Goal: Feedback & Contribution: Submit feedback/report problem

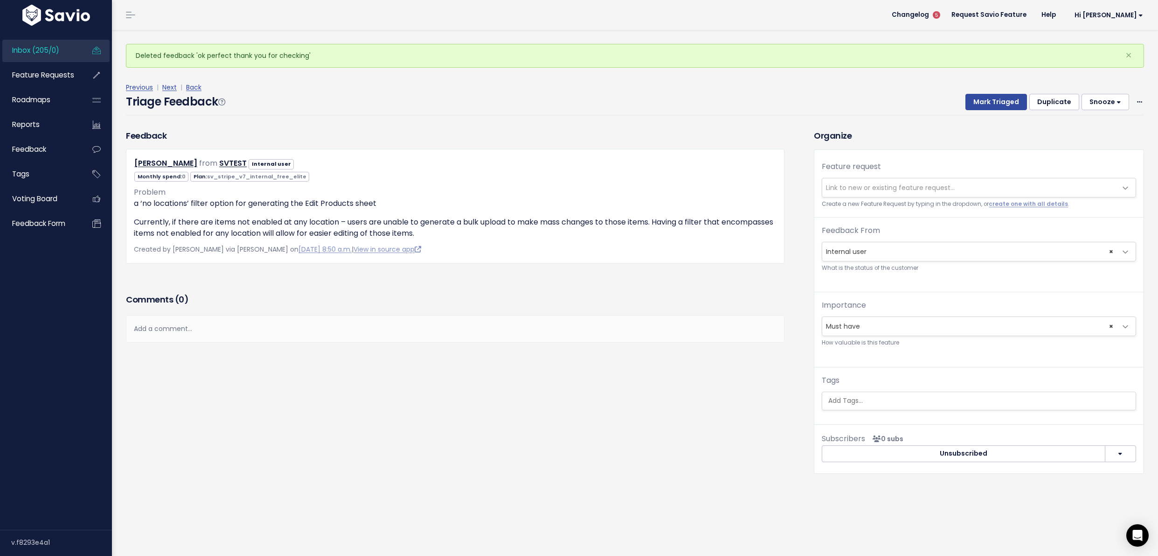
click at [44, 40] on link "Inbox (205/0)" at bounding box center [39, 50] width 75 height 21
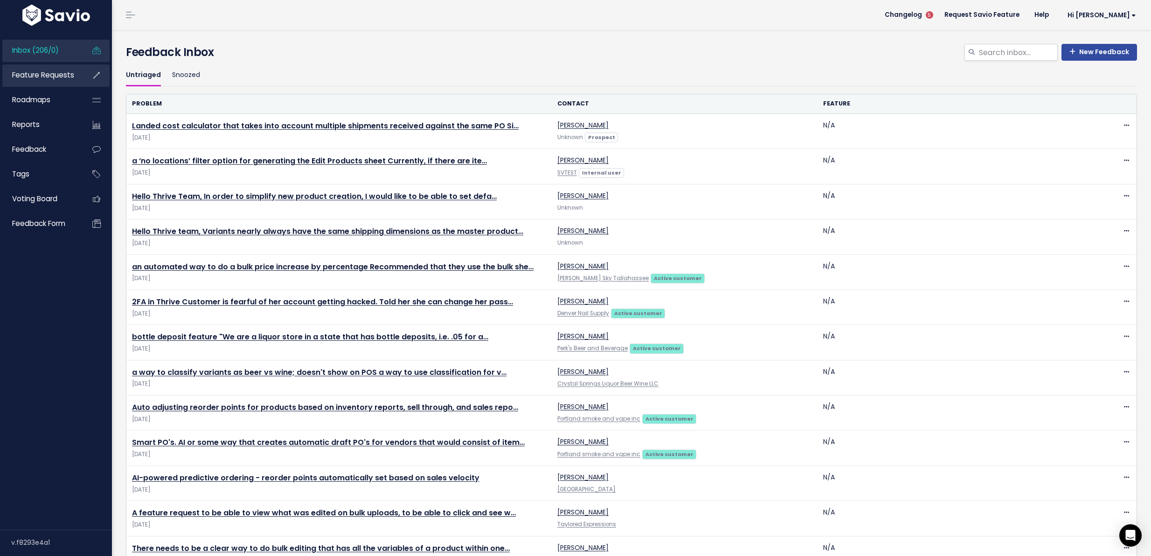
click at [56, 81] on link "Feature Requests" at bounding box center [39, 74] width 75 height 21
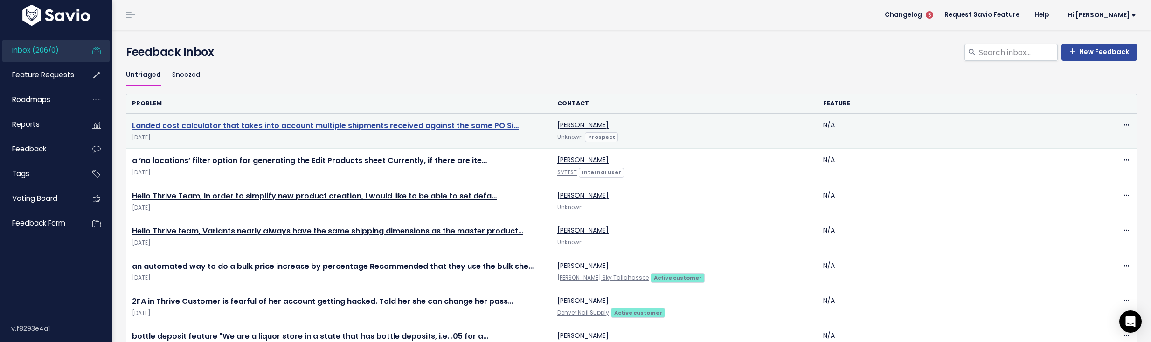
click at [315, 126] on link "Landed cost calculator that takes into account multiple shipments received agai…" at bounding box center [325, 125] width 387 height 11
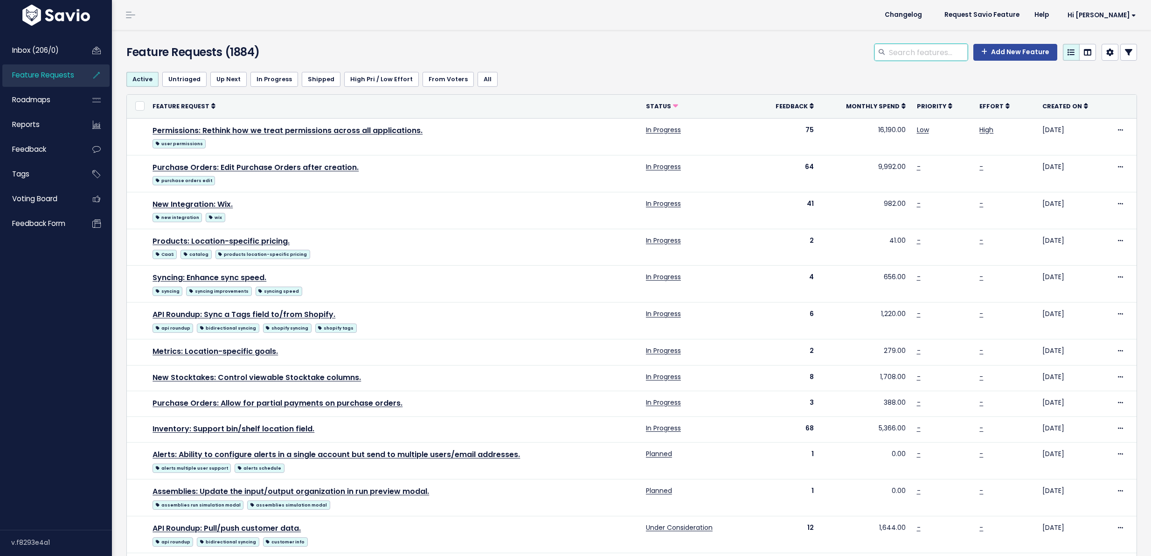
click at [893, 53] on input "search" at bounding box center [928, 52] width 80 height 17
type input "landed cost"
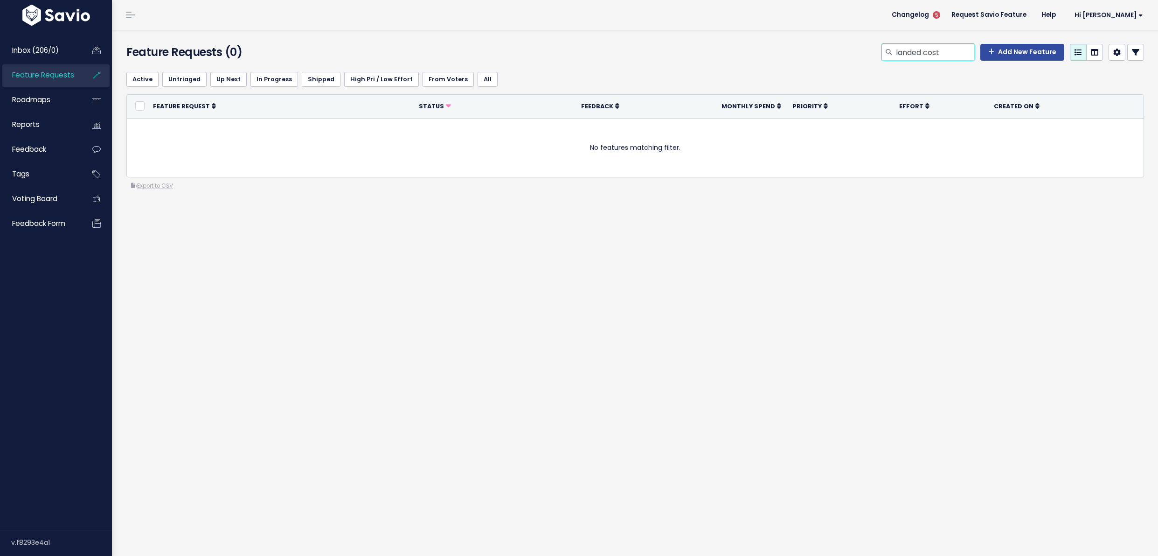
click at [951, 58] on input "landed cost" at bounding box center [935, 52] width 80 height 17
type input "freight cost"
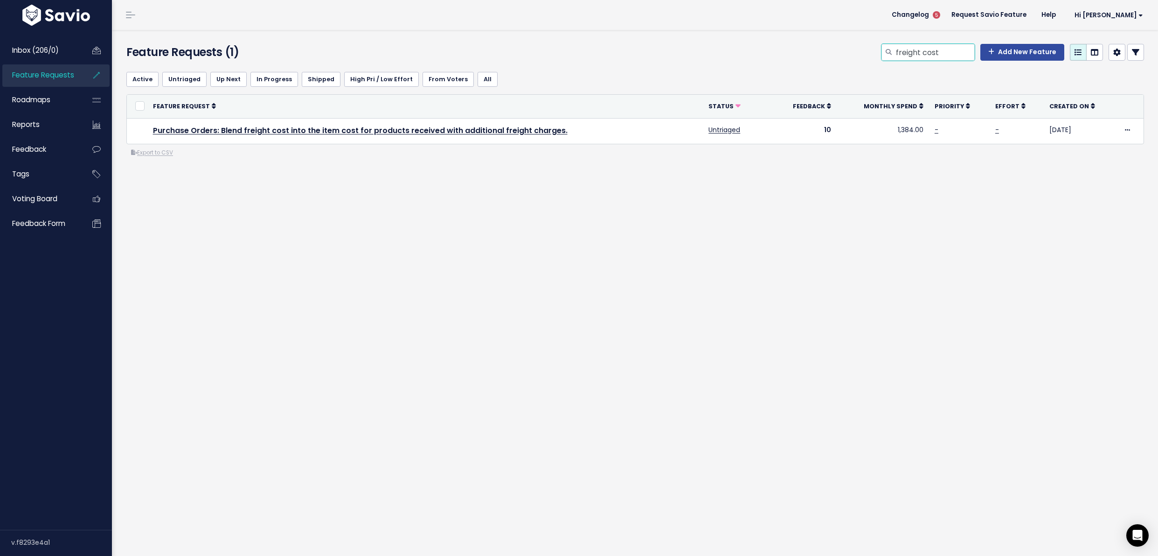
click at [941, 46] on input "freight cost" at bounding box center [935, 52] width 80 height 17
click at [940, 50] on input "freight cost" at bounding box center [935, 52] width 80 height 17
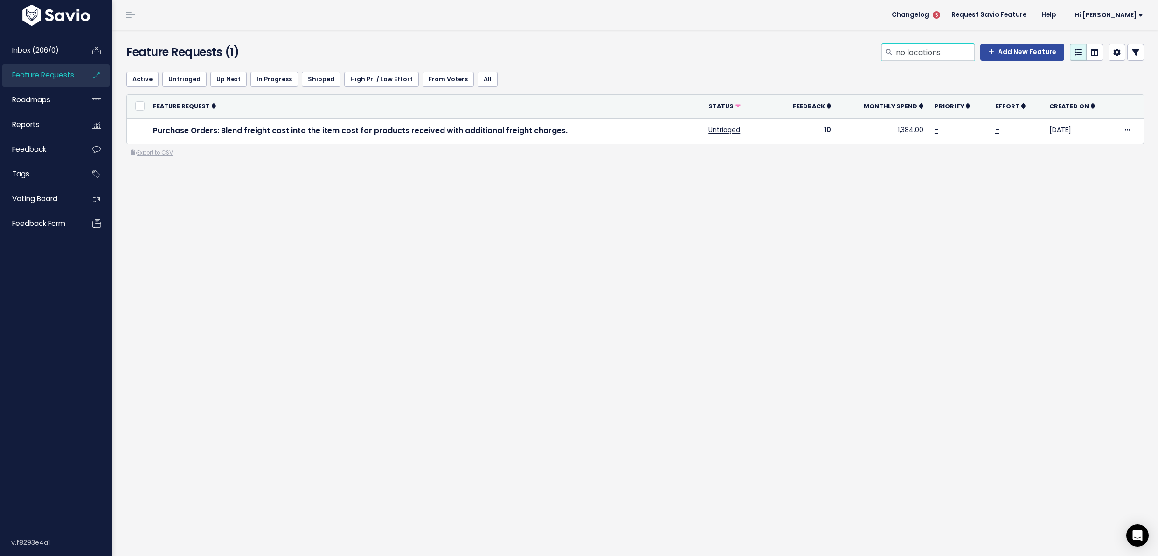
type input "no locations"
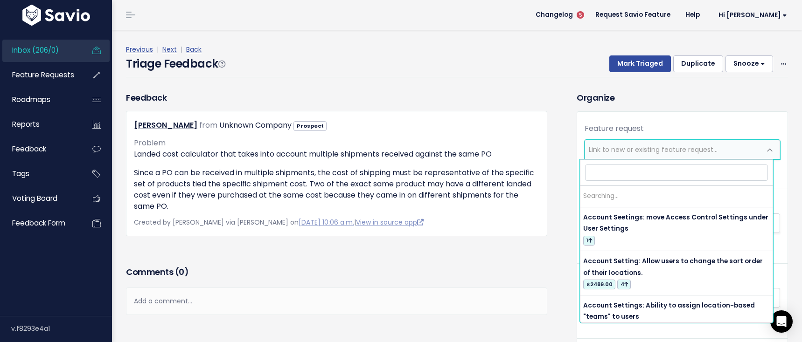
click at [637, 142] on span "Link to new or existing feature request..." at bounding box center [673, 149] width 176 height 19
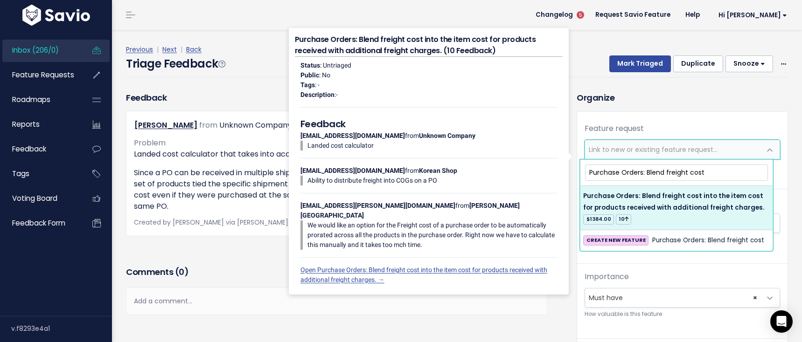
type input "Purchase Orders: Blend freight cost"
select select "37049"
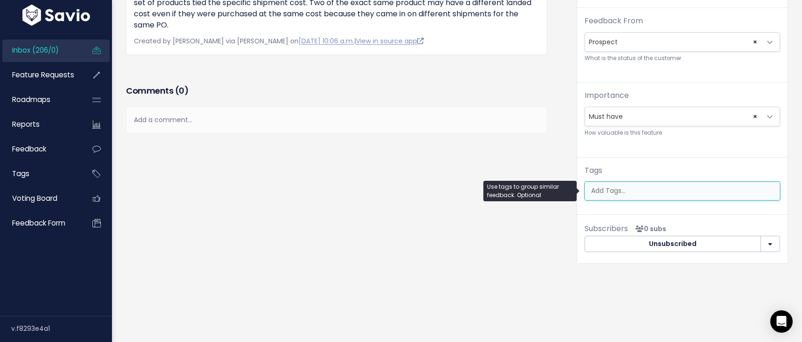
scroll to position [0, 2]
click at [670, 191] on ul at bounding box center [682, 191] width 195 height 18
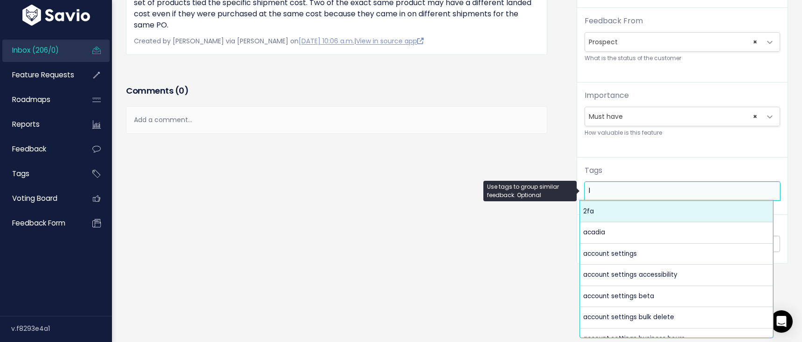
scroll to position [0, 0]
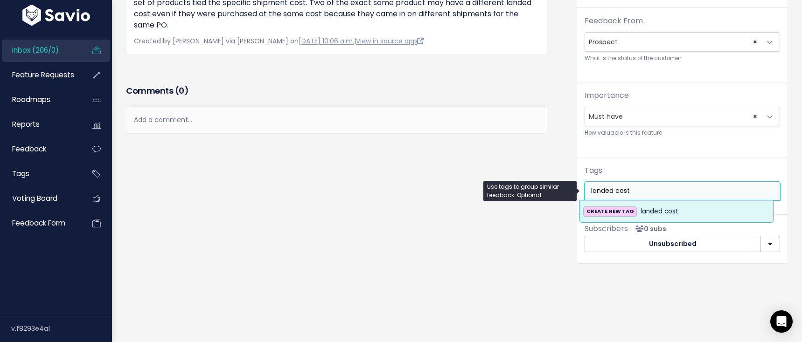
type input "landed cost"
drag, startPoint x: 691, startPoint y: 192, endPoint x: 610, endPoint y: 183, distance: 81.7
click at [585, 183] on ul "landed cost" at bounding box center [682, 191] width 195 height 18
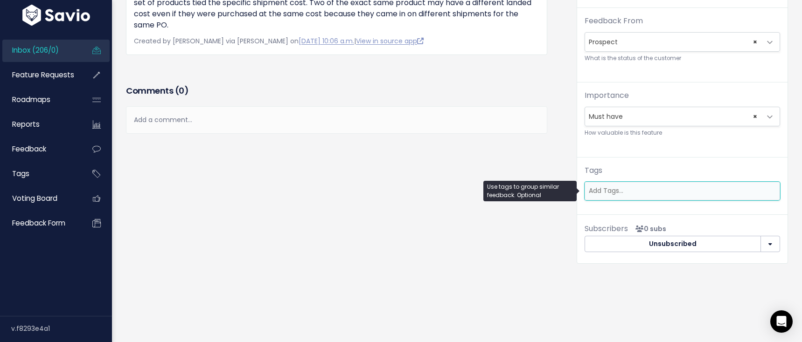
click at [615, 186] on input "search" at bounding box center [681, 191] width 192 height 10
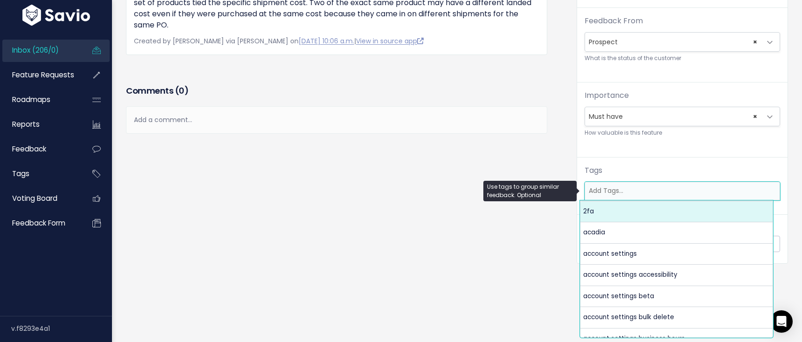
click at [615, 186] on input "search" at bounding box center [681, 191] width 192 height 10
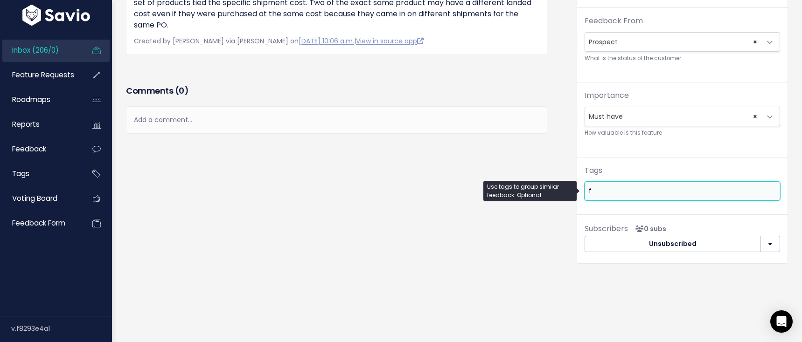
scroll to position [0, 0]
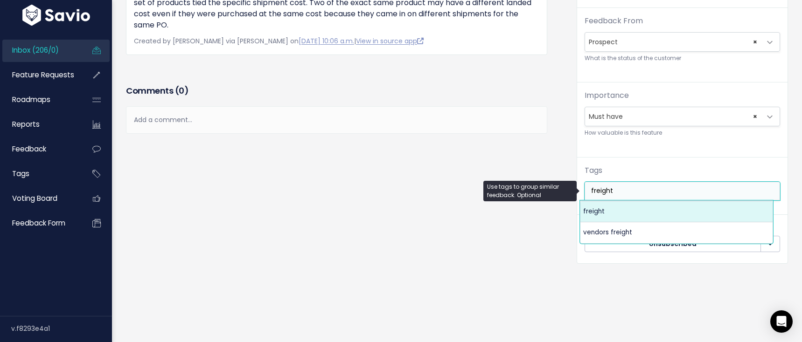
type input "freight"
select select "4956"
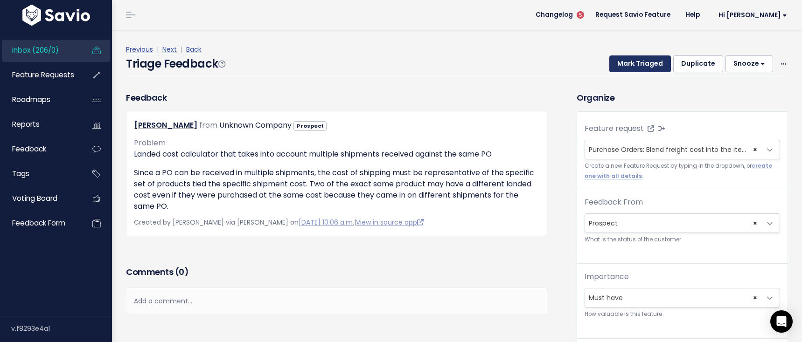
click at [631, 68] on button "Mark Triaged" at bounding box center [640, 64] width 62 height 17
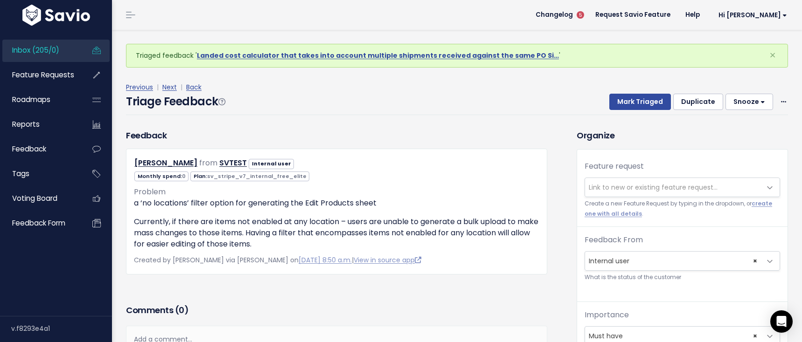
click at [625, 186] on span "Link to new or existing feature request..." at bounding box center [653, 187] width 129 height 9
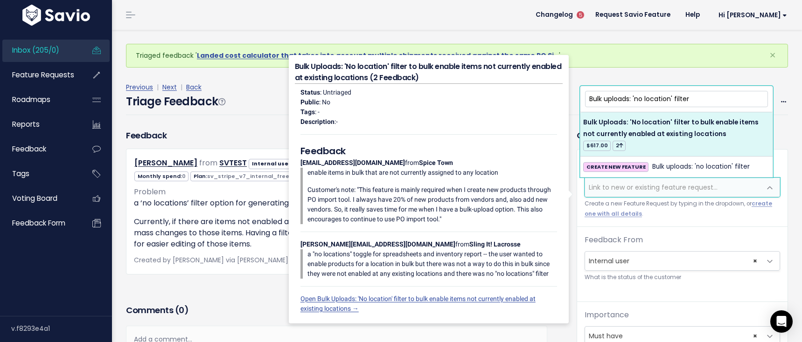
type input "Bulk uploads: 'no location' filter"
select select "63652"
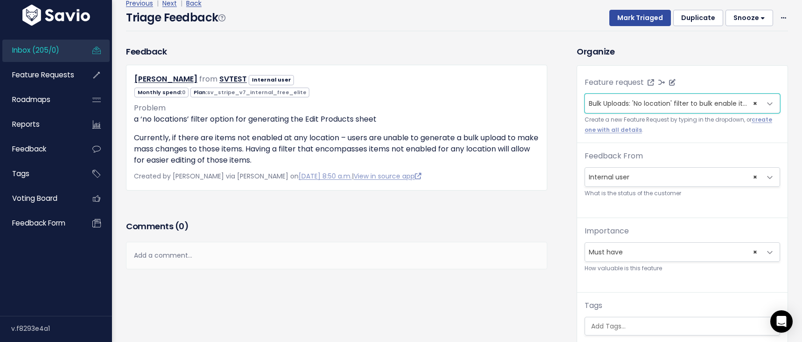
scroll to position [177, 0]
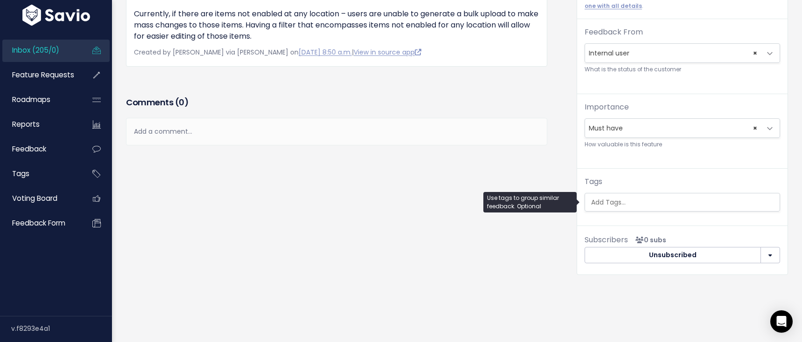
click at [655, 204] on input "search" at bounding box center [683, 203] width 192 height 10
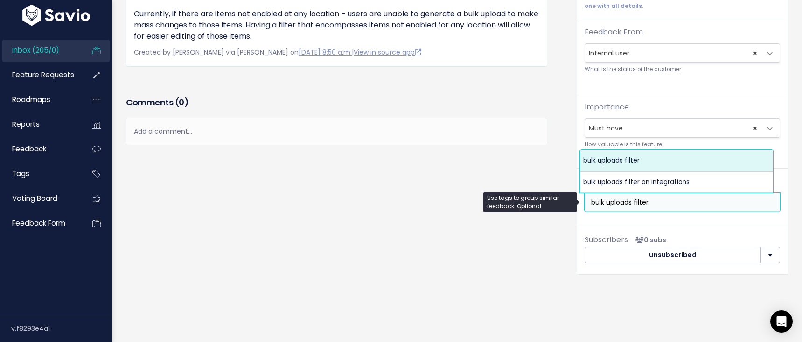
type input "bulk uploads filter"
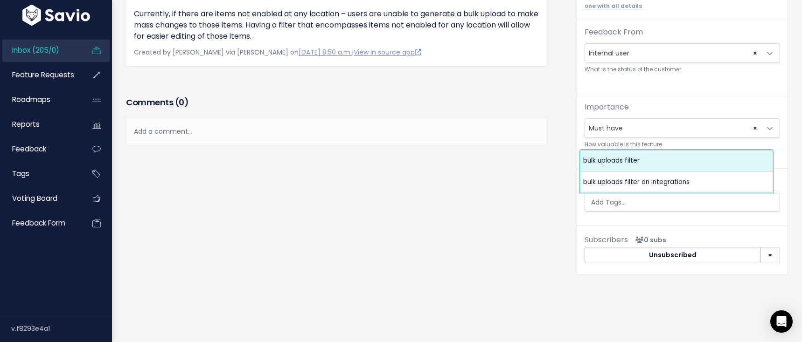
select select "5223"
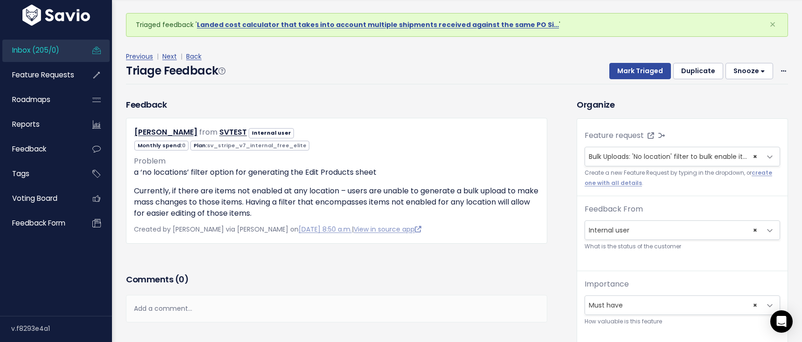
scroll to position [0, 0]
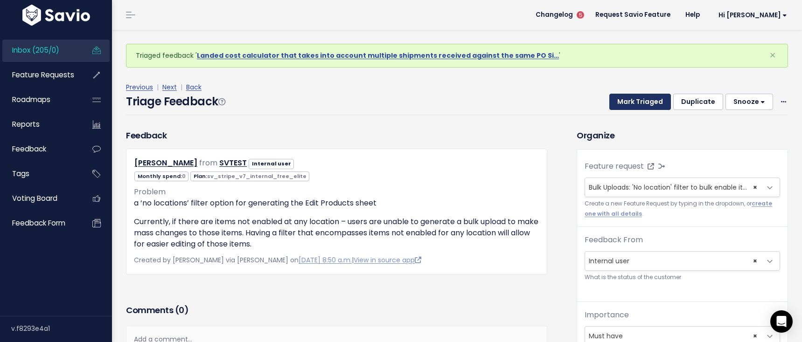
click at [648, 103] on button "Mark Triaged" at bounding box center [640, 102] width 62 height 17
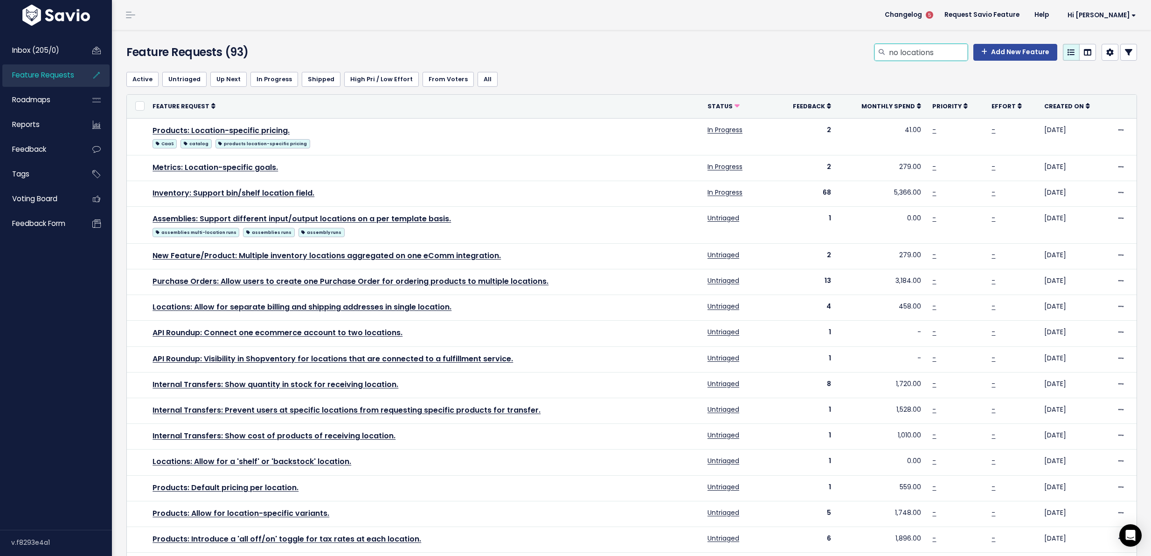
click at [915, 56] on input "no locations" at bounding box center [928, 52] width 80 height 17
type input "bulk uploads no location"
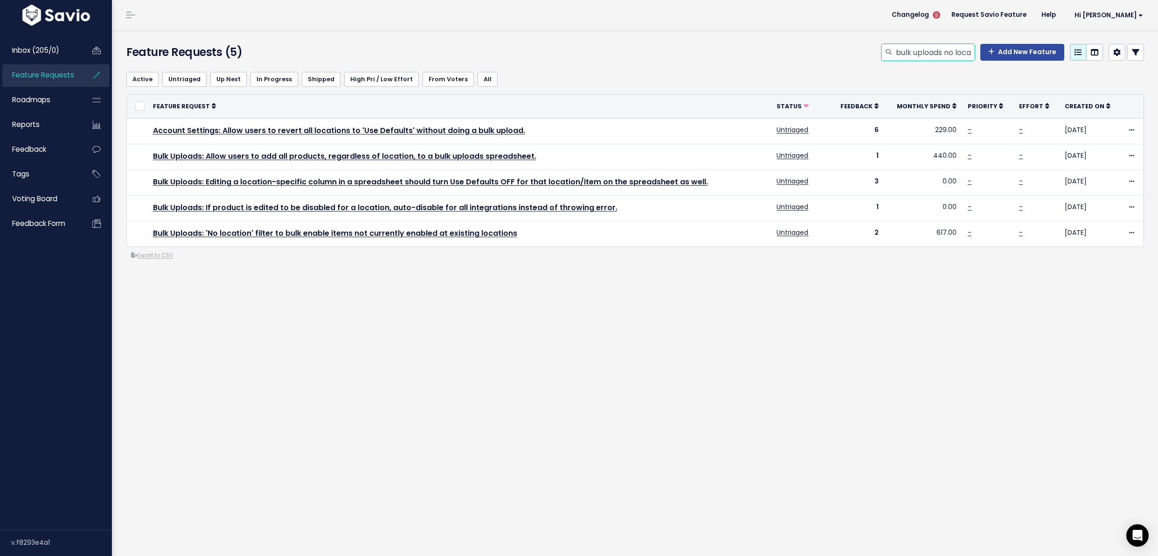
click at [911, 55] on input "bulk uploads no location" at bounding box center [935, 52] width 80 height 17
type input "default"
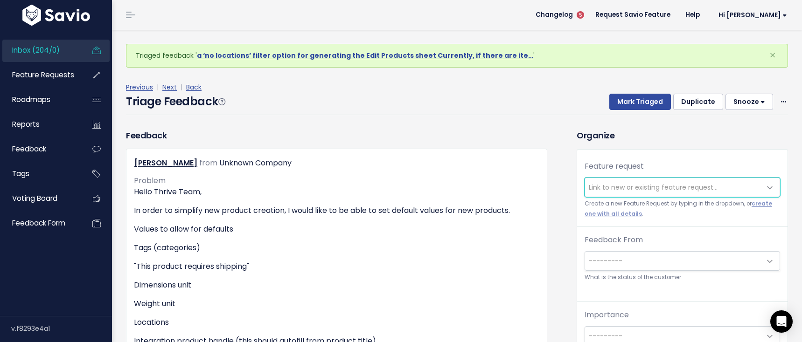
click at [648, 188] on span "Link to new or existing feature request..." at bounding box center [653, 187] width 129 height 9
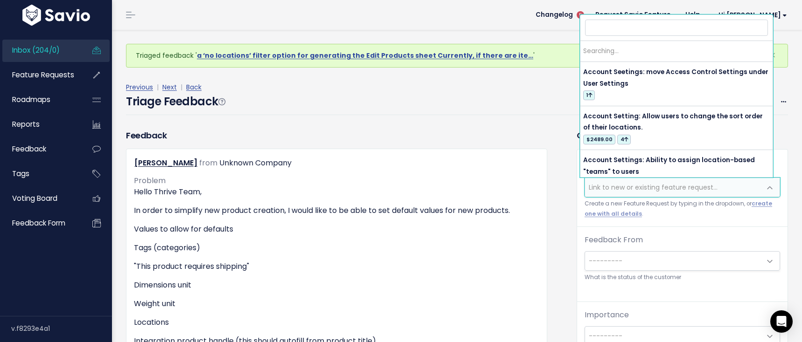
click at [647, 189] on span "Link to new or existing feature request..." at bounding box center [653, 187] width 129 height 9
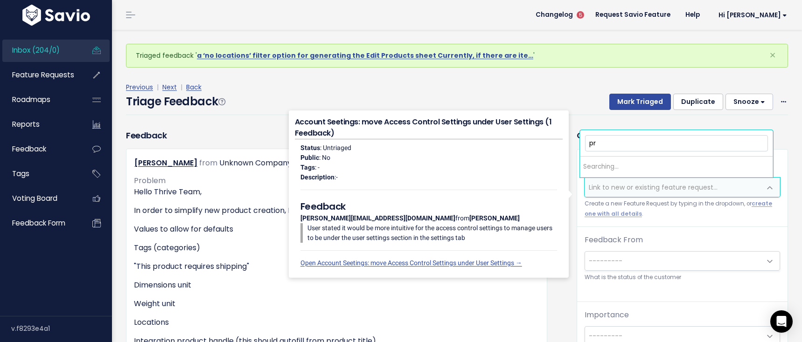
type input "p"
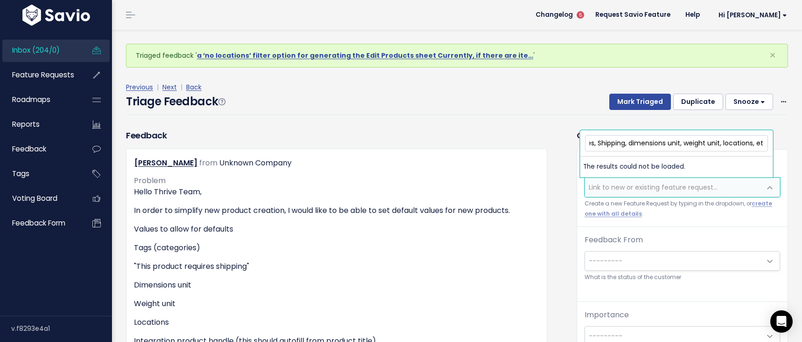
scroll to position [0, 217]
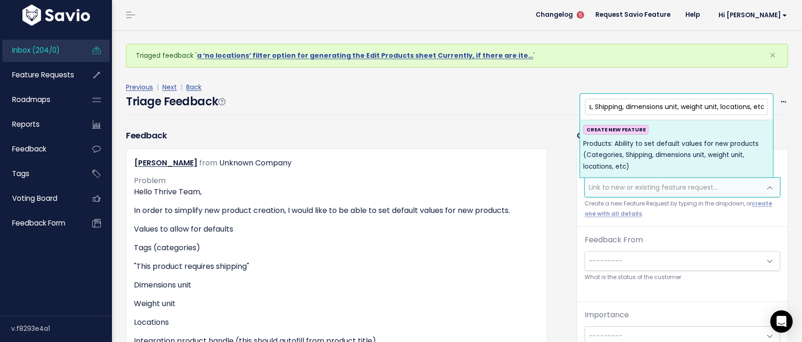
type input "Products: Ability to set default values for new products (Categories, Shipping,…"
click at [672, 157] on span "Products: Ability to set default values for new products (Categories, Shipping,…" at bounding box center [676, 156] width 187 height 34
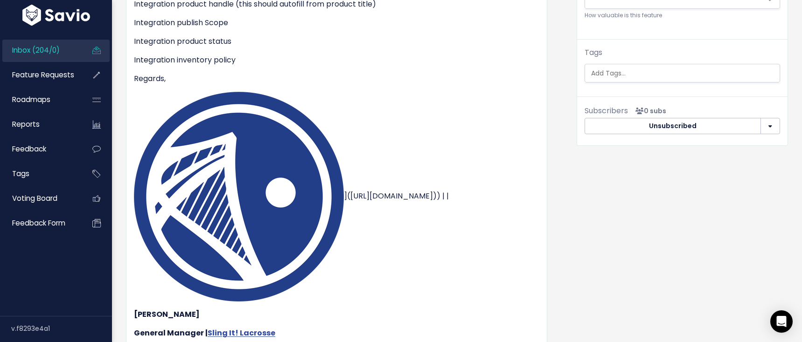
scroll to position [156, 0]
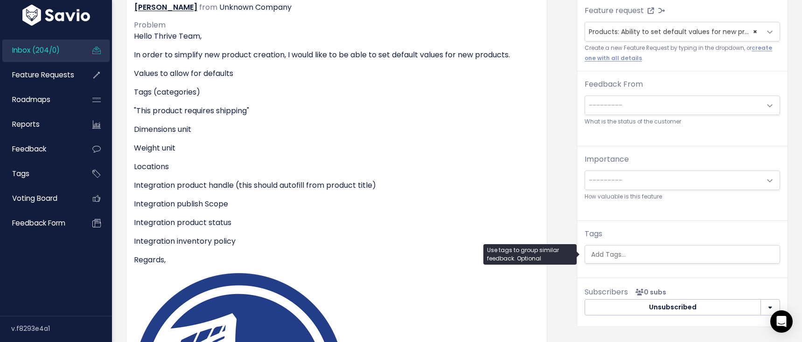
click at [691, 256] on input "search" at bounding box center [683, 255] width 192 height 10
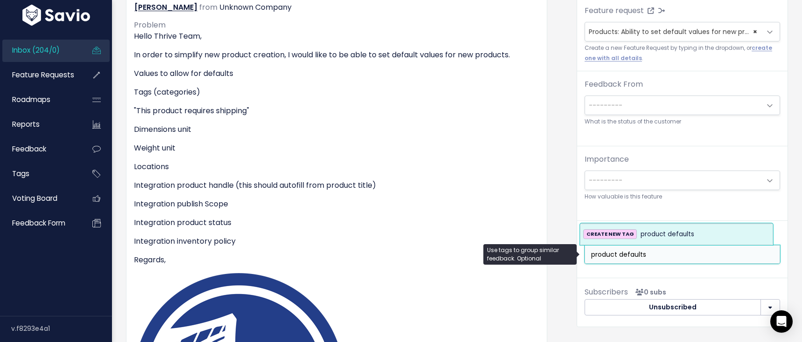
type input "product defaults"
click at [692, 243] on li "CREATE NEW TAG product defaults" at bounding box center [676, 234] width 192 height 21
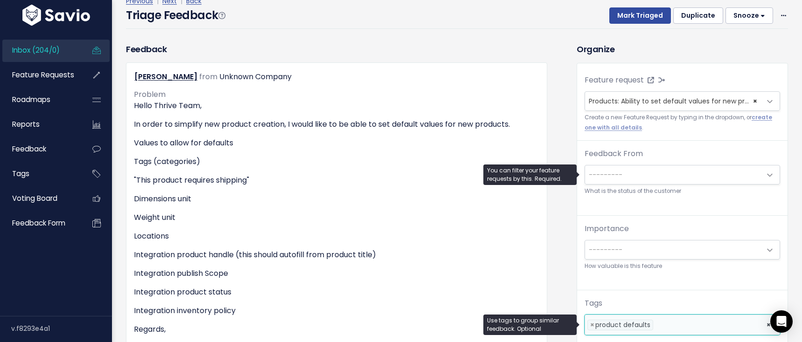
scroll to position [0, 0]
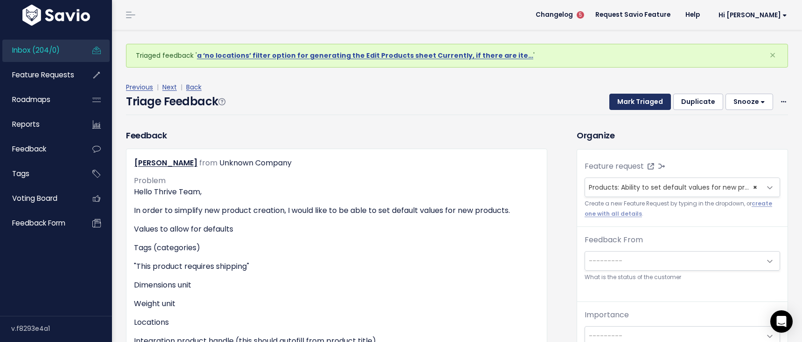
click at [618, 99] on button "Mark Triaged" at bounding box center [640, 102] width 62 height 17
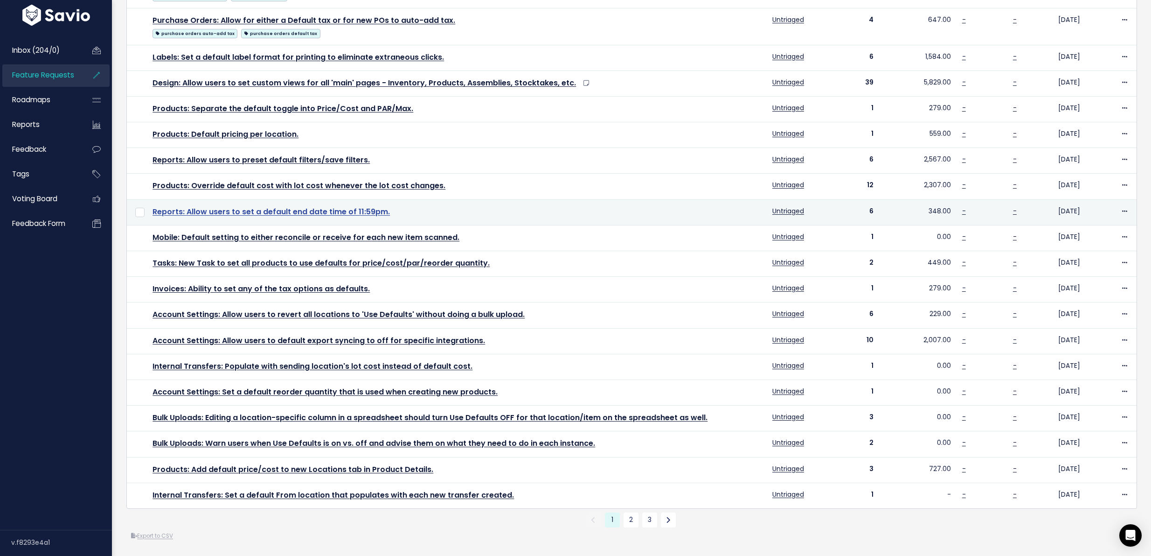
scroll to position [161, 0]
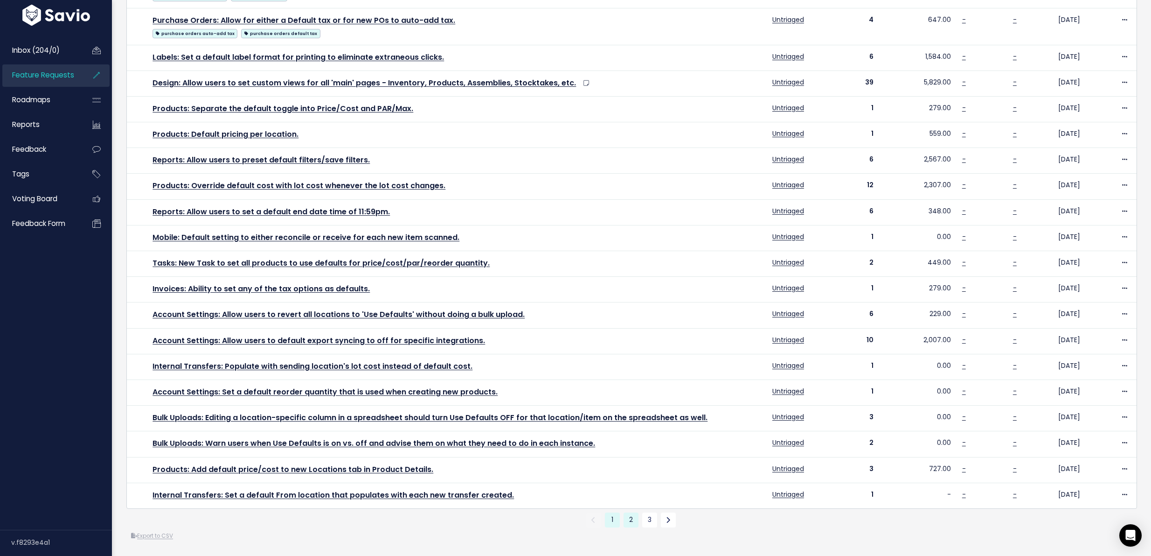
click at [624, 512] on link "2" at bounding box center [631, 519] width 15 height 15
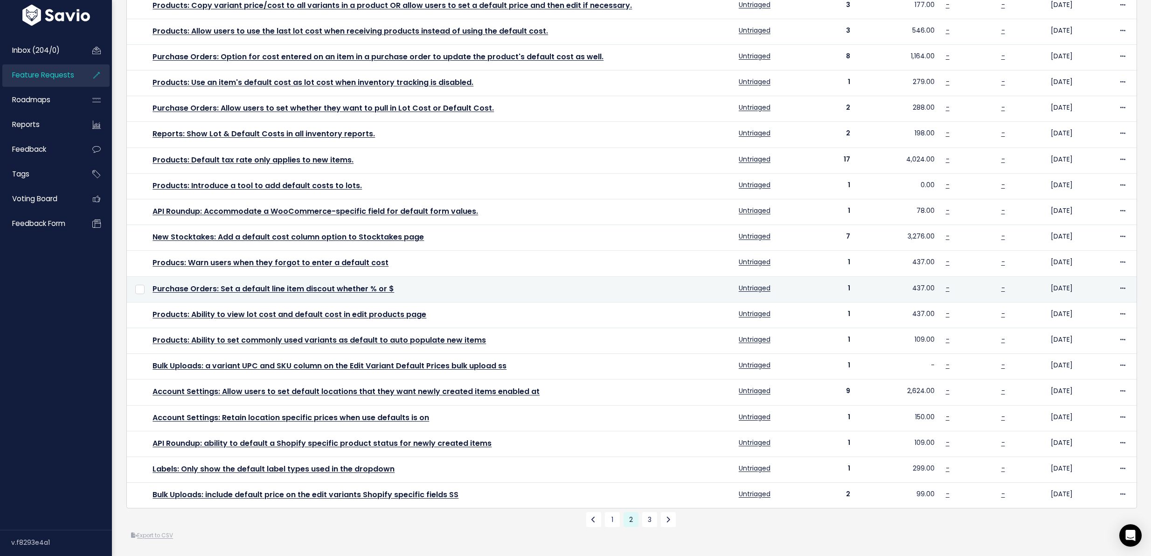
scroll to position [139, 0]
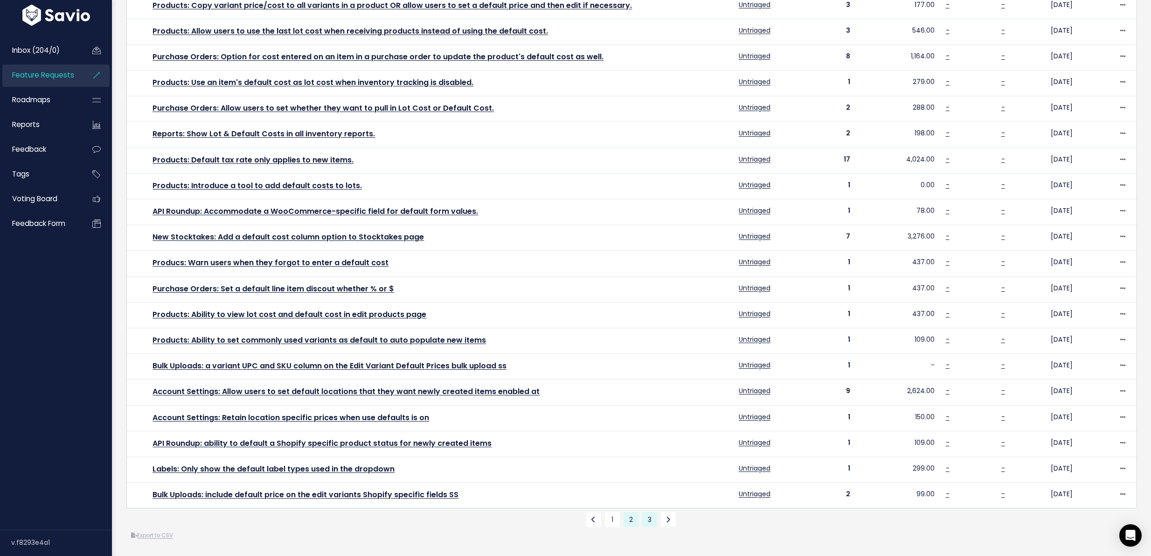
click at [642, 512] on link "3" at bounding box center [649, 519] width 15 height 15
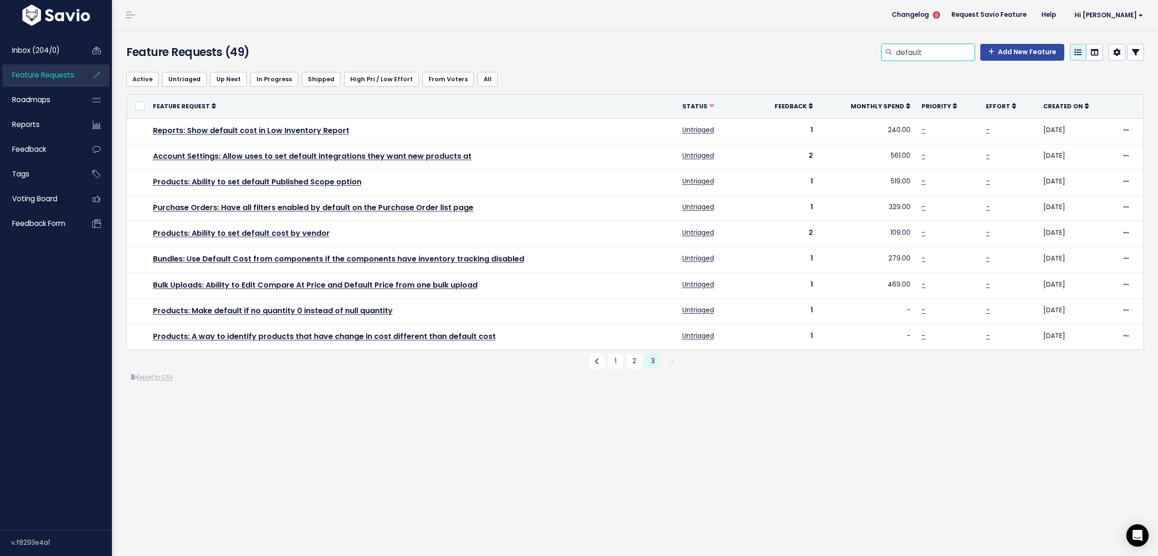
click at [905, 47] on input "default" at bounding box center [935, 52] width 80 height 17
type input "variant shipping"
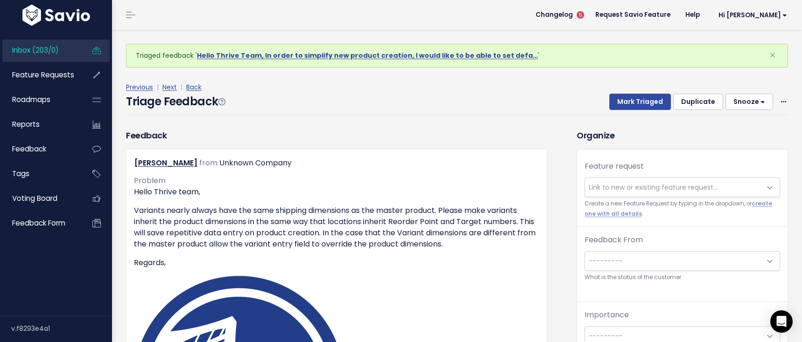
click at [624, 187] on span "Link to new or existing feature request..." at bounding box center [653, 187] width 129 height 9
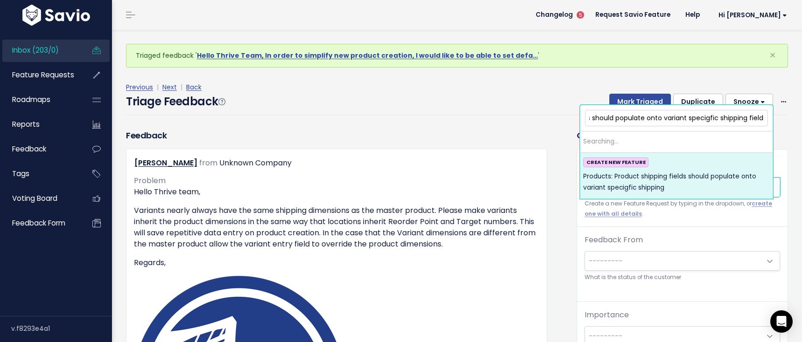
scroll to position [0, 108]
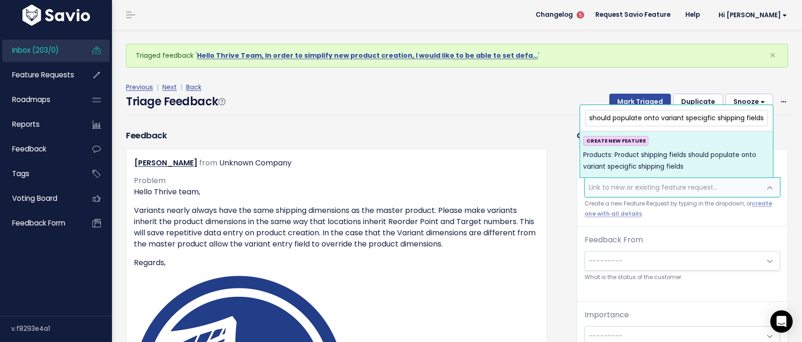
click at [708, 119] on input "Products: Product shipping fields should populate onto variant specigfic shippi…" at bounding box center [676, 118] width 183 height 16
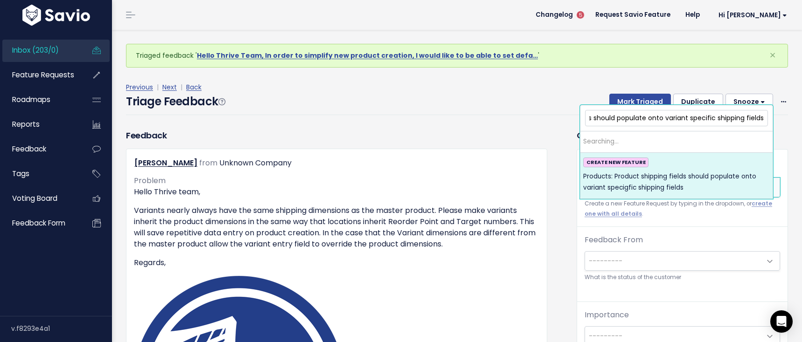
scroll to position [0, 104]
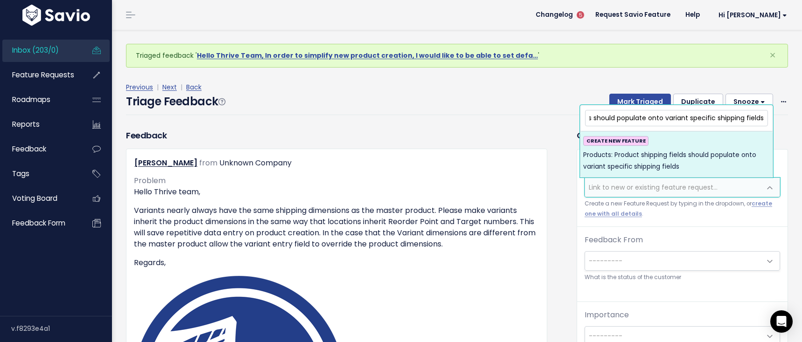
type input "Products: Product shipping fields should populate onto variant specific shippin…"
click at [711, 154] on span "Products: Product shipping fields should populate onto variant specific shippin…" at bounding box center [676, 161] width 187 height 23
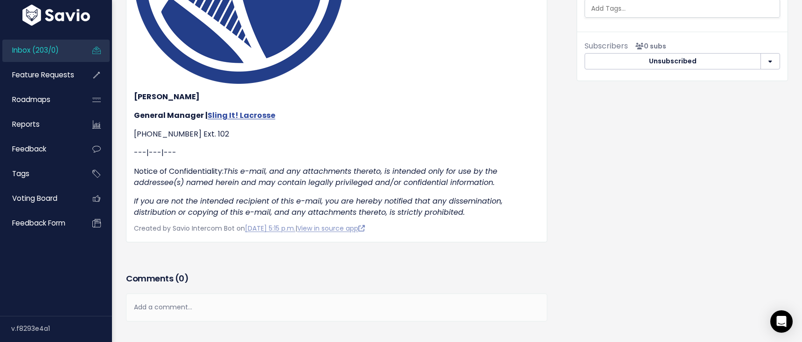
scroll to position [0, 2]
click at [643, 16] on ul at bounding box center [682, 9] width 195 height 18
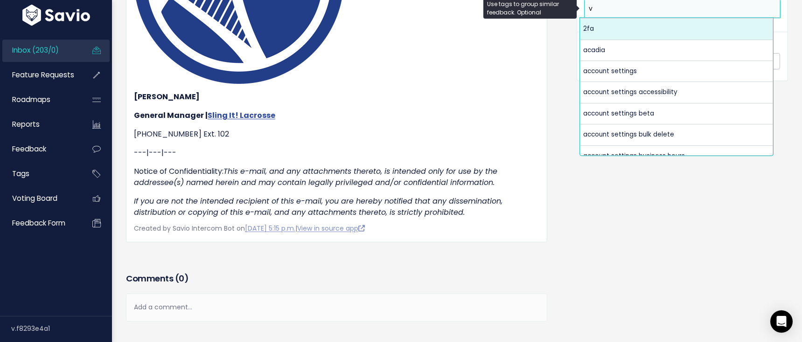
scroll to position [0, 0]
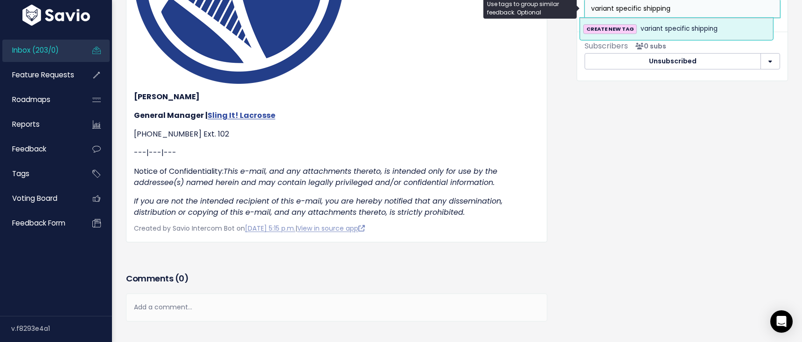
type input "variant specific shipping"
click at [670, 26] on span "variant specific shipping" at bounding box center [679, 28] width 77 height 11
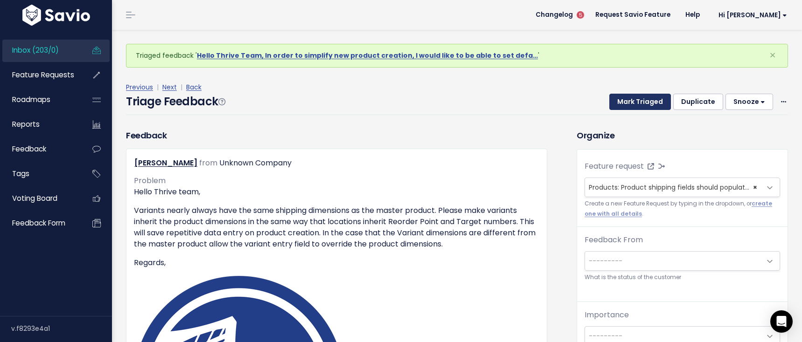
click at [622, 102] on button "Mark Triaged" at bounding box center [640, 102] width 62 height 17
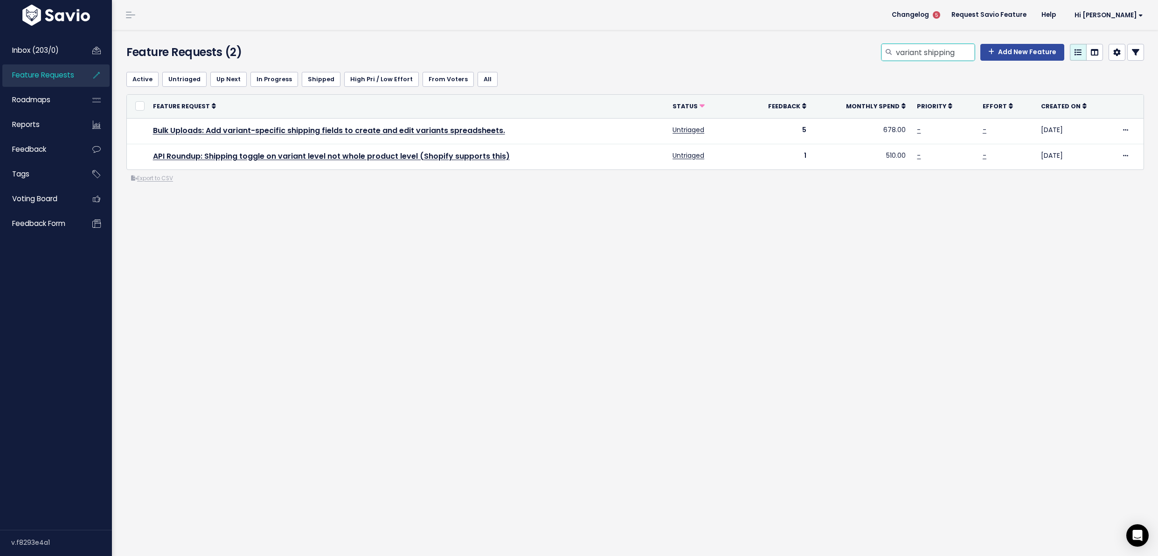
click at [915, 59] on input "variant shipping" at bounding box center [935, 52] width 80 height 17
type input "variant weight"
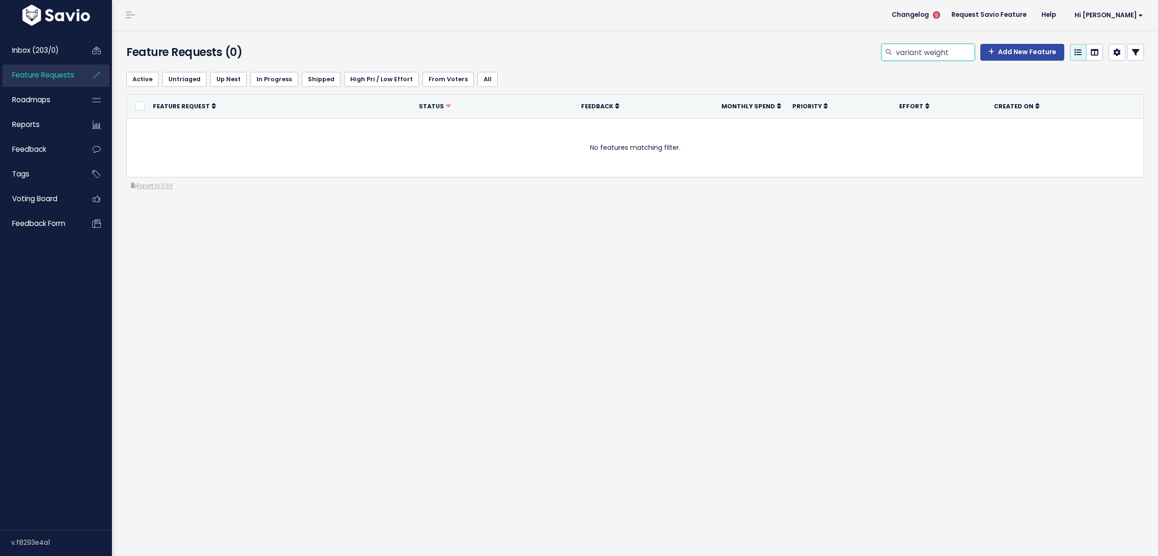
drag, startPoint x: 948, startPoint y: 50, endPoint x: 920, endPoint y: 54, distance: 28.6
click at [921, 54] on input "variant weight" at bounding box center [935, 52] width 80 height 17
type input "variant dimensions"
click at [949, 55] on input "variant dimensions" at bounding box center [935, 52] width 80 height 17
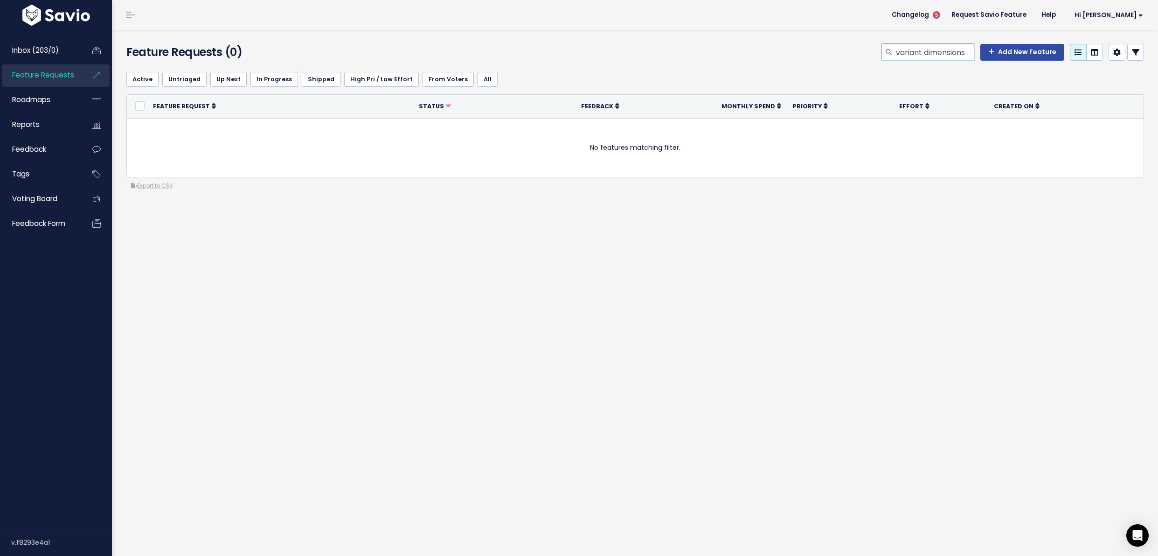
click at [949, 55] on input "variant dimensions" at bounding box center [935, 52] width 80 height 17
type input "price percentage"
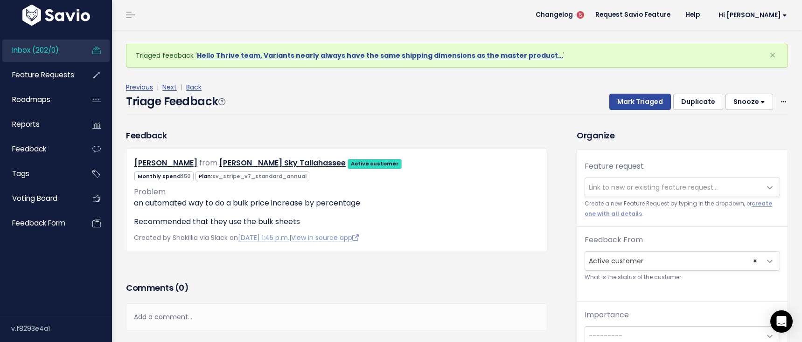
click at [626, 183] on span "Link to new or existing feature request..." at bounding box center [653, 187] width 129 height 9
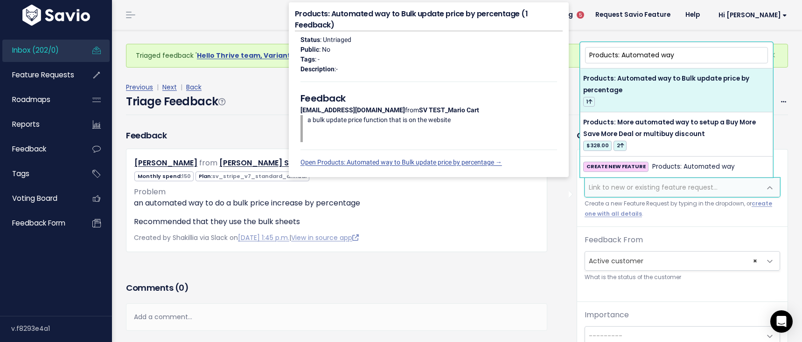
type input "Products: Automated way"
select select "30591"
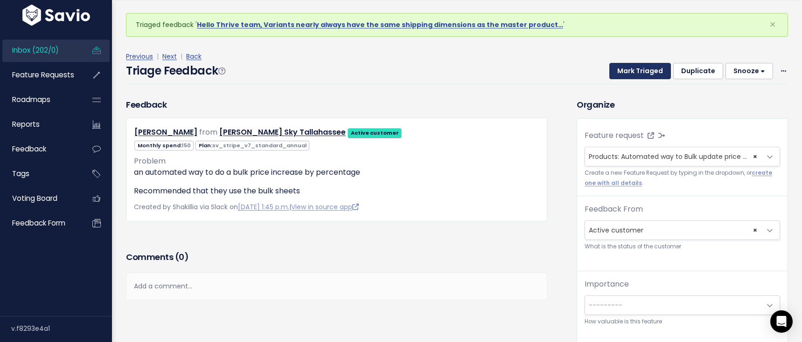
click at [637, 75] on button "Mark Triaged" at bounding box center [640, 71] width 62 height 17
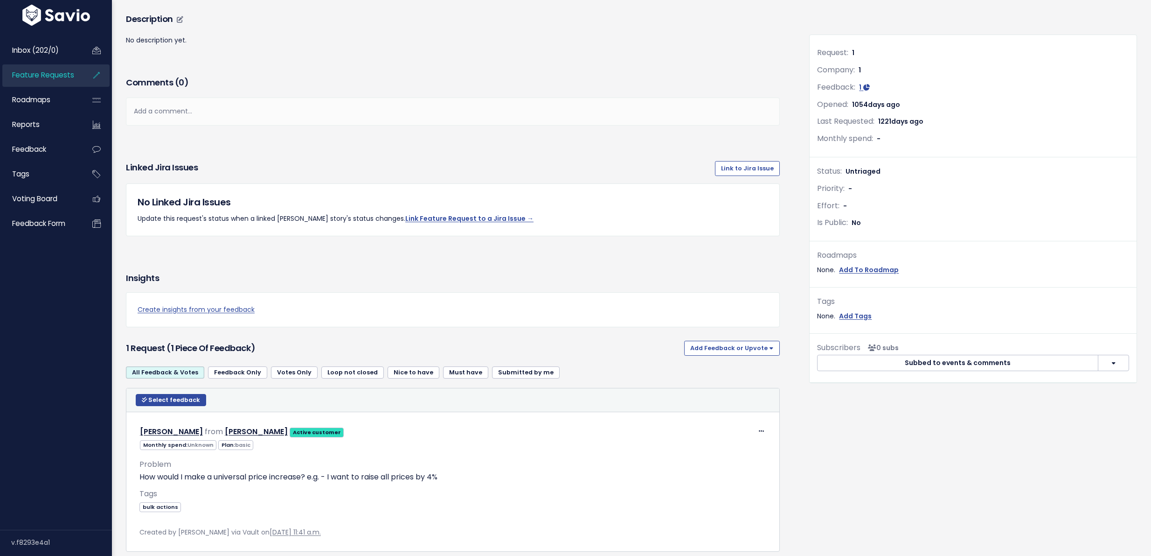
scroll to position [135, 0]
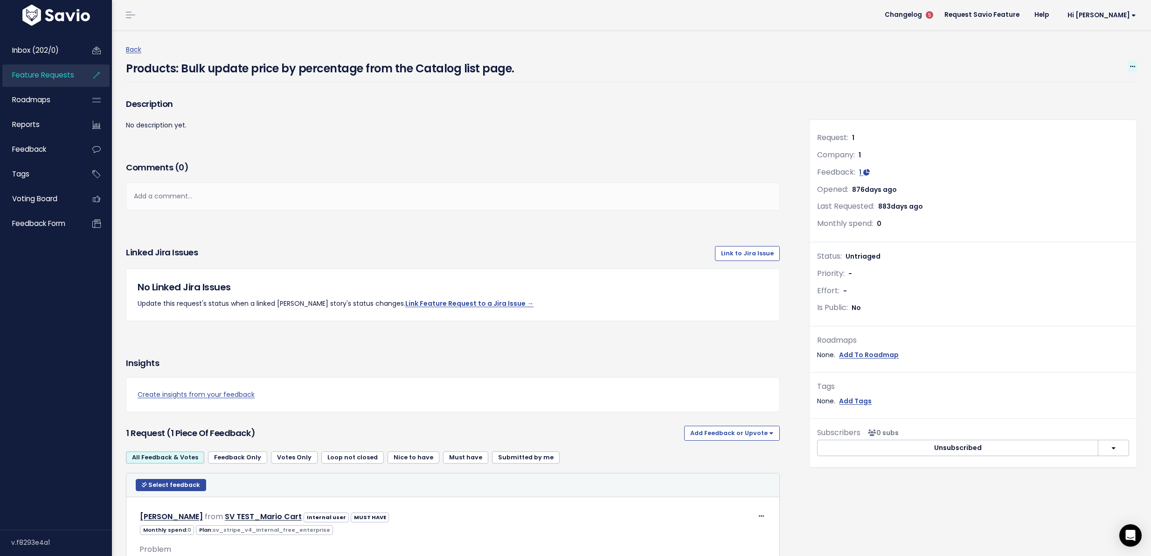
click at [1130, 65] on div "Back Products: Bulk update price by percentage from the Catalog list page. Edit…" at bounding box center [635, 63] width 1018 height 38
click at [1129, 64] on span at bounding box center [1133, 67] width 9 height 12
click at [1098, 84] on link "Edit" at bounding box center [1101, 92] width 69 height 18
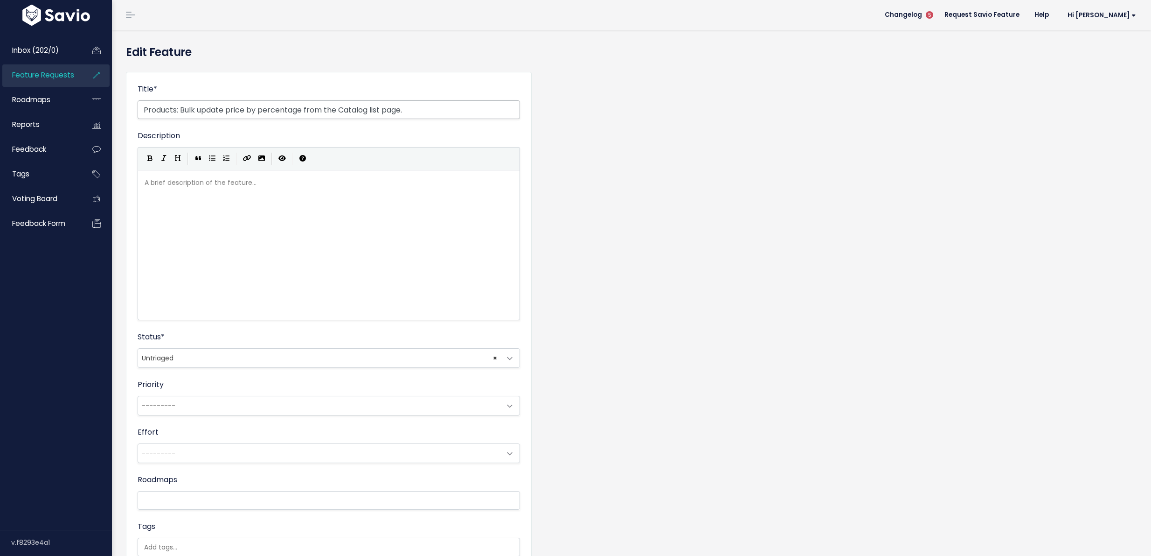
click at [174, 107] on input "Products: Bulk update price by percentage from the Catalog list page." at bounding box center [329, 109] width 383 height 19
click at [178, 107] on input "Products: Bulk update price by percentage from the Catalog list page." at bounding box center [329, 109] width 383 height 19
drag, startPoint x: 505, startPoint y: 112, endPoint x: 376, endPoint y: 113, distance: 128.8
click at [376, 113] on input "Products: Automated way to Bulk update price by percentage from the Catalog lis…" at bounding box center [329, 109] width 383 height 19
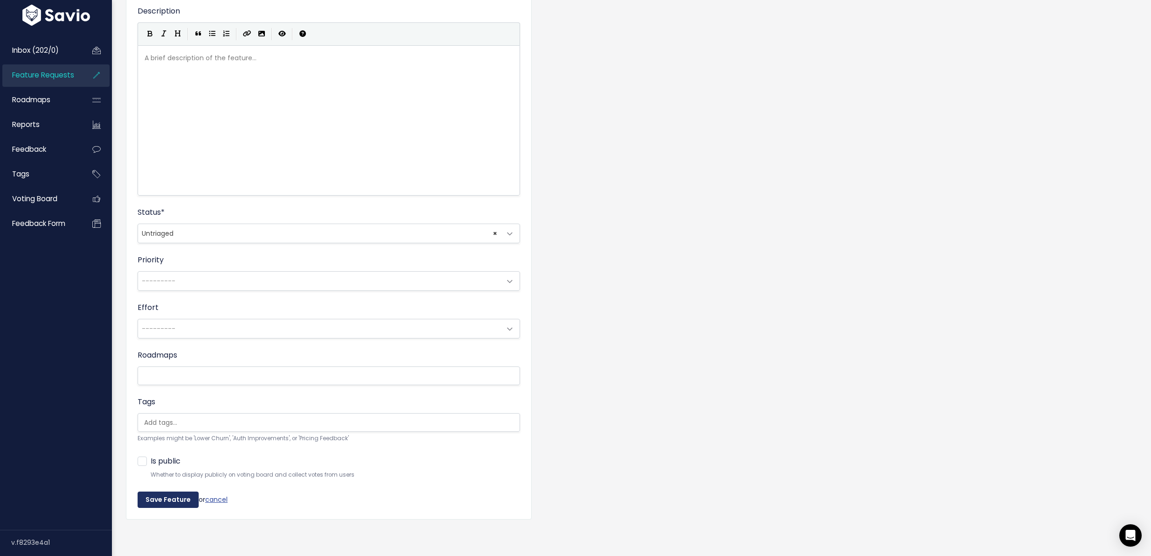
type input "Products: Automated way to Bulk update price by percentage"
click at [154, 491] on input "Save Feature" at bounding box center [168, 499] width 61 height 17
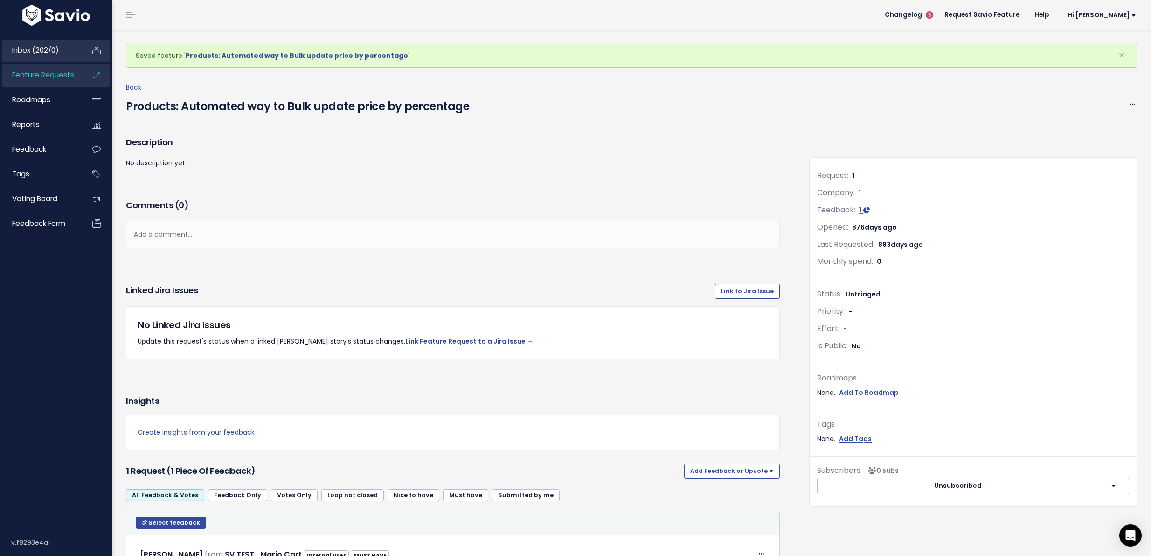
click at [50, 56] on link "Inbox (202/0)" at bounding box center [39, 50] width 75 height 21
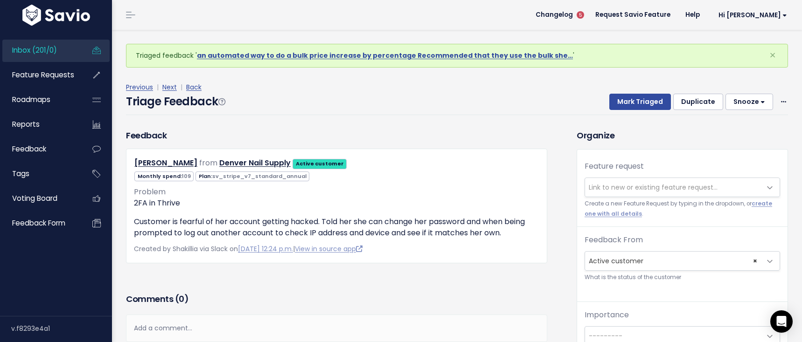
click at [648, 192] on span "Link to new or existing feature request..." at bounding box center [673, 187] width 176 height 19
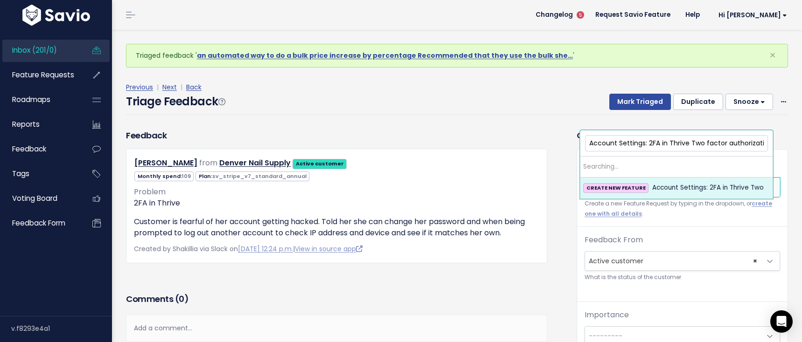
scroll to position [0, 5]
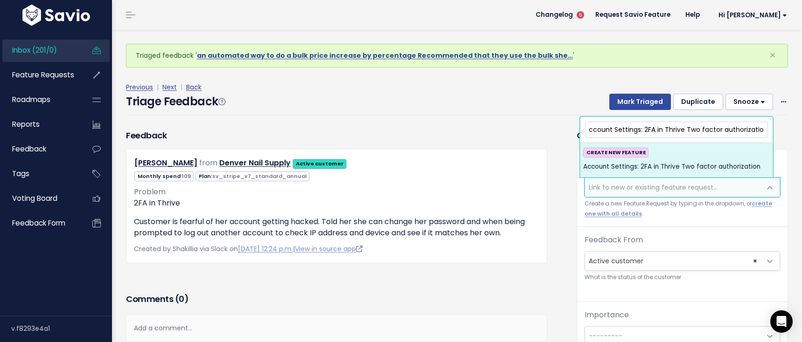
click at [686, 130] on input "Account Settings: 2FA in Thrive Two factor authorization" at bounding box center [676, 130] width 183 height 16
click at [746, 128] on input "Account Settings: 2FA in Thrive (Two factor authorization" at bounding box center [676, 130] width 183 height 16
type input "Account Settings: 2FA in Thrive (Two factor authorization)"
click at [741, 165] on span "Account Settings: 2FA in Thrive (Two factor authorization)" at bounding box center [675, 166] width 184 height 11
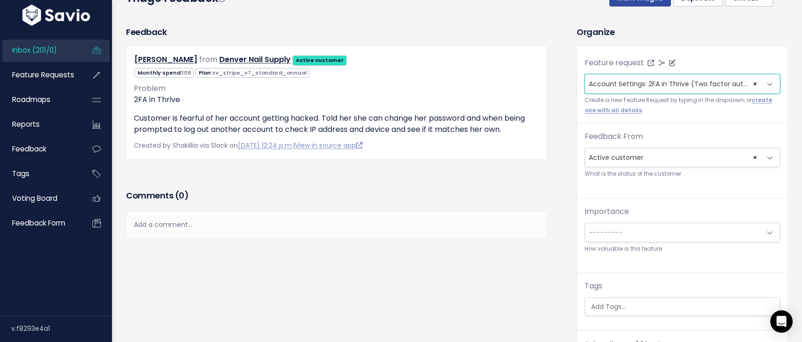
scroll to position [195, 0]
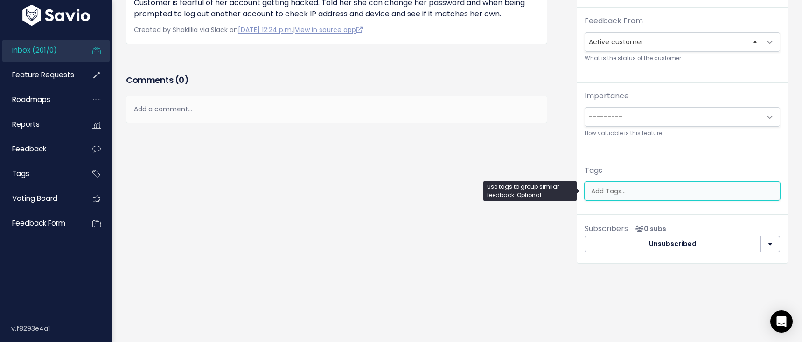
click at [625, 187] on input "search" at bounding box center [683, 192] width 192 height 10
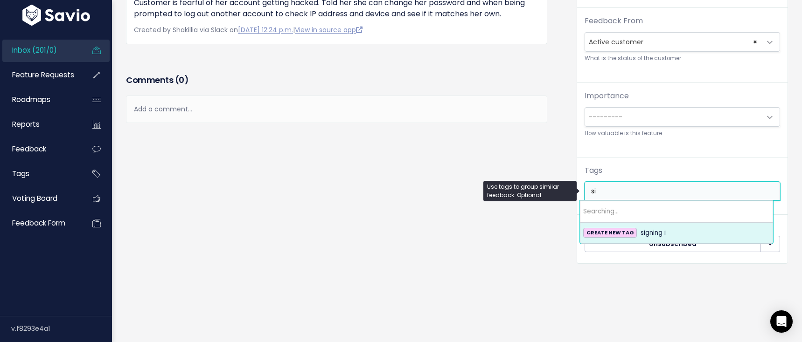
type input "s"
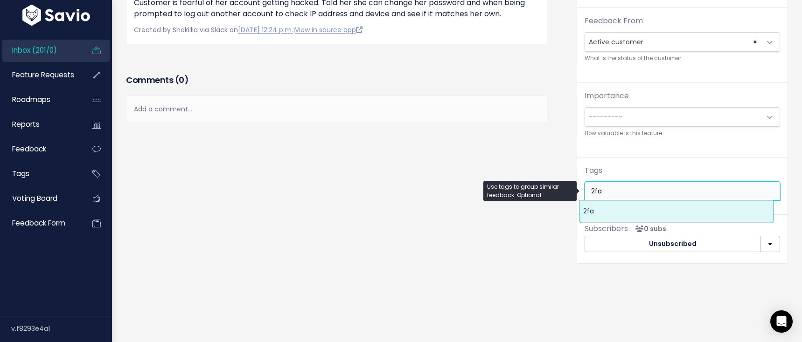
type input "2fa"
select select "10113"
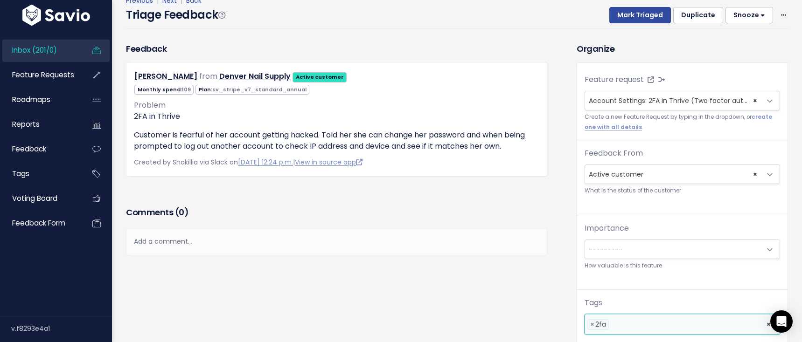
scroll to position [0, 0]
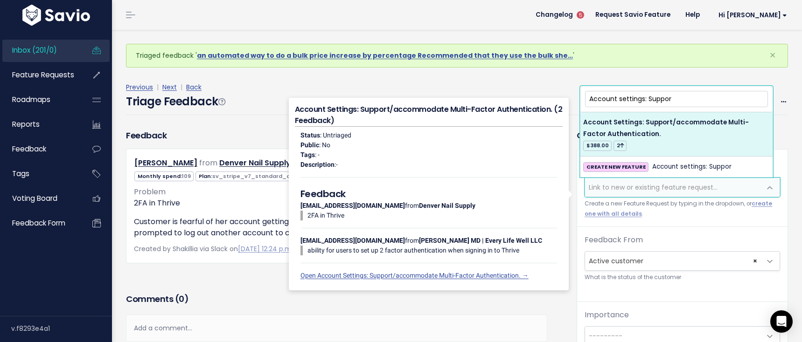
type input "Account settings: Suppor"
select select "36111"
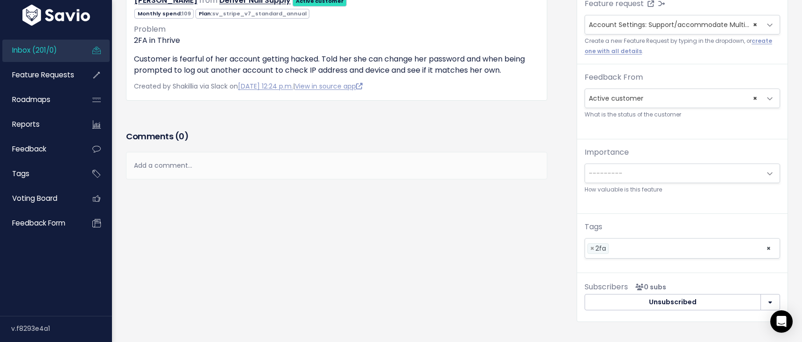
scroll to position [21, 0]
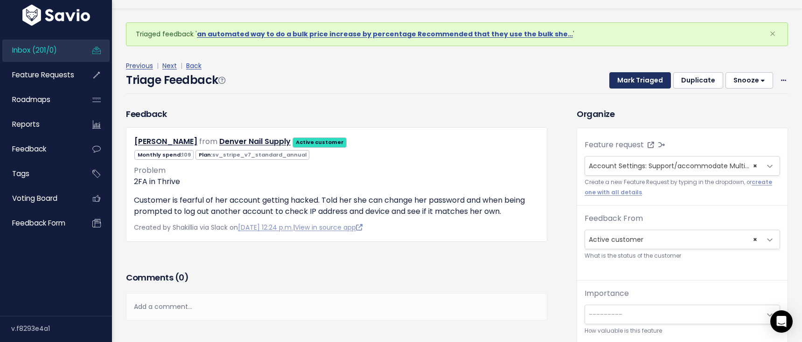
click at [636, 77] on button "Mark Triaged" at bounding box center [640, 80] width 62 height 17
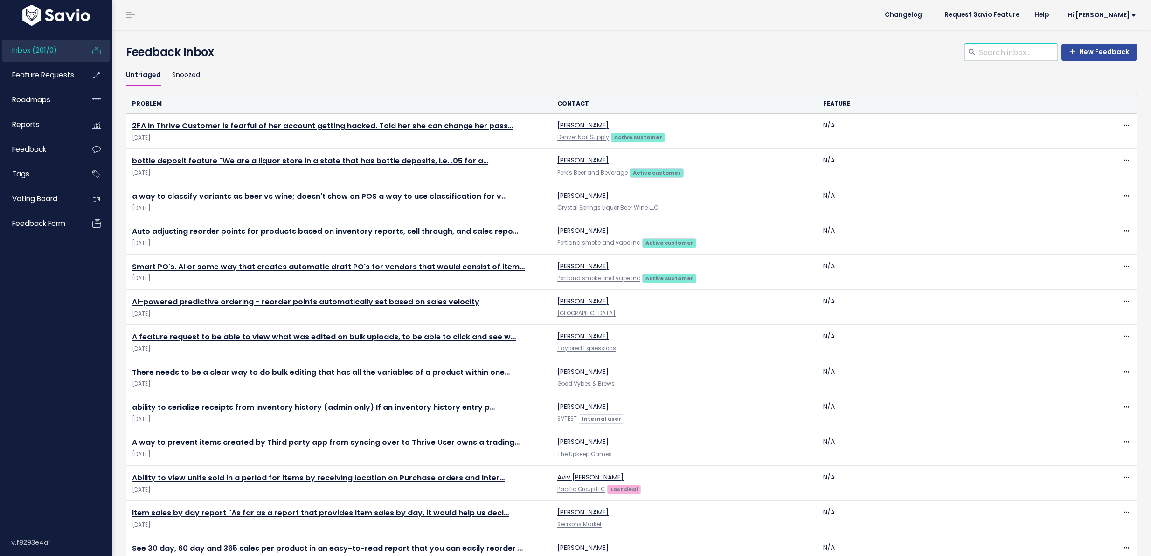
click at [1014, 51] on input "search" at bounding box center [1018, 52] width 80 height 17
type input "2FA"
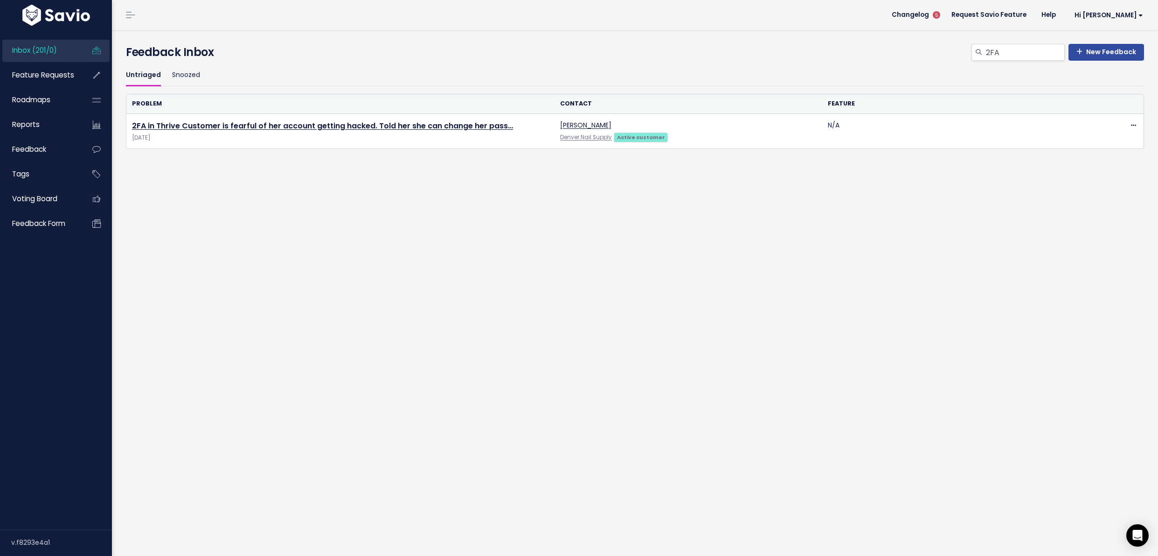
click at [985, 61] on div "New Feedback 2FA Feedback Inbox" at bounding box center [635, 54] width 1032 height 21
click at [986, 58] on input "2FA" at bounding box center [1025, 52] width 80 height 17
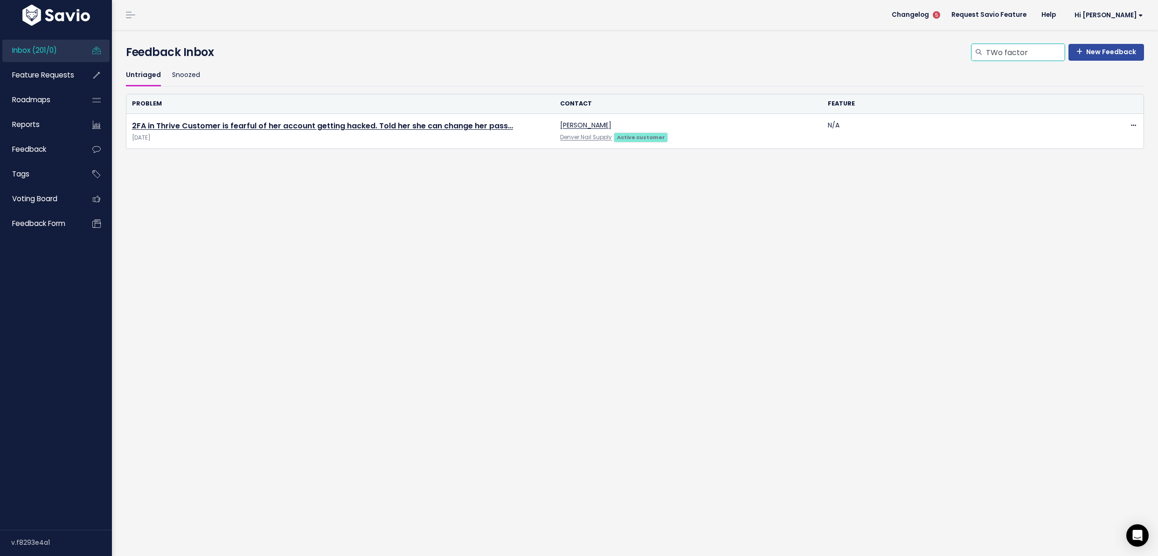
type input "TWo factor"
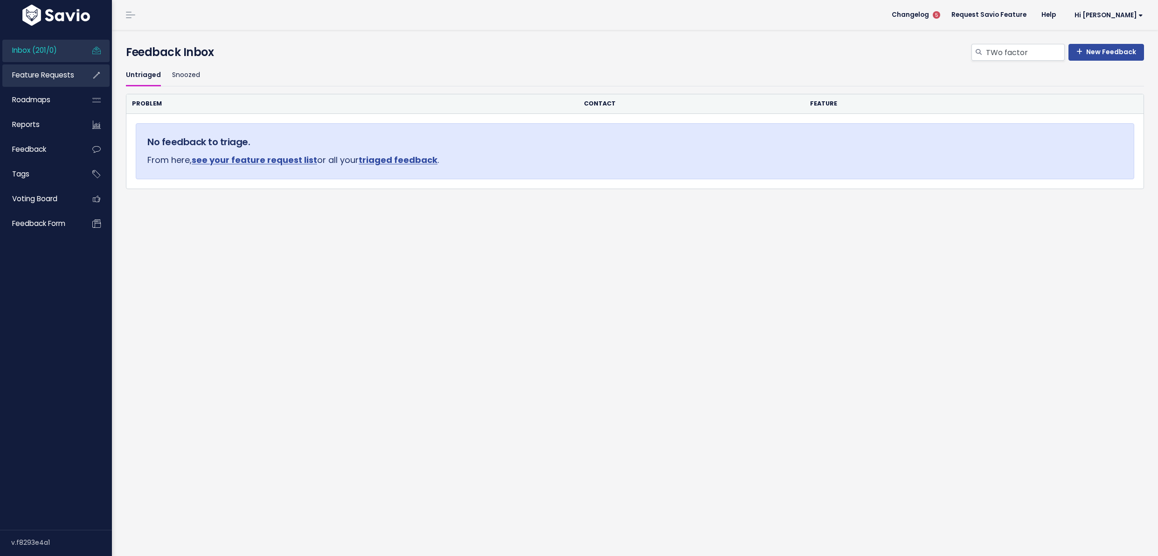
click at [63, 65] on link "Feature Requests" at bounding box center [39, 74] width 75 height 21
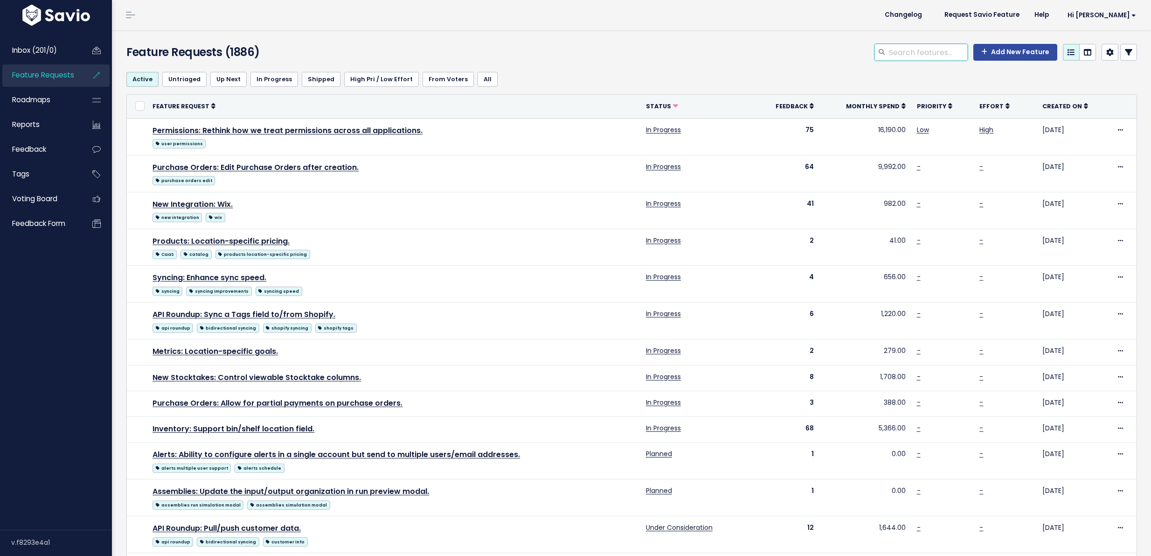
click at [907, 53] on input "search" at bounding box center [928, 52] width 80 height 17
type input "Two factor"
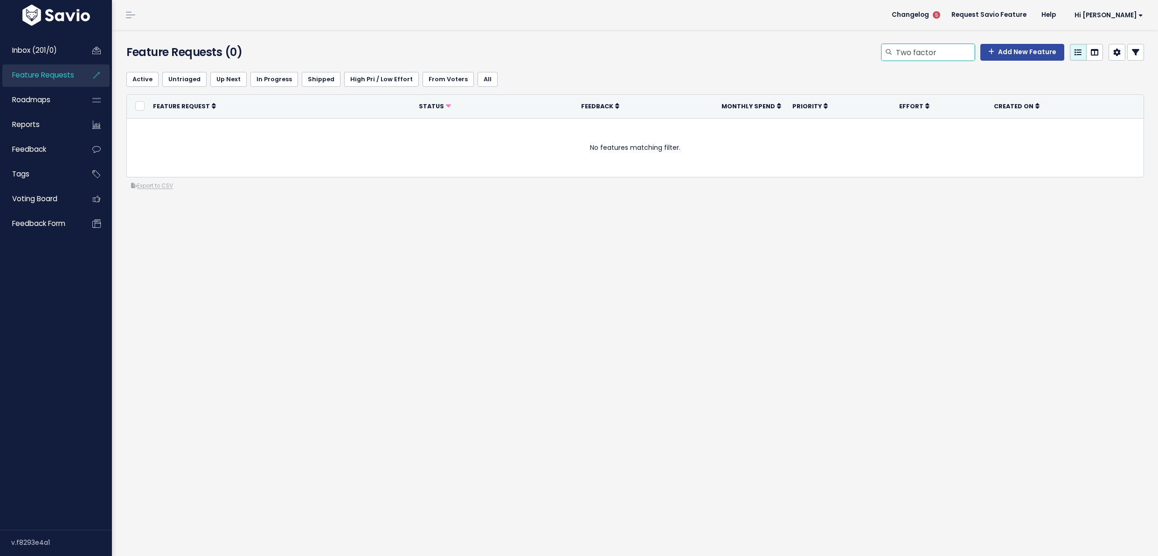
click at [907, 53] on input "Two factor" at bounding box center [935, 52] width 80 height 17
type input "2FA"
click at [36, 170] on link "Tags" at bounding box center [39, 173] width 75 height 21
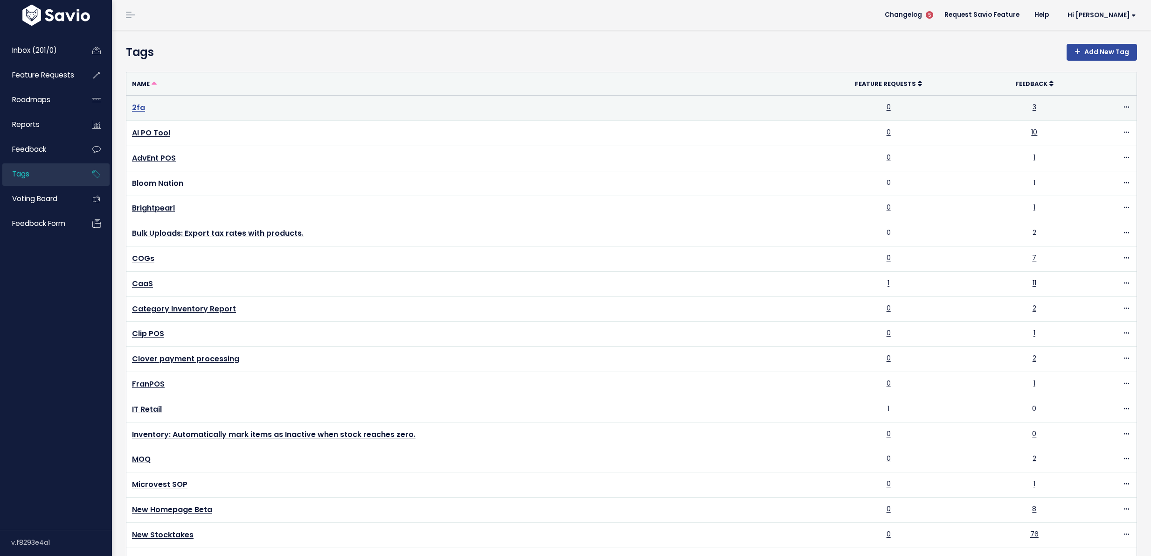
click at [140, 109] on link "2fa" at bounding box center [138, 107] width 13 height 11
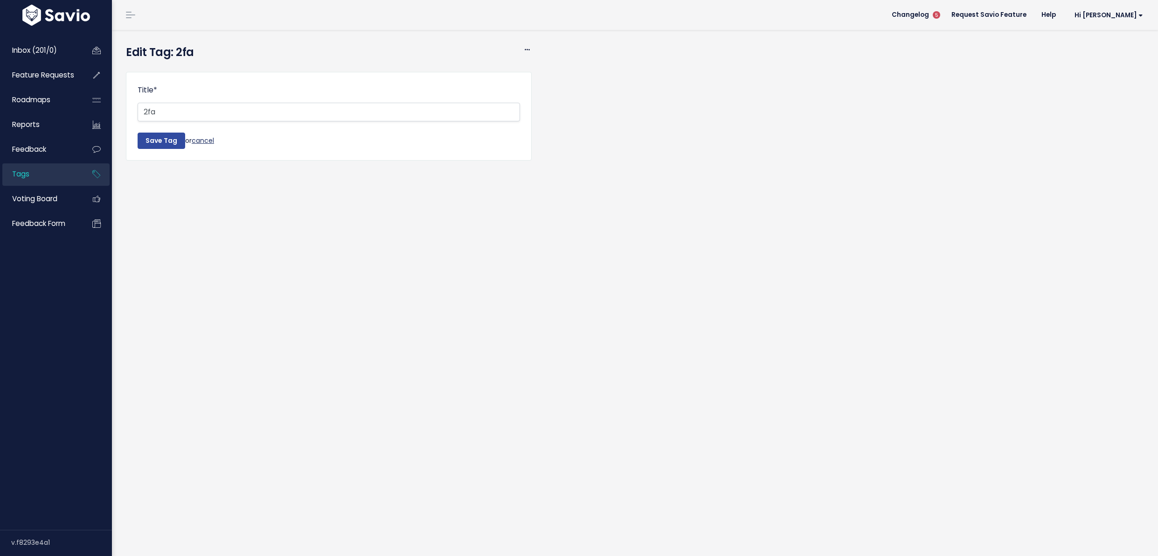
click at [216, 142] on form "Title * 2fa Save Tag or cancel" at bounding box center [329, 116] width 383 height 65
click at [214, 142] on link "cancel" at bounding box center [203, 139] width 22 height 9
click at [208, 138] on link "cancel" at bounding box center [203, 139] width 22 height 9
click at [204, 142] on link "cancel" at bounding box center [203, 139] width 22 height 9
click at [47, 178] on link "Tags" at bounding box center [39, 173] width 75 height 21
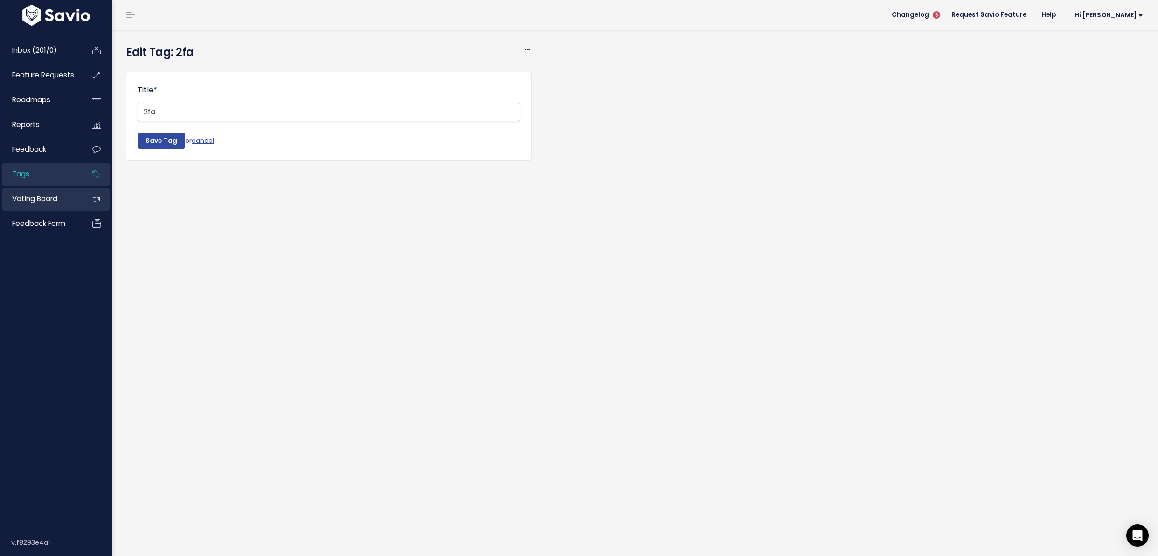
click at [50, 192] on link "Voting Board" at bounding box center [39, 198] width 75 height 21
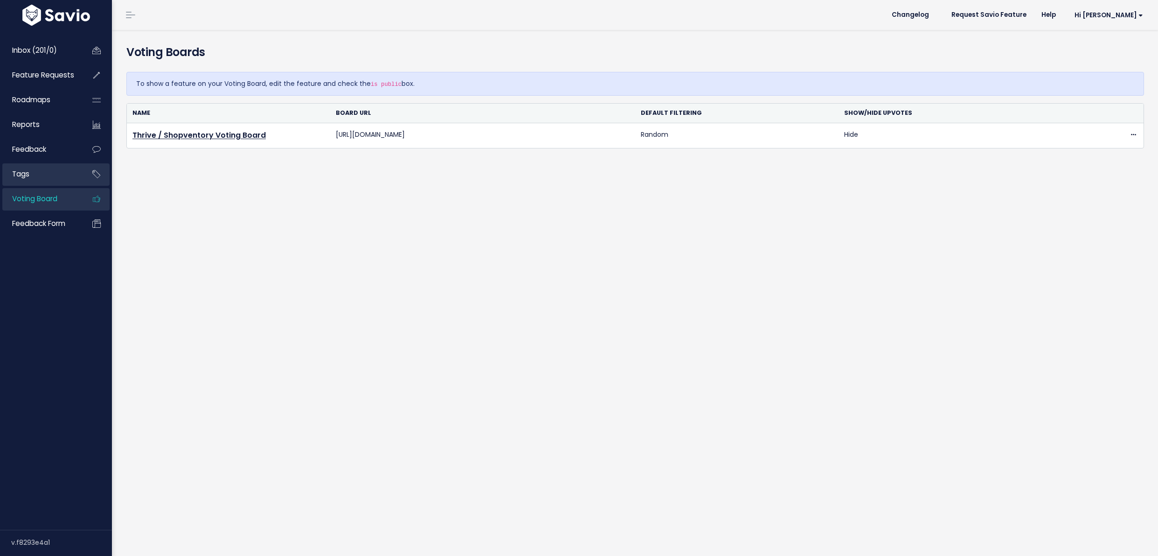
click at [52, 175] on link "Tags" at bounding box center [39, 173] width 75 height 21
click at [35, 174] on link "Tags" at bounding box center [39, 173] width 75 height 21
click at [49, 173] on link "Tags" at bounding box center [39, 173] width 75 height 21
click at [56, 140] on link "Feedback" at bounding box center [39, 149] width 75 height 21
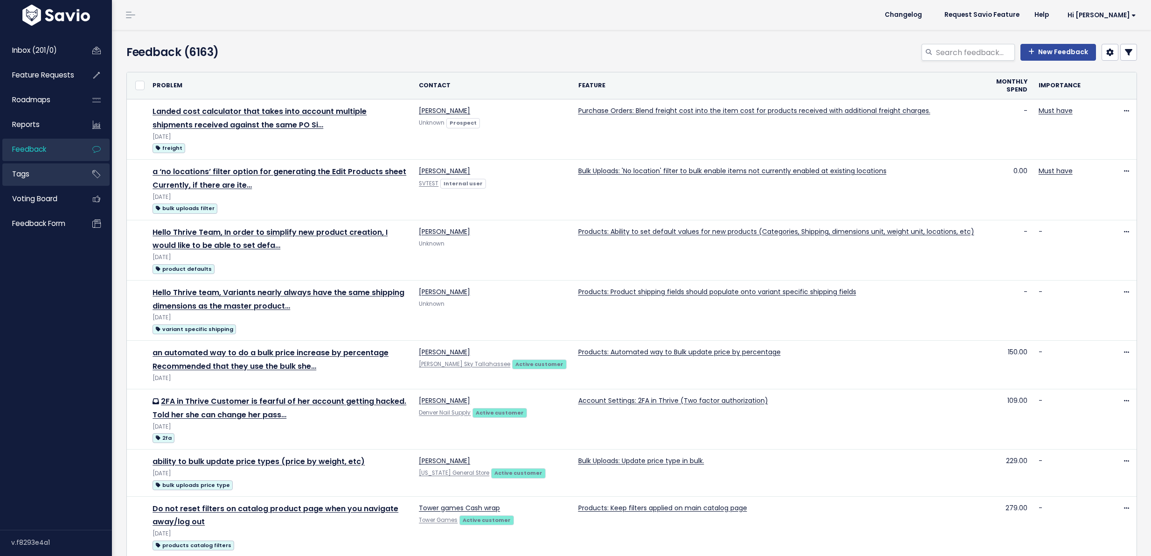
click at [48, 184] on link "Tags" at bounding box center [39, 173] width 75 height 21
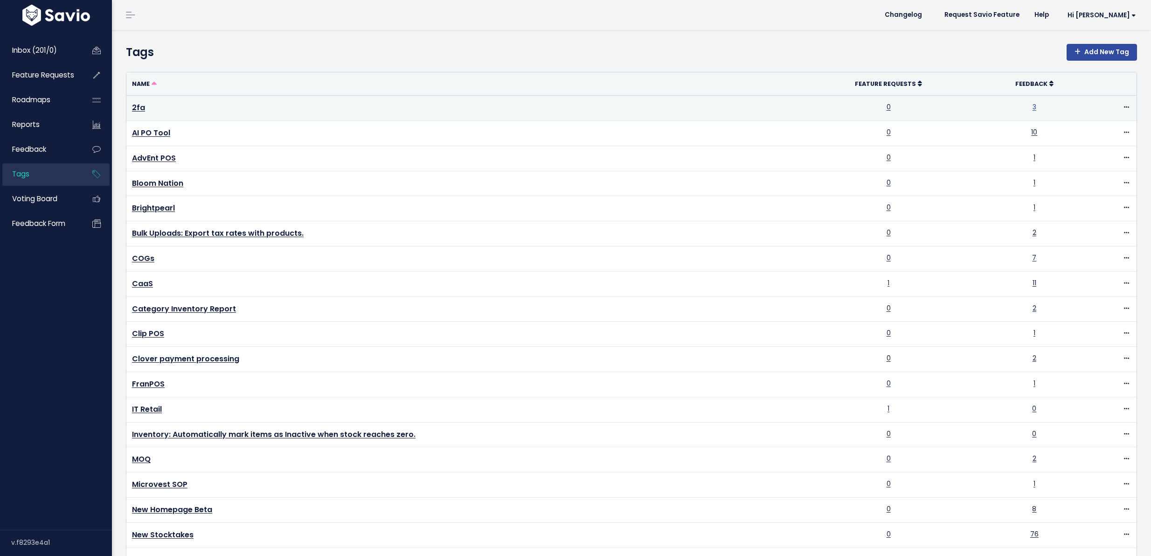
click at [1033, 105] on link "3" at bounding box center [1035, 106] width 4 height 9
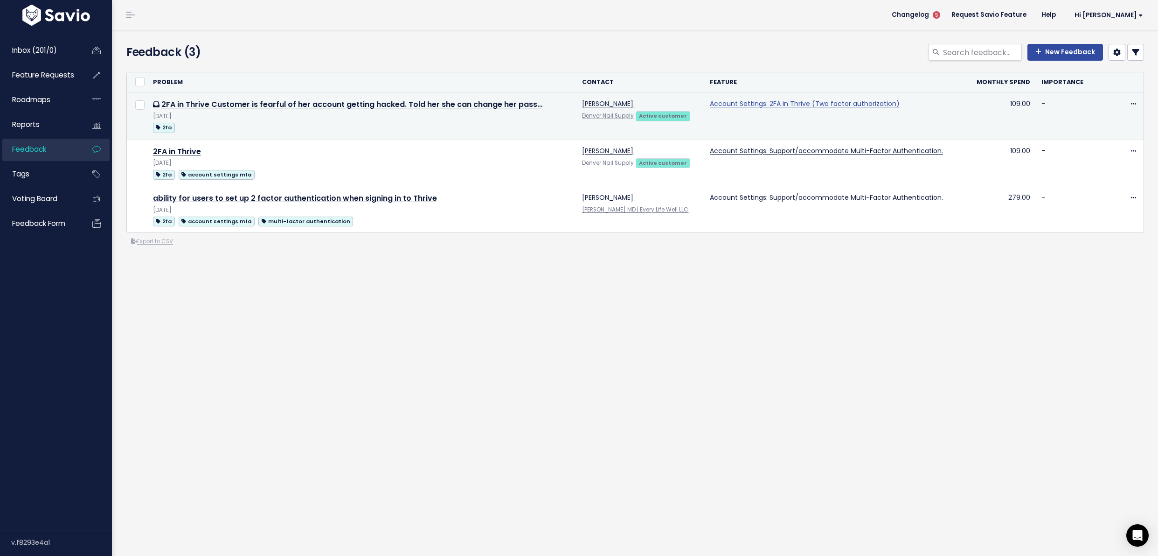
click at [814, 106] on link "Account Settings: 2FA in Thrive (Two factor authorization)" at bounding box center [805, 103] width 190 height 9
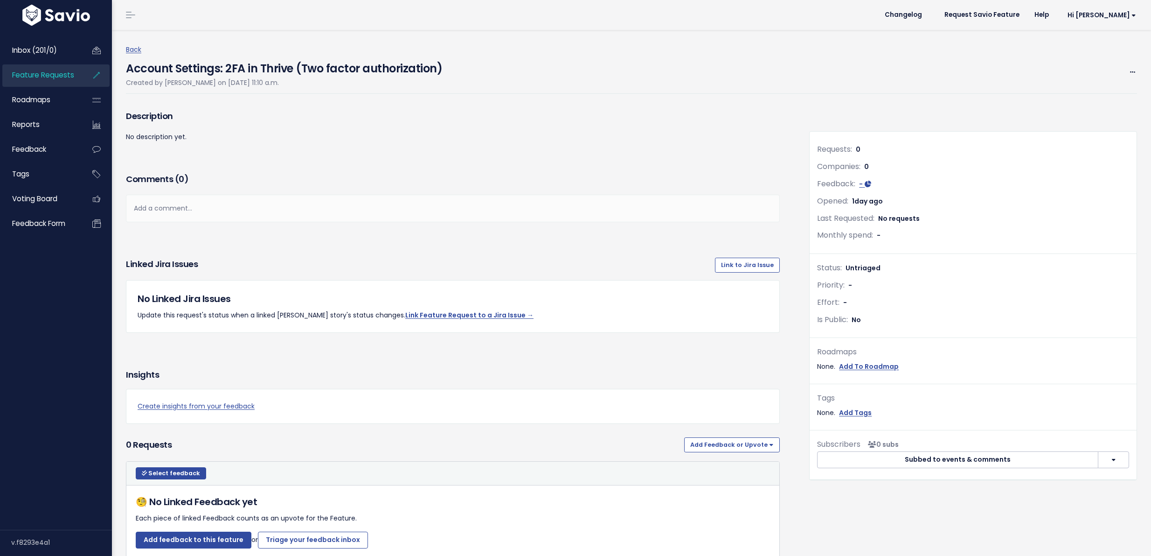
scroll to position [2, 0]
click at [1129, 76] on div "Edit Merge Add to Roadmap [GEOGRAPHIC_DATA]" at bounding box center [1133, 70] width 9 height 12
click at [1129, 74] on span at bounding box center [1133, 70] width 9 height 12
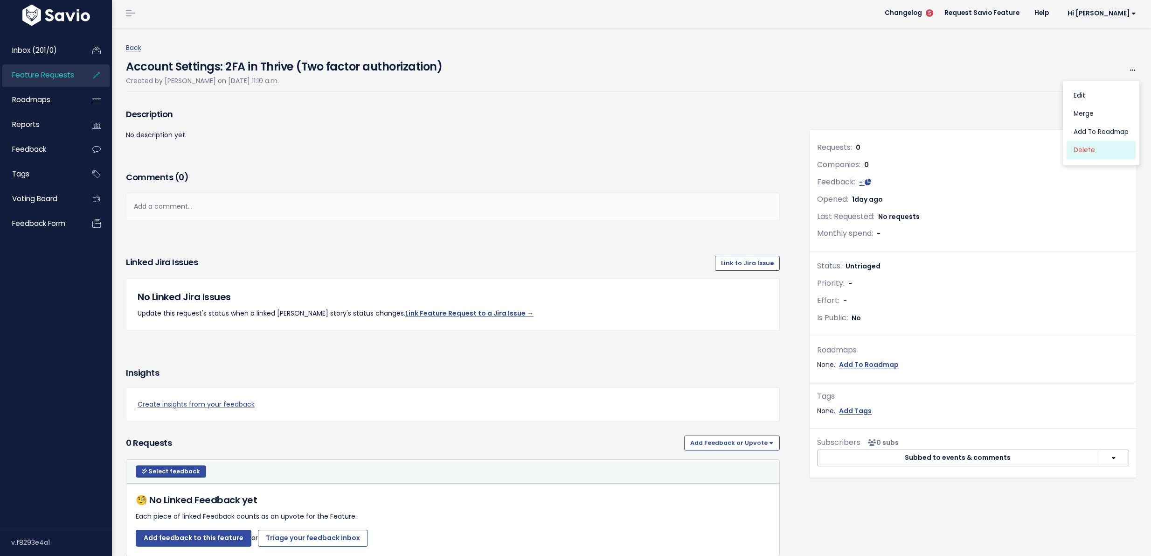
click at [1069, 150] on link "Delete" at bounding box center [1101, 150] width 69 height 18
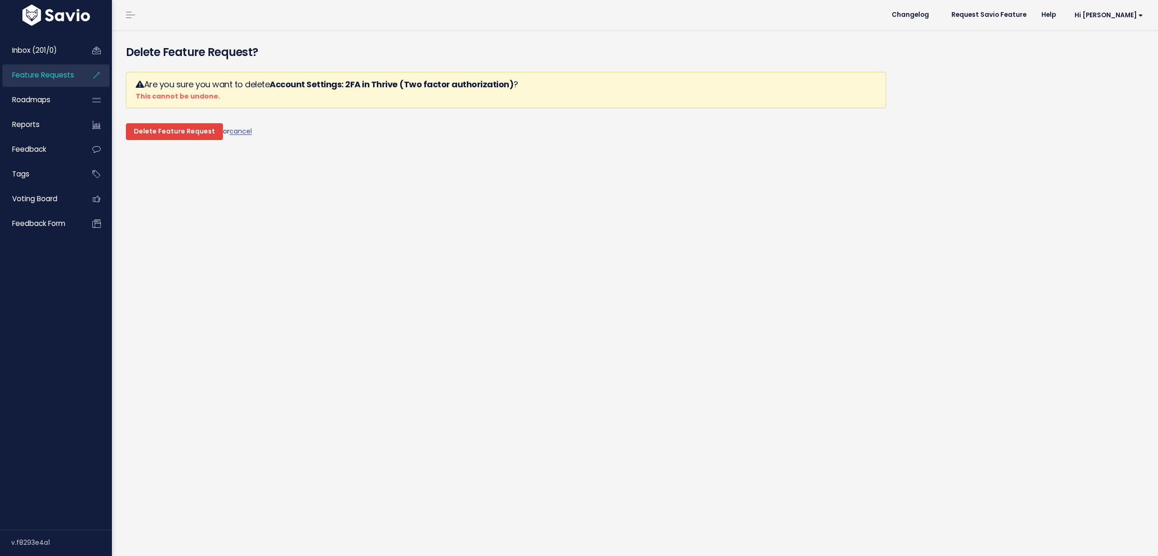
click at [188, 127] on input "Delete Feature Request" at bounding box center [174, 131] width 97 height 17
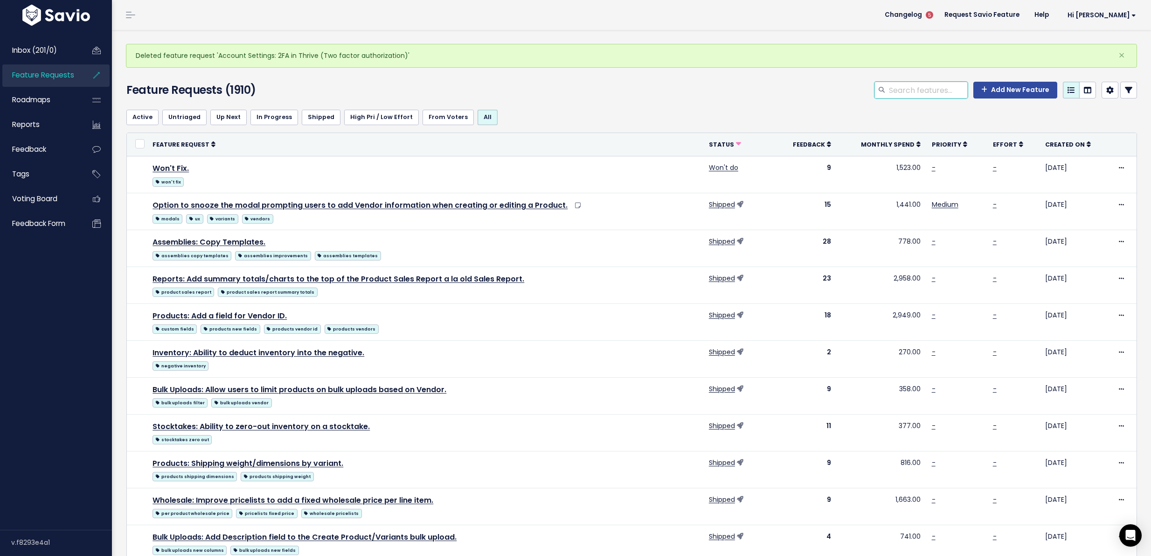
click at [925, 92] on input "search" at bounding box center [928, 90] width 80 height 17
type input "custom field products"
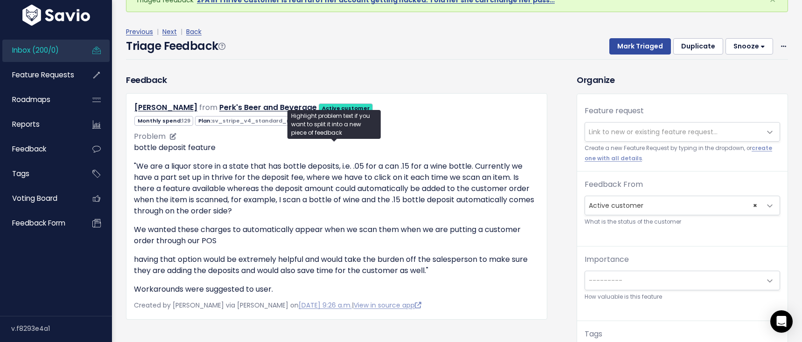
scroll to position [34, 0]
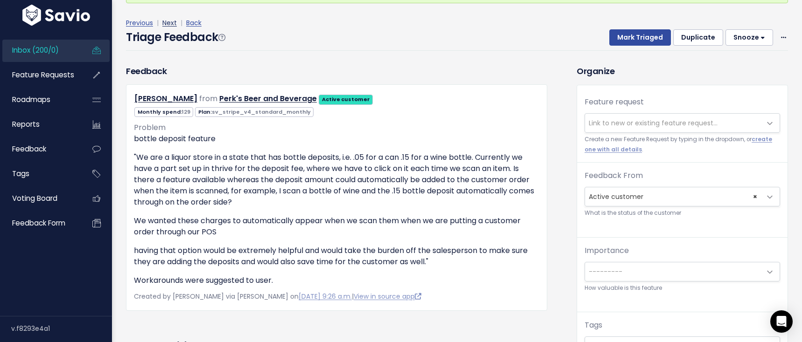
click at [172, 23] on link "Next" at bounding box center [169, 22] width 14 height 9
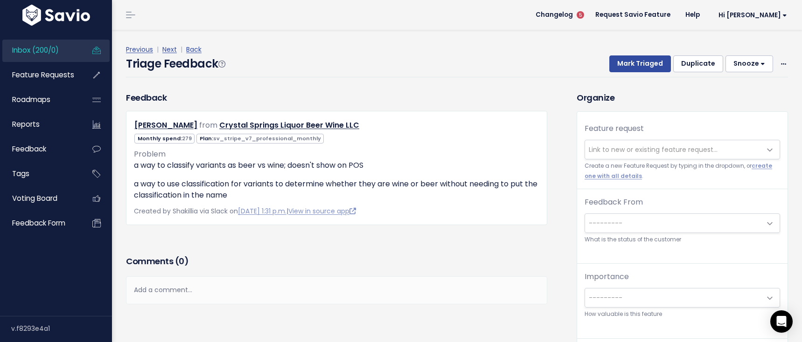
click at [600, 155] on span "Link to new or existing feature request..." at bounding box center [673, 149] width 176 height 19
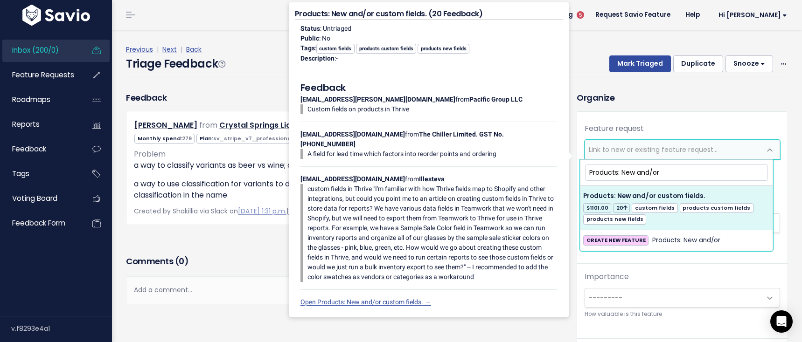
type input "Products: New and/or"
select select "14983"
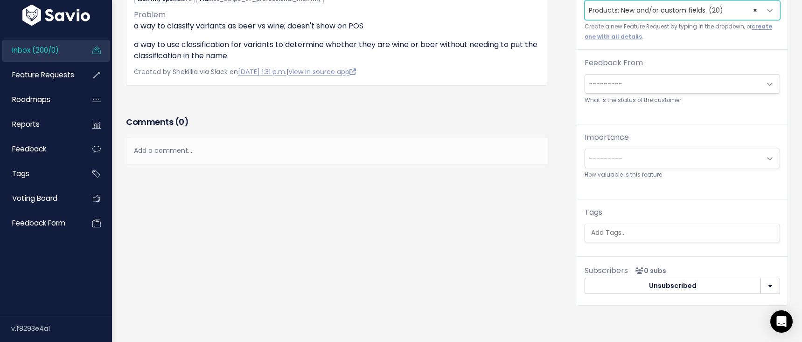
scroll to position [158, 0]
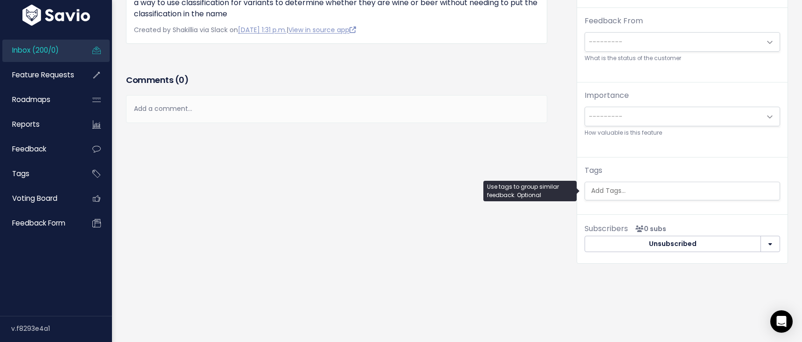
click at [635, 186] on input "search" at bounding box center [683, 191] width 192 height 10
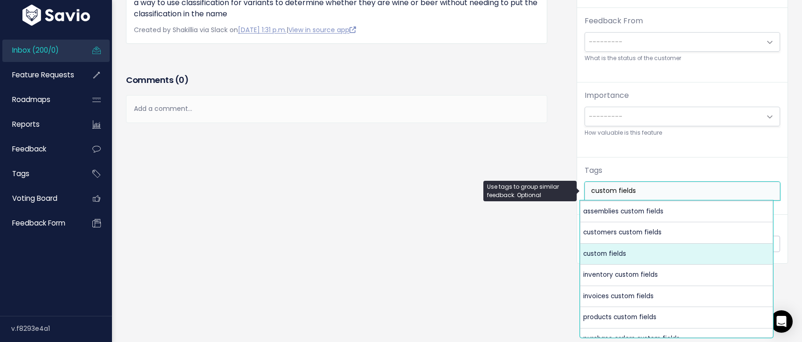
type input "custom fields"
select select "5794"
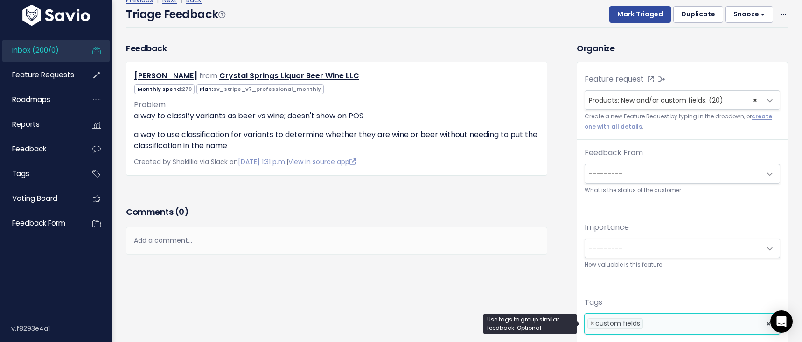
scroll to position [0, 0]
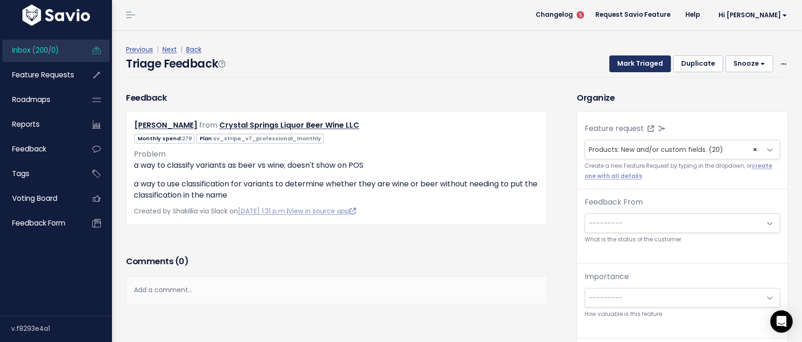
click at [624, 60] on button "Mark Triaged" at bounding box center [640, 64] width 62 height 17
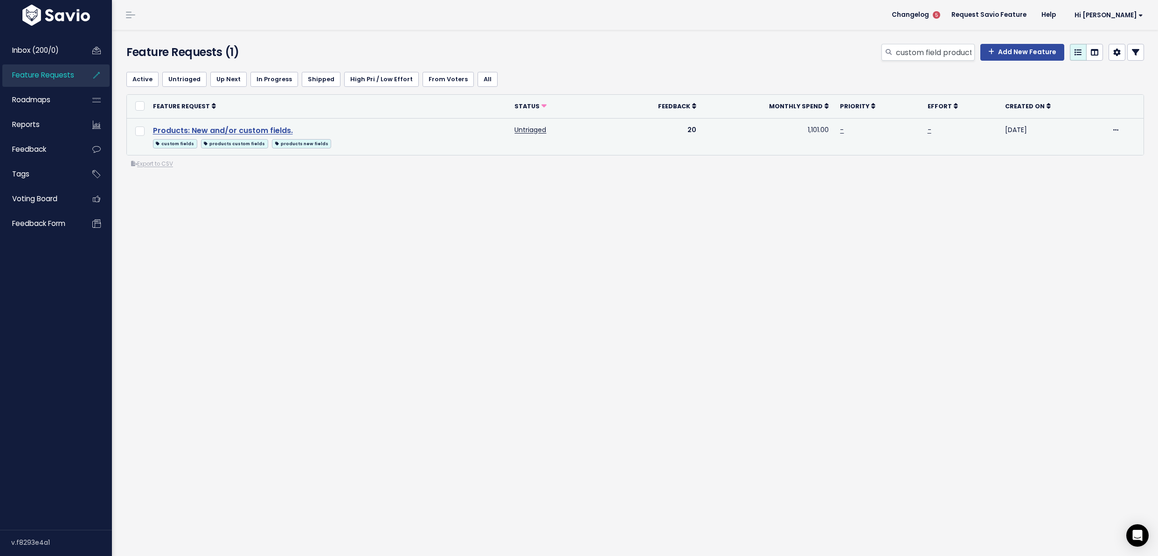
click at [283, 128] on link "Products: New and/or custom fields." at bounding box center [223, 130] width 140 height 11
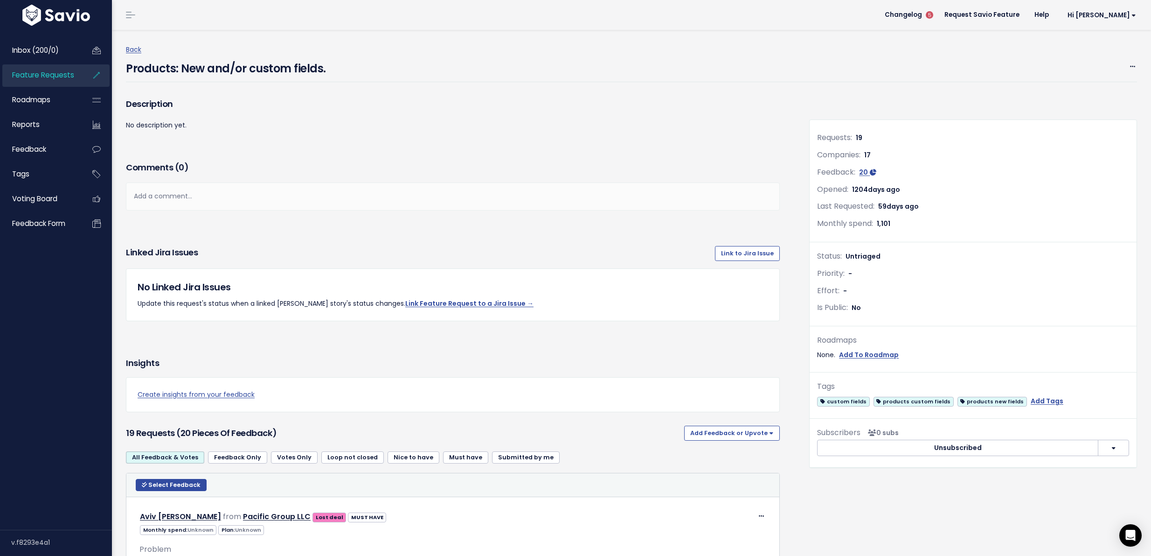
click at [41, 70] on span "Feature Requests" at bounding box center [43, 75] width 62 height 10
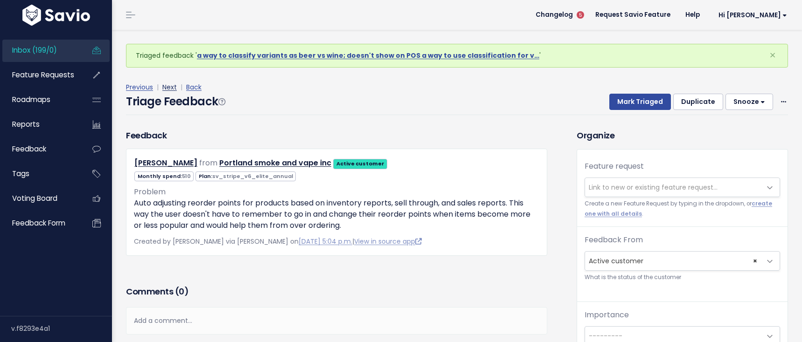
click at [170, 91] on link "Next" at bounding box center [169, 87] width 14 height 9
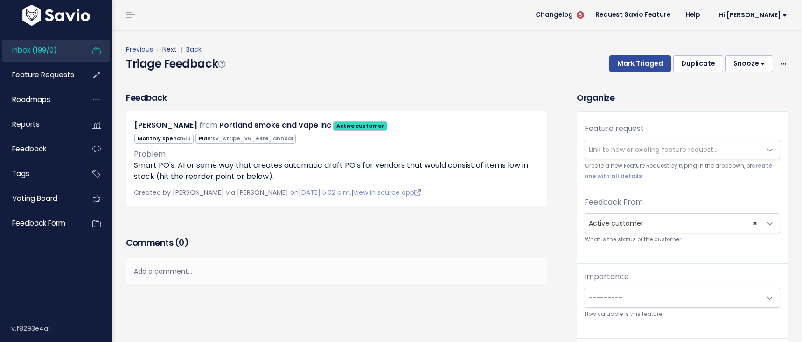
click at [165, 49] on link "Next" at bounding box center [169, 49] width 14 height 9
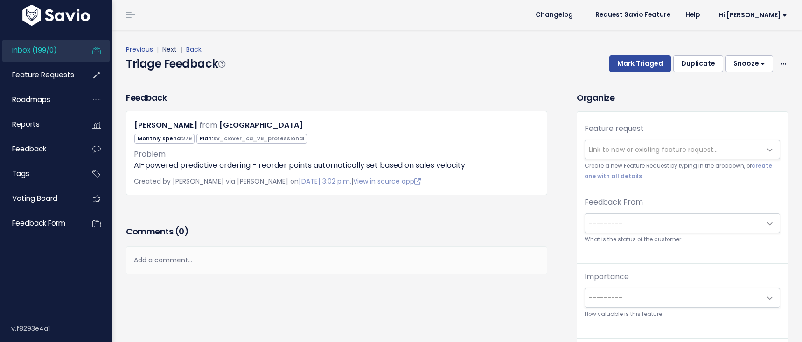
click at [166, 49] on link "Next" at bounding box center [169, 49] width 14 height 9
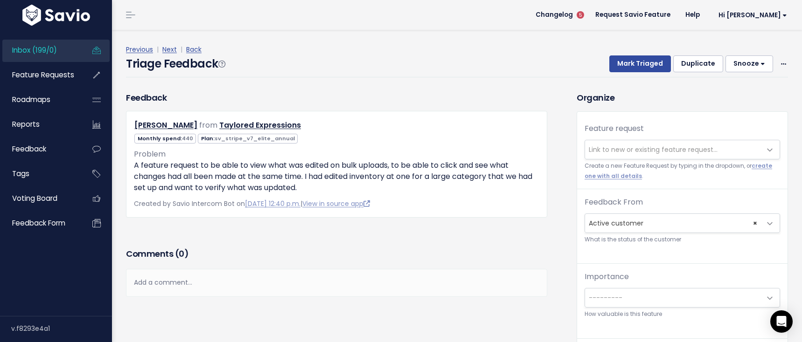
click at [611, 147] on span "Link to new or existing feature request..." at bounding box center [653, 149] width 129 height 9
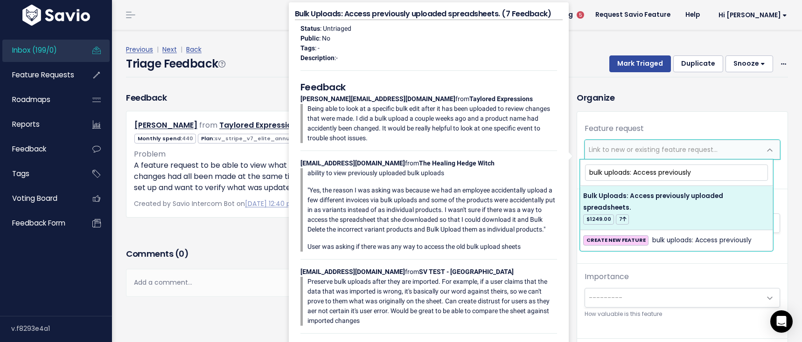
type input "bulk uploads: Access previously"
select select "29481"
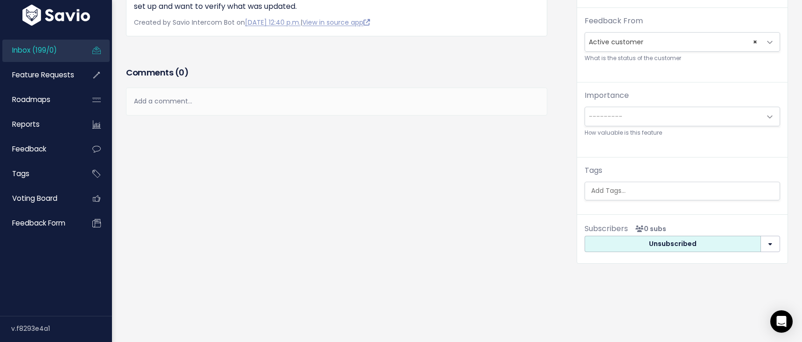
scroll to position [158, 0]
click at [646, 196] on div "Feature request --------- <span class='js-fr-id font600' data-id=29481 > Bulk U…" at bounding box center [682, 74] width 210 height 289
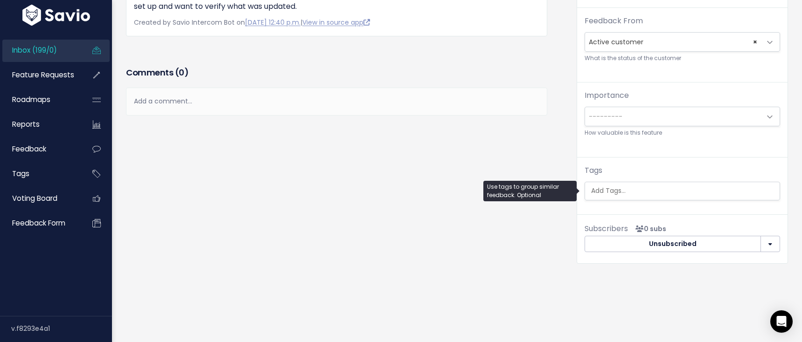
click at [651, 189] on ul at bounding box center [682, 191] width 195 height 18
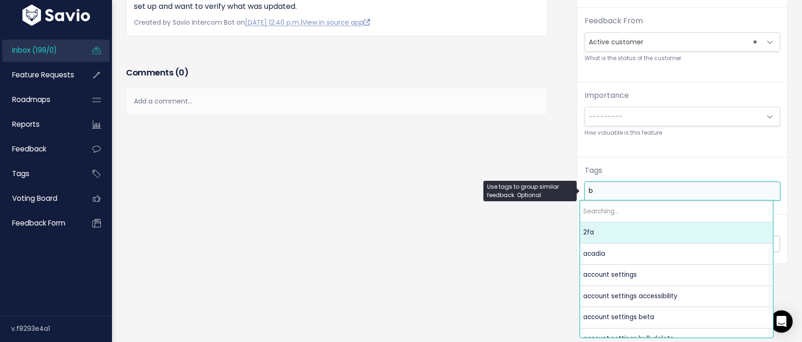
scroll to position [0, 0]
type input "bulk uploads"
select select "3638"
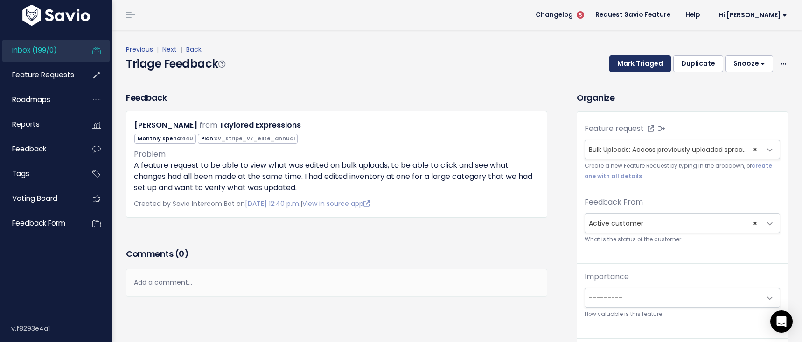
click at [615, 70] on button "Mark Triaged" at bounding box center [640, 64] width 62 height 17
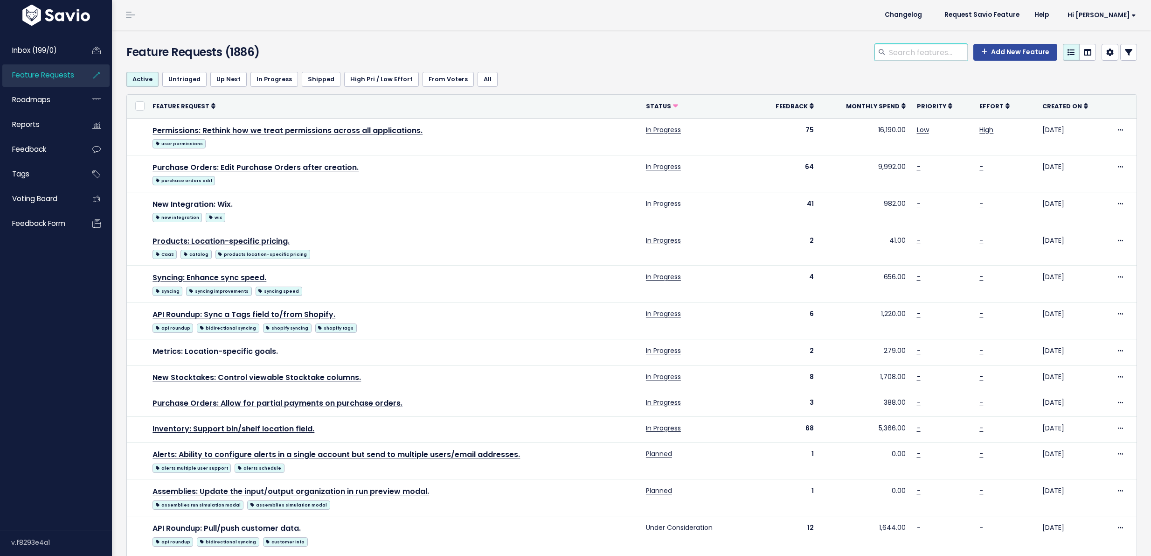
click at [896, 58] on input "search" at bounding box center [928, 52] width 80 height 17
type input "bulk uploads"
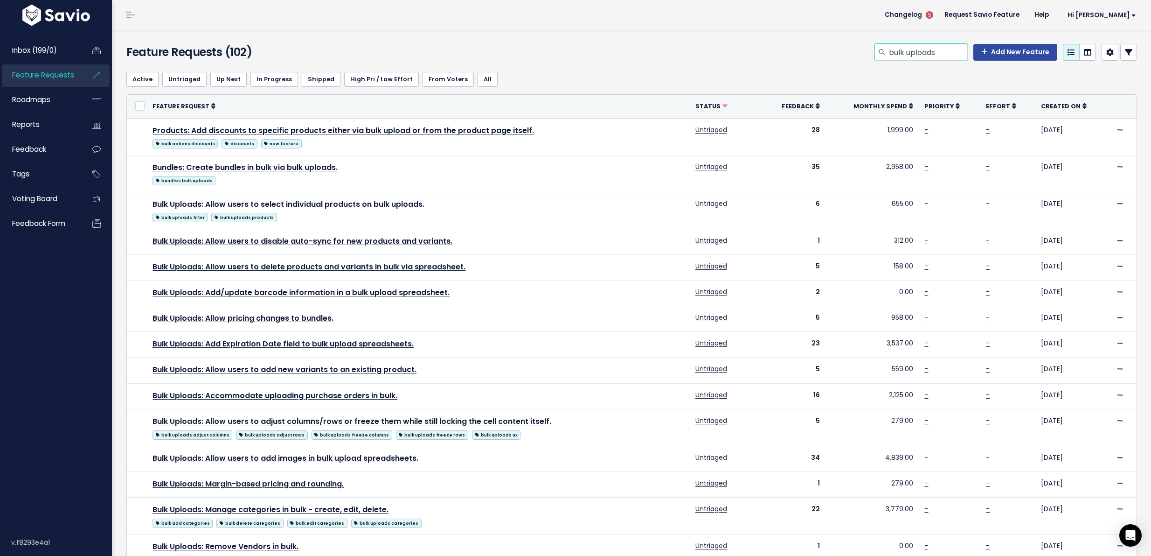
click at [936, 56] on input "bulk uploads" at bounding box center [928, 52] width 80 height 17
type input "bulk uploads history"
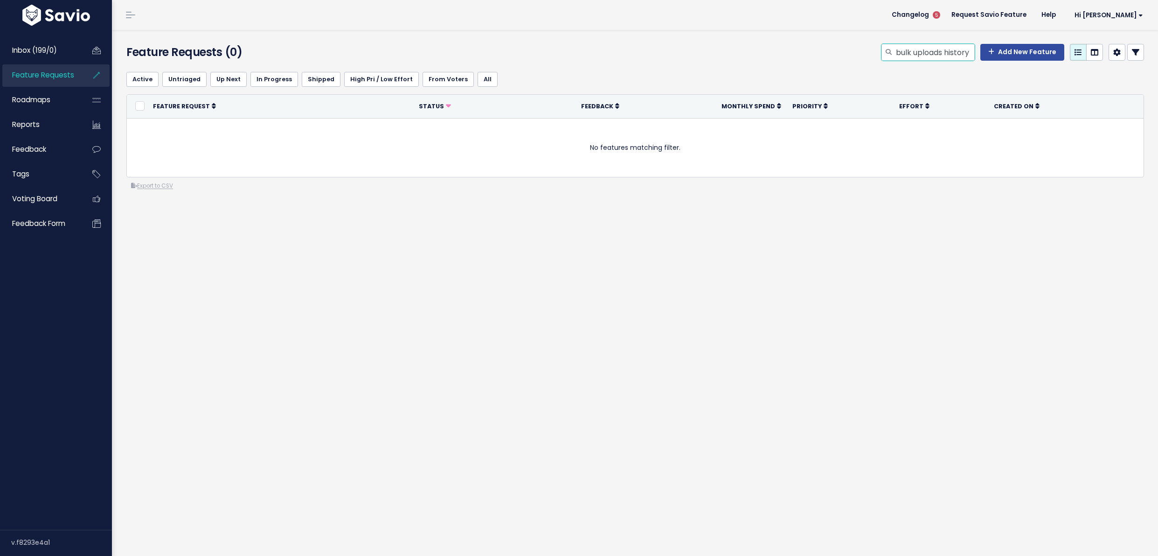
drag, startPoint x: 941, startPoint y: 50, endPoint x: 967, endPoint y: 54, distance: 26.4
click at [967, 54] on input "bulk uploads history" at bounding box center [935, 52] width 80 height 17
type input "bulk uploads submitted"
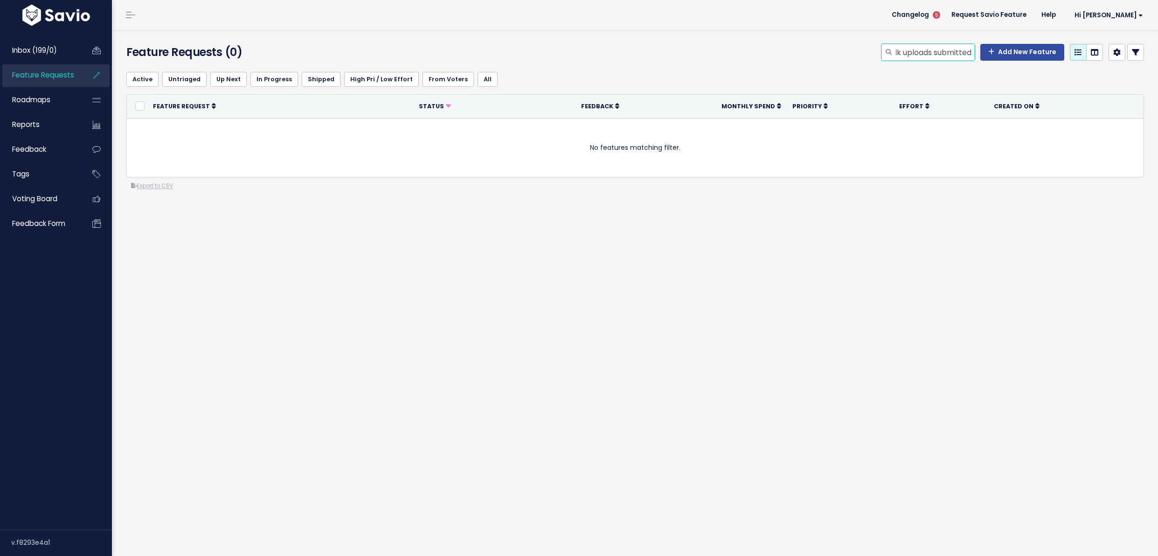
drag, startPoint x: 946, startPoint y: 53, endPoint x: 970, endPoint y: 55, distance: 24.8
click at [970, 55] on input "bulk uploads submitted" at bounding box center [935, 52] width 80 height 17
type input "bulk uploads keep"
drag, startPoint x: 941, startPoint y: 56, endPoint x: 963, endPoint y: 54, distance: 22.9
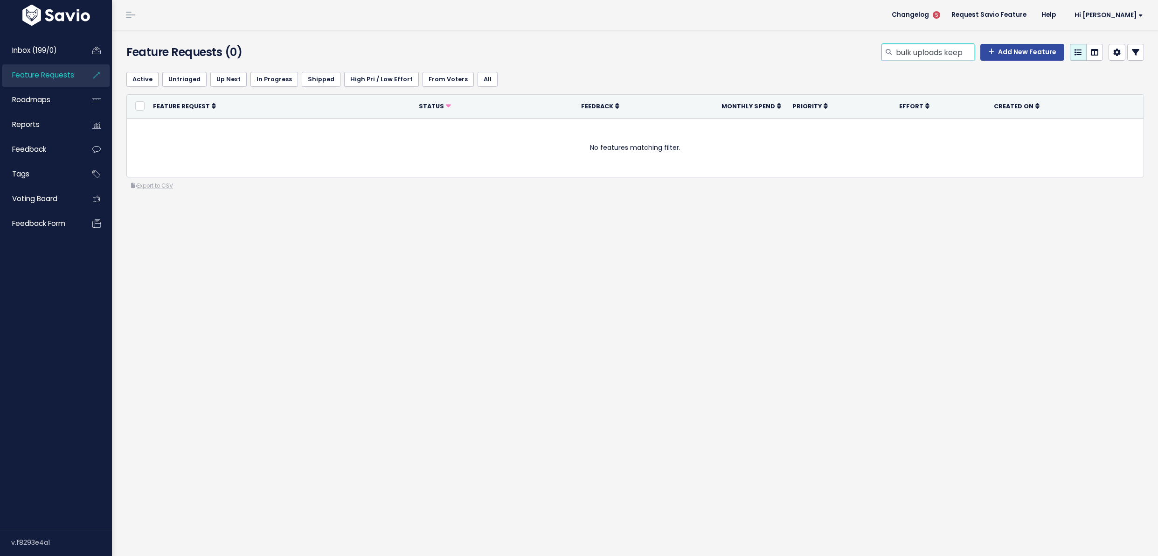
click at [963, 54] on input "bulk uploads keep" at bounding box center [935, 52] width 80 height 17
type input "bulk uploadsdelete"
click at [941, 54] on input "bulk uploadsdelete" at bounding box center [935, 52] width 80 height 17
type input "bulk uploads delete"
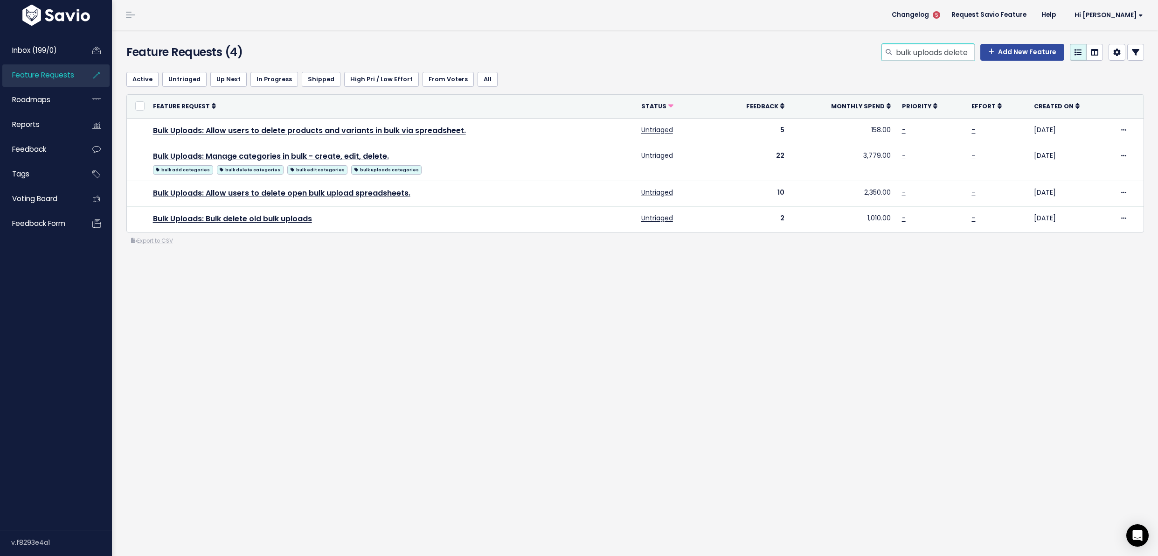
drag, startPoint x: 940, startPoint y: 56, endPoint x: 971, endPoint y: 59, distance: 31.4
click at [971, 59] on div "bulk uploads delete Add New Feature" at bounding box center [1013, 52] width 263 height 17
type input "bulk uploads"
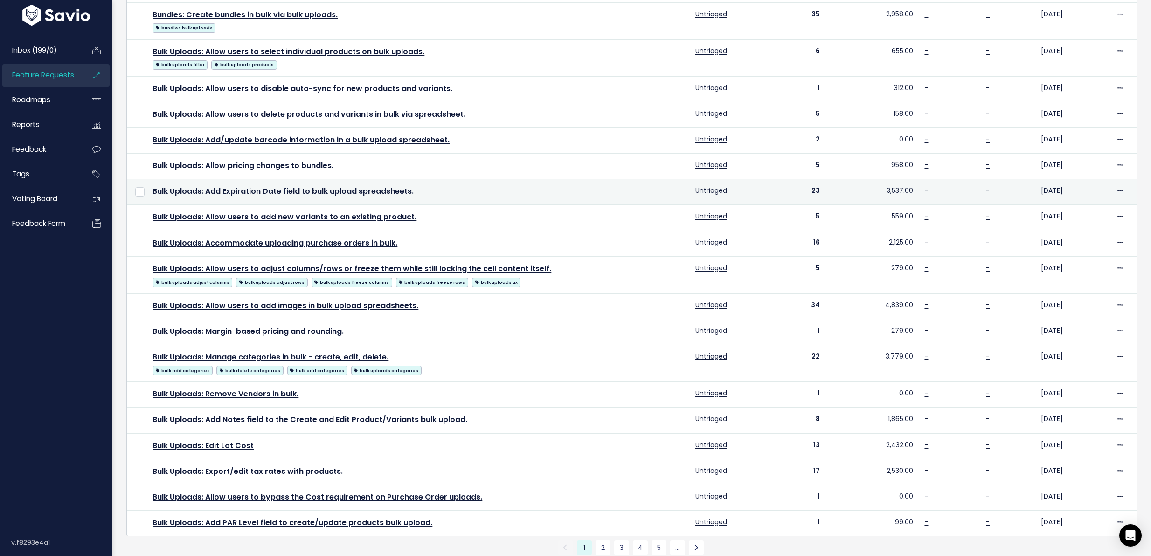
scroll to position [172, 0]
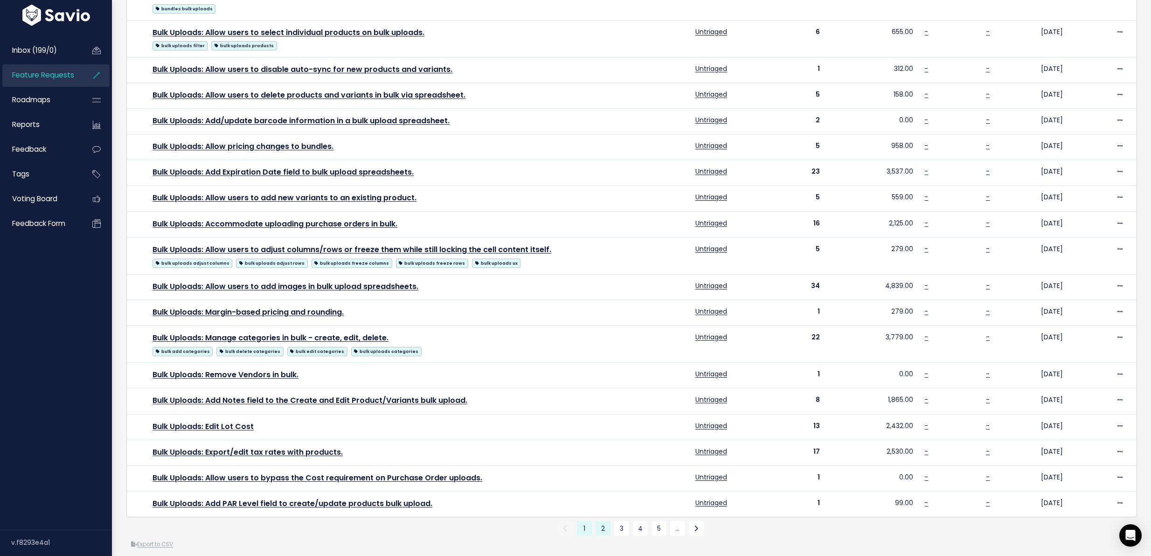
click at [597, 536] on link "2" at bounding box center [603, 528] width 15 height 15
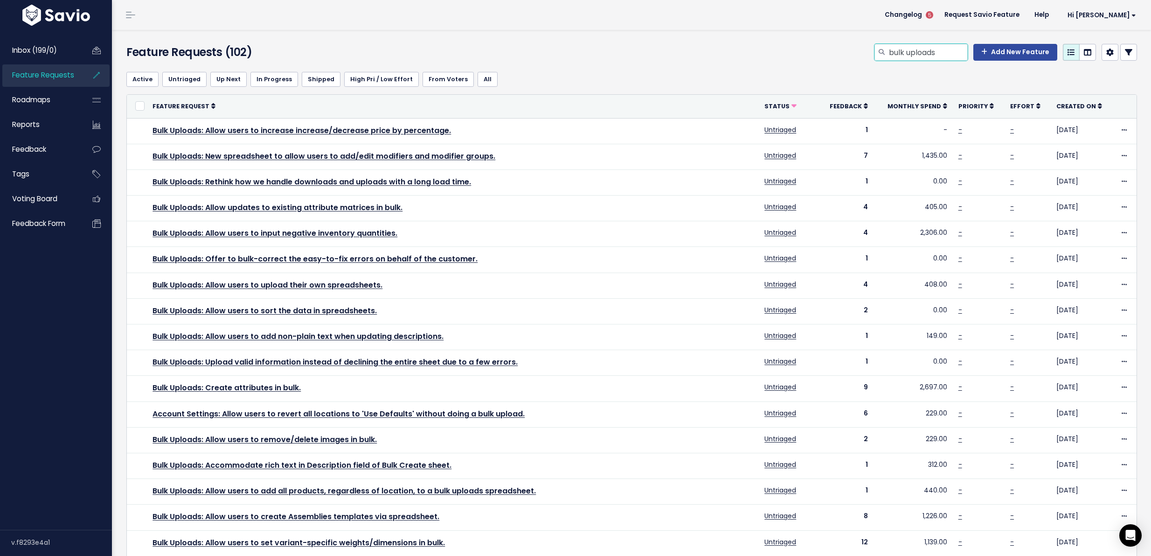
click at [891, 57] on input "bulk uploads" at bounding box center [928, 52] width 80 height 17
type input "lot cost bulk"
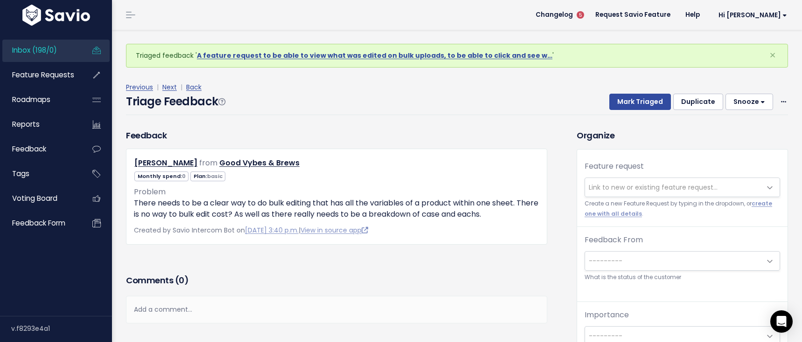
click at [635, 190] on span "Link to new or existing feature request..." at bounding box center [653, 187] width 129 height 9
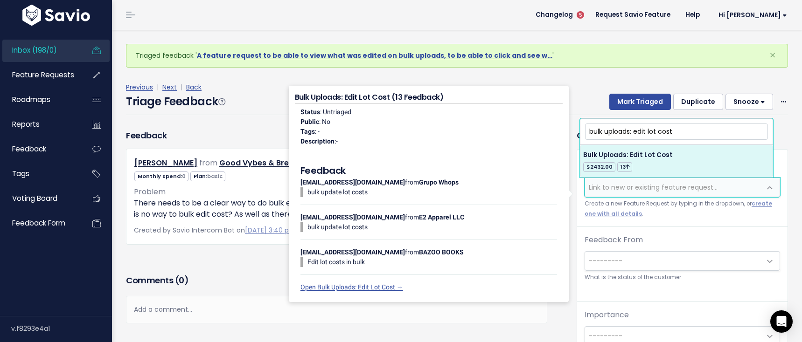
type input "bulk uploads: edit lot cost"
select select "21604"
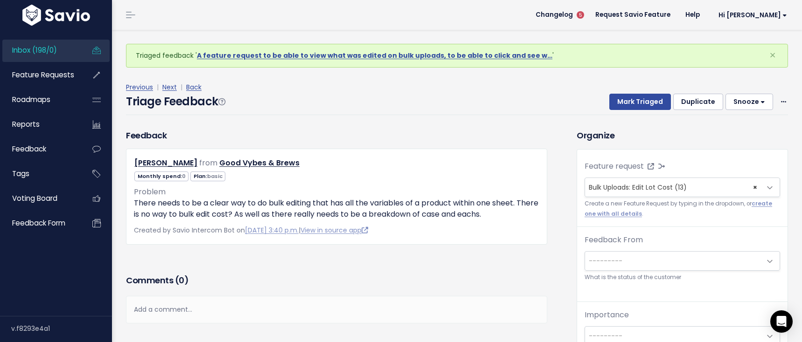
click at [695, 105] on button "Duplicate" at bounding box center [698, 102] width 50 height 17
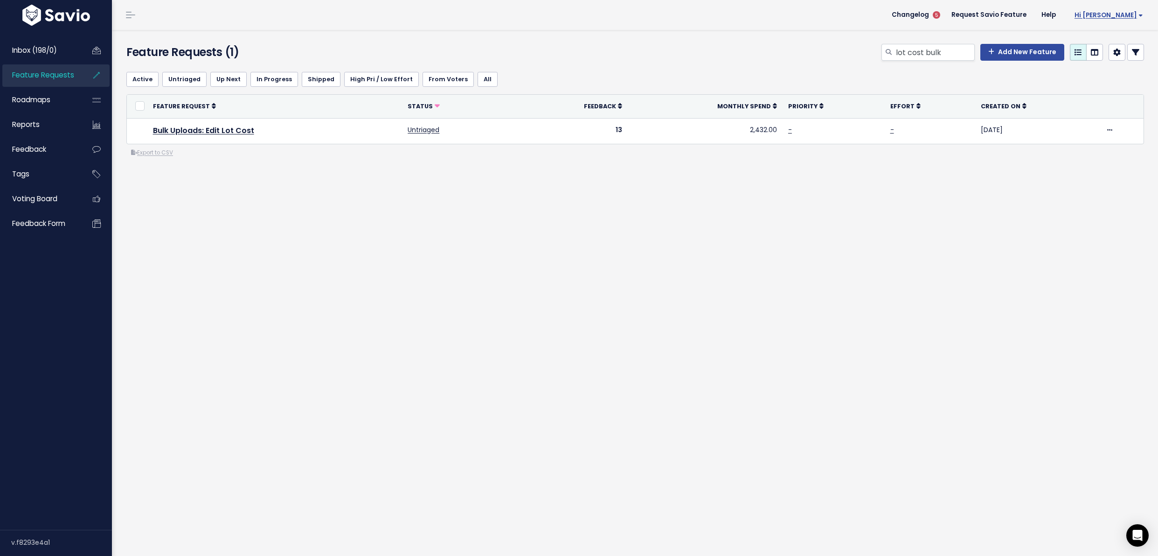
click at [1119, 17] on span "Hi [PERSON_NAME]" at bounding box center [1109, 15] width 69 height 7
click at [1096, 82] on link "Integrations" at bounding box center [1113, 79] width 69 height 18
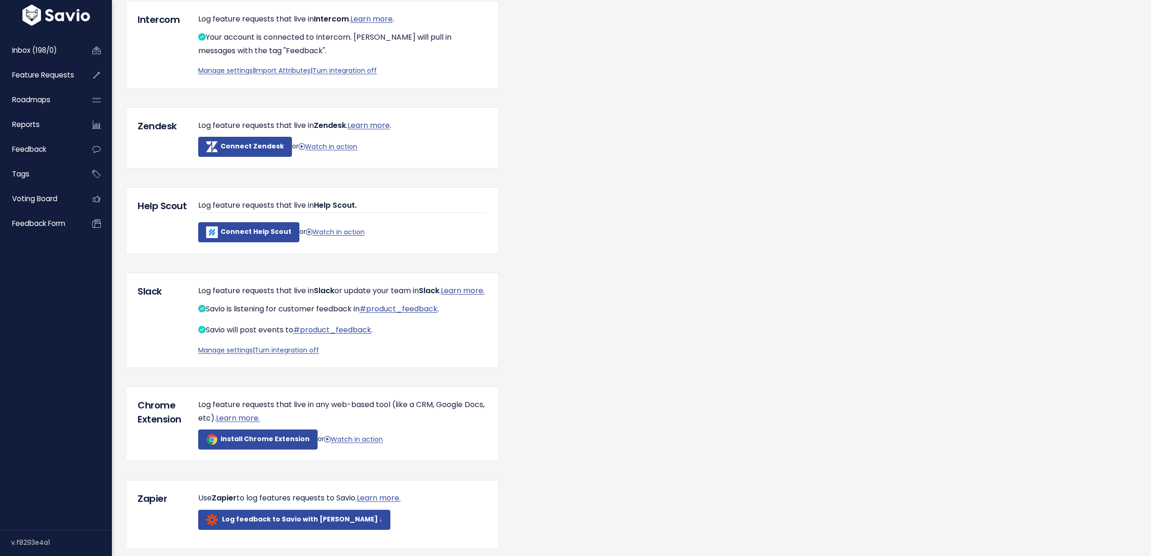
scroll to position [146, 0]
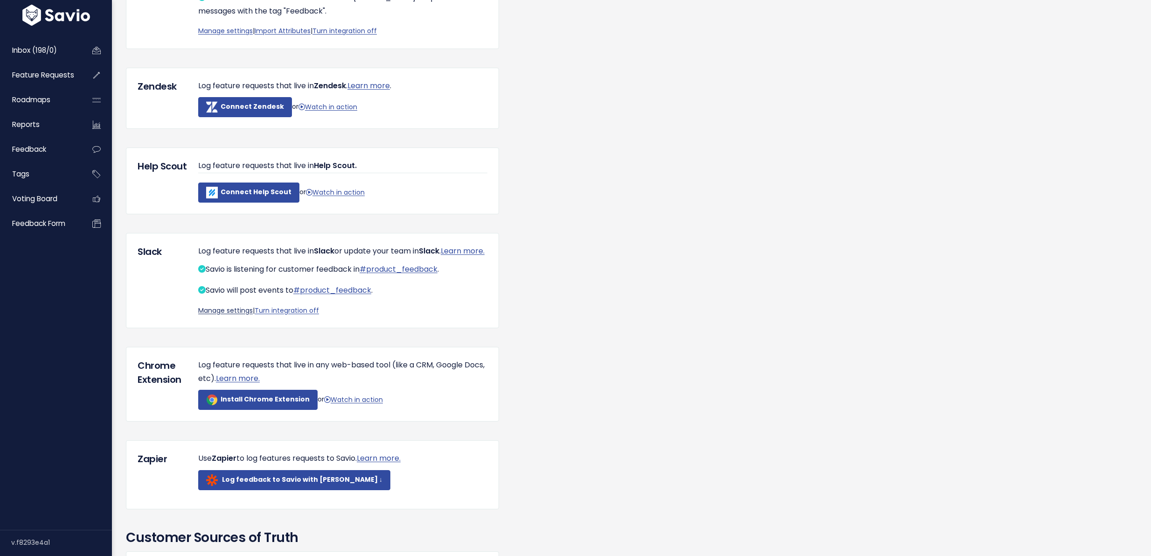
click at [230, 315] on link "Manage settings" at bounding box center [225, 310] width 55 height 9
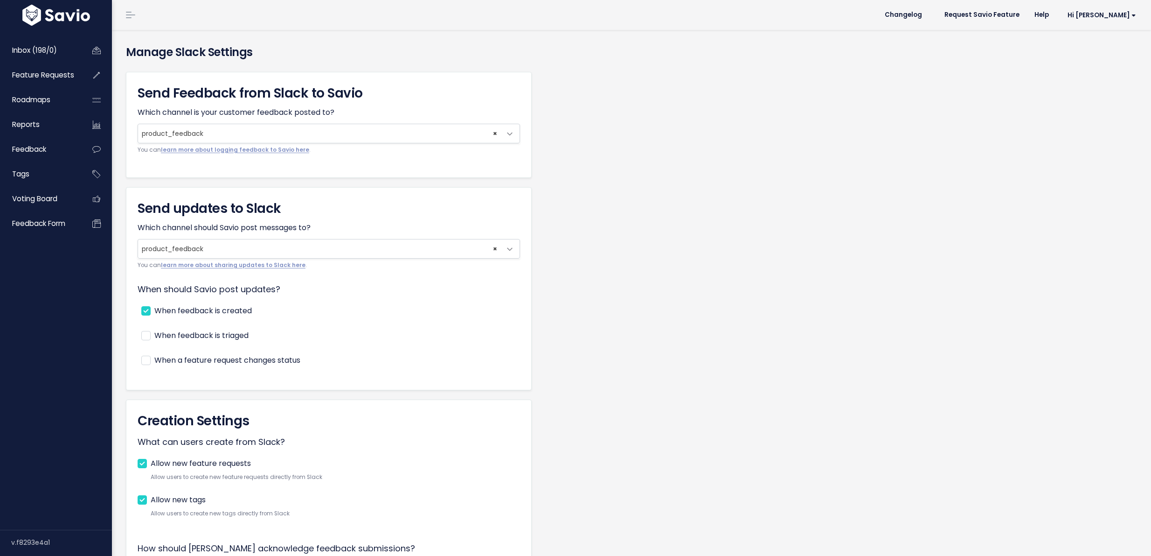
click at [232, 314] on label "When feedback is created" at bounding box center [203, 311] width 98 height 14
click at [160, 310] on input "When feedback is created" at bounding box center [157, 307] width 6 height 6
checkbox input "false"
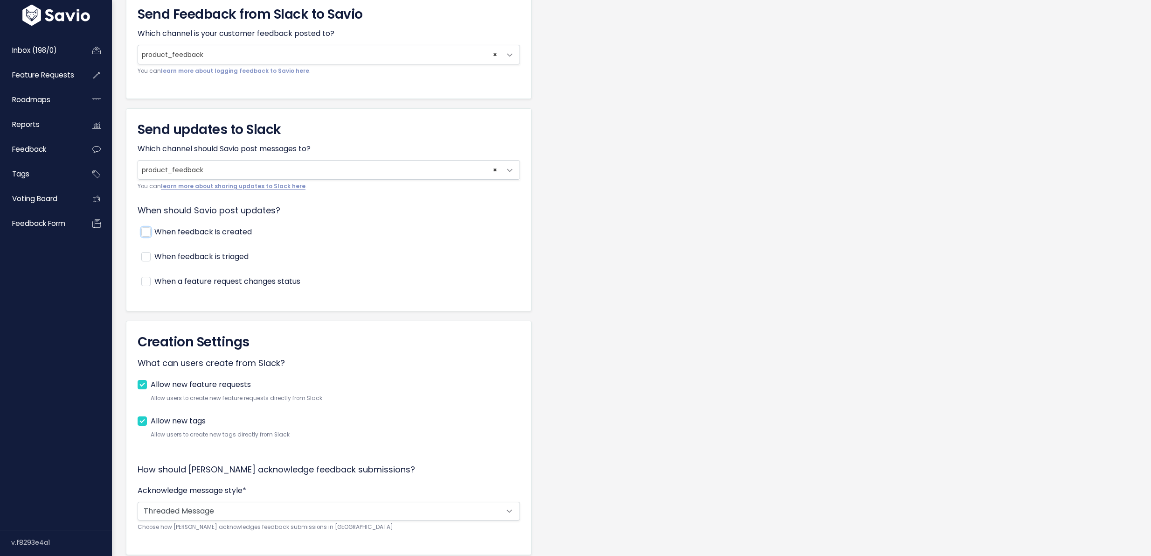
scroll to position [147, 0]
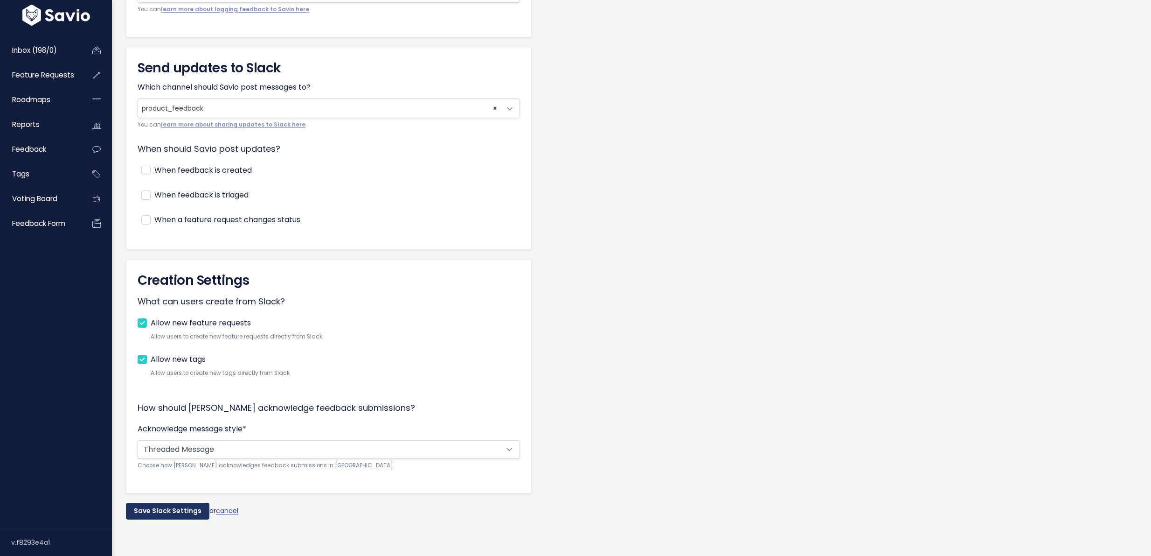
click at [161, 507] on input "Save Slack Settings" at bounding box center [168, 510] width 84 height 17
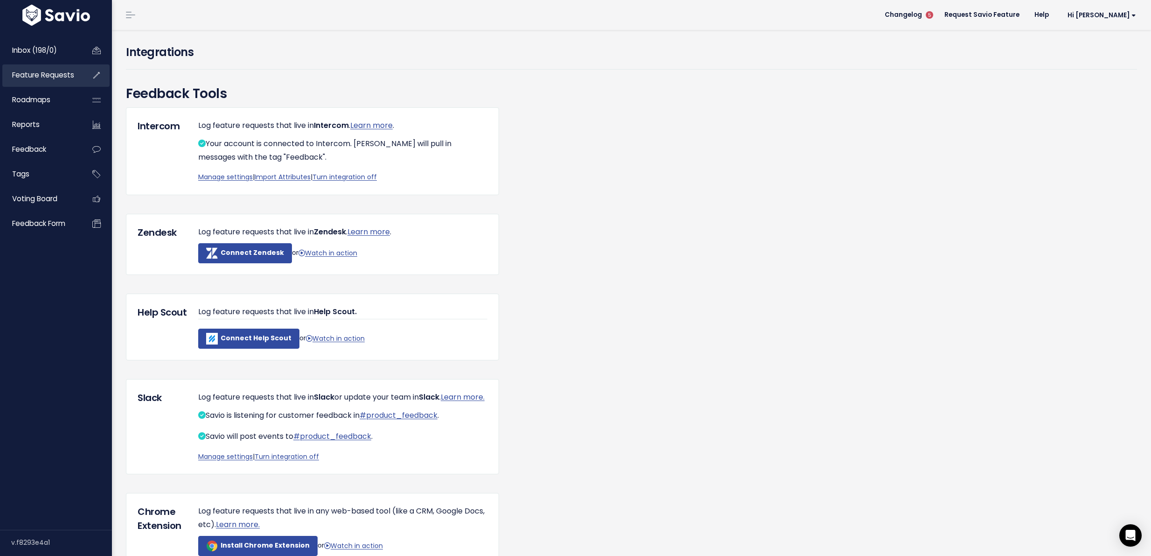
click at [55, 76] on span "Feature Requests" at bounding box center [43, 75] width 62 height 10
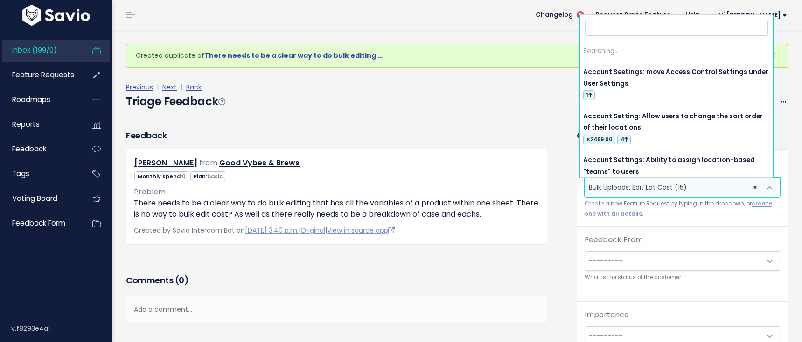
click at [701, 187] on span "× Bulk Uploads: Edit Lot Cost (15)" at bounding box center [673, 187] width 176 height 19
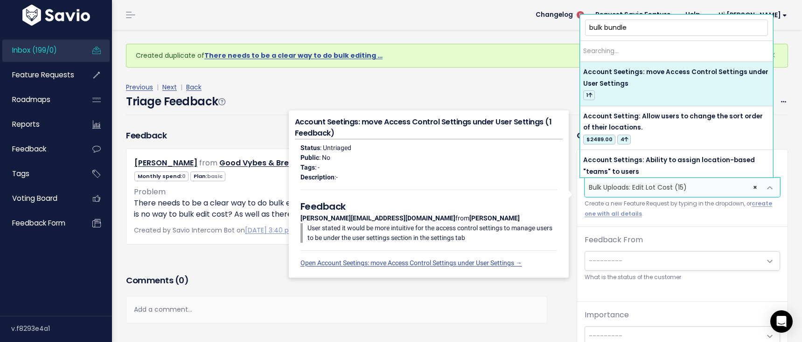
type input "bulk bundles"
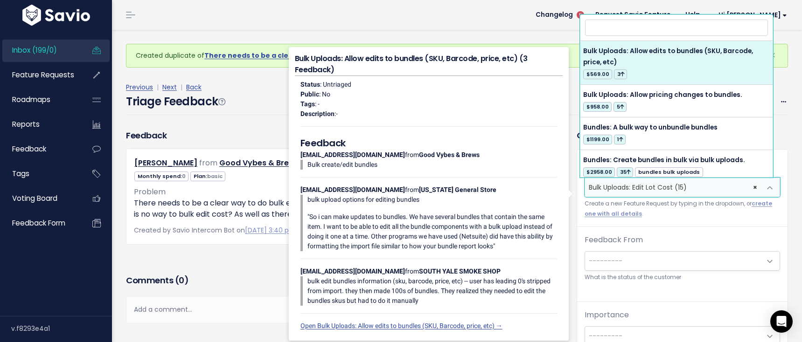
click at [541, 43] on div "Created duplicate of There needs to be a clear way to do bulk editing … ×" at bounding box center [457, 49] width 676 height 38
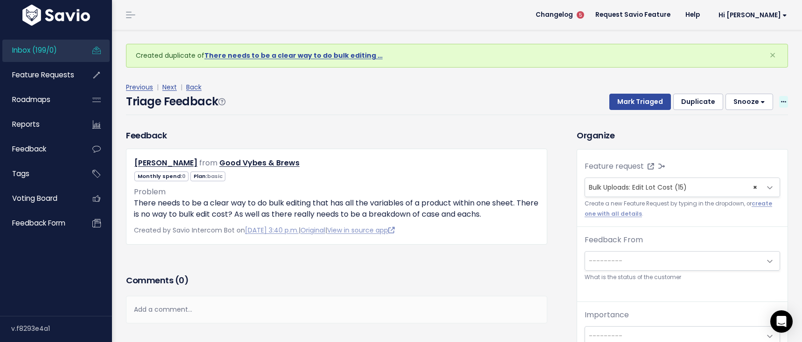
click at [779, 102] on span at bounding box center [783, 102] width 9 height 12
click at [751, 140] on link "Delete" at bounding box center [746, 146] width 67 height 18
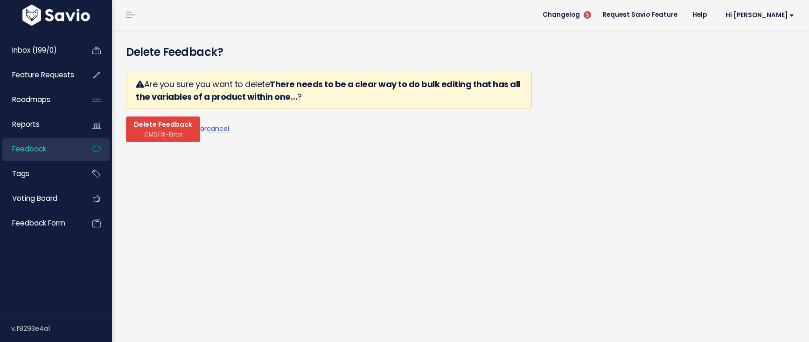
click at [145, 139] on button "Delete Feedback CMD/⌘-Enter" at bounding box center [163, 130] width 74 height 26
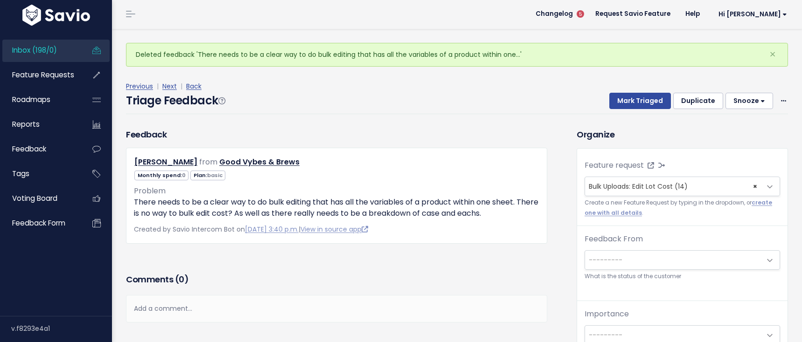
scroll to position [2, 0]
click at [186, 313] on div "Add a comment..." at bounding box center [336, 308] width 421 height 28
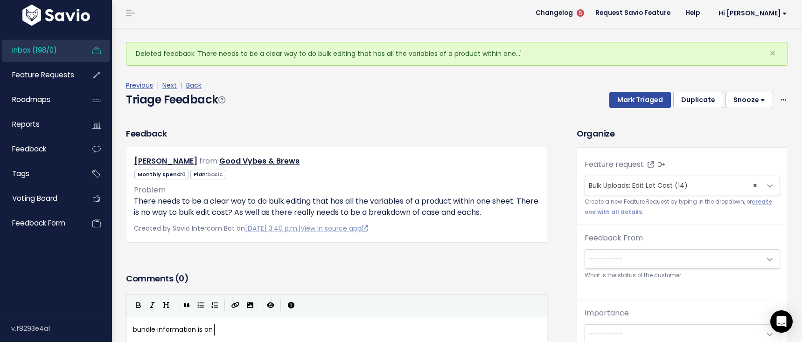
type textarea "bundle information is on u"
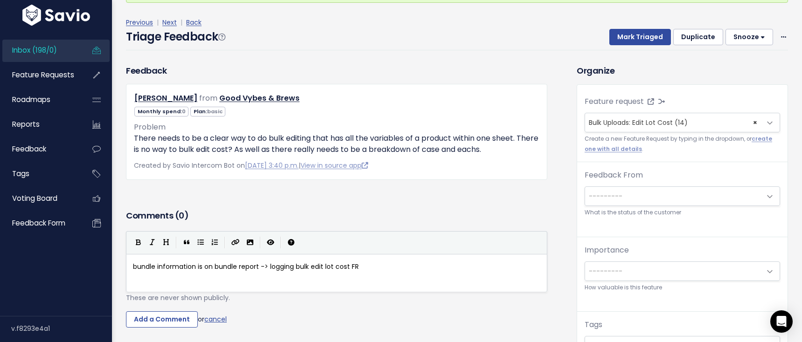
scroll to position [101, 0]
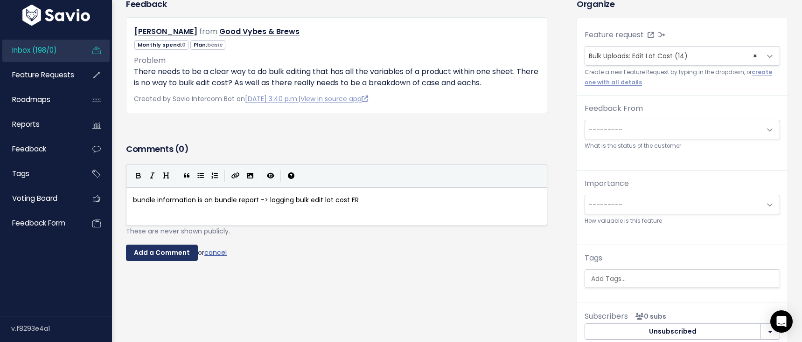
type textarea "bundle report -> logging bulk edit lot cost FR"
click at [174, 248] on input "Add a Comment" at bounding box center [162, 253] width 72 height 17
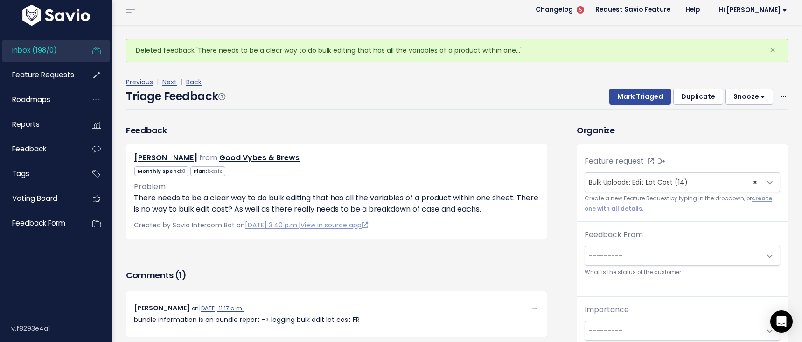
scroll to position [0, 0]
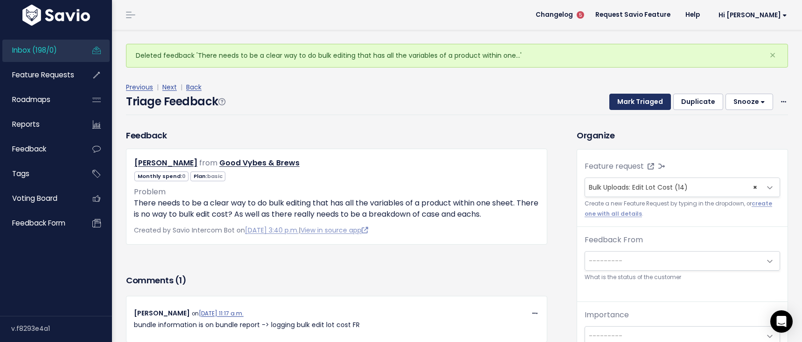
click at [629, 94] on button "Mark Triaged" at bounding box center [640, 102] width 62 height 17
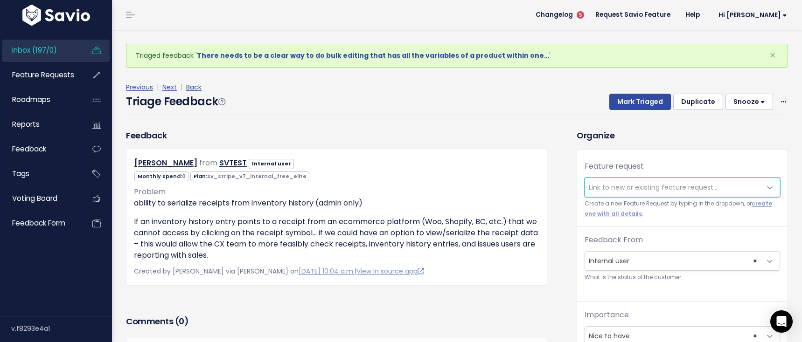
click at [643, 188] on span "Link to new or existing feature request..." at bounding box center [653, 187] width 129 height 9
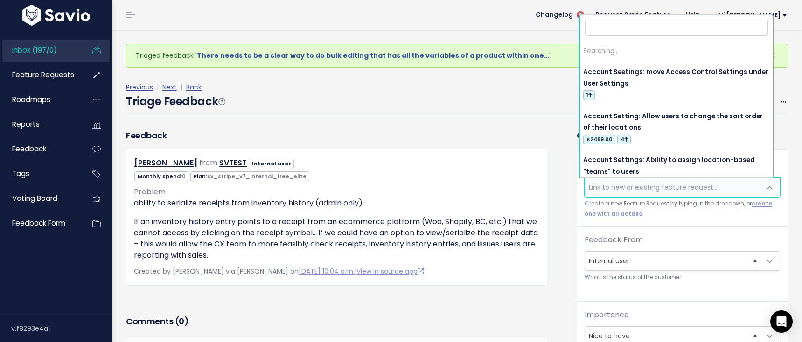
click at [643, 188] on span "Link to new or existing feature request..." at bounding box center [653, 187] width 129 height 9
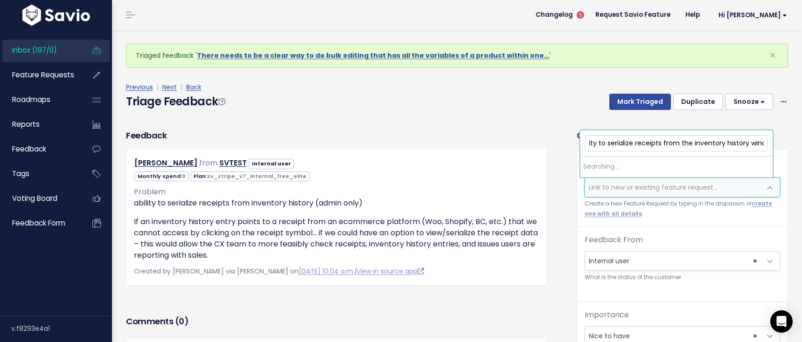
scroll to position [0, 49]
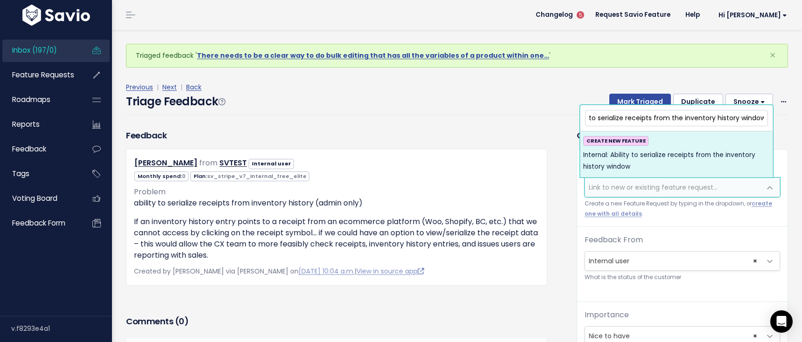
type input "Internal: Ability to serialize receipts from the inventory history window"
click at [673, 154] on span "Internal: Ability to serialize receipts from the inventory history window" at bounding box center [676, 161] width 187 height 23
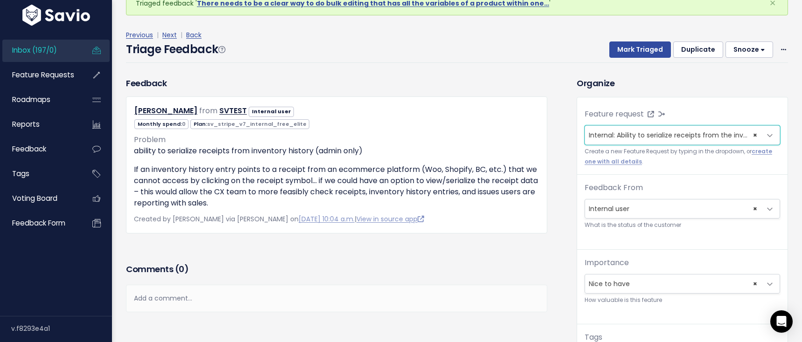
scroll to position [195, 0]
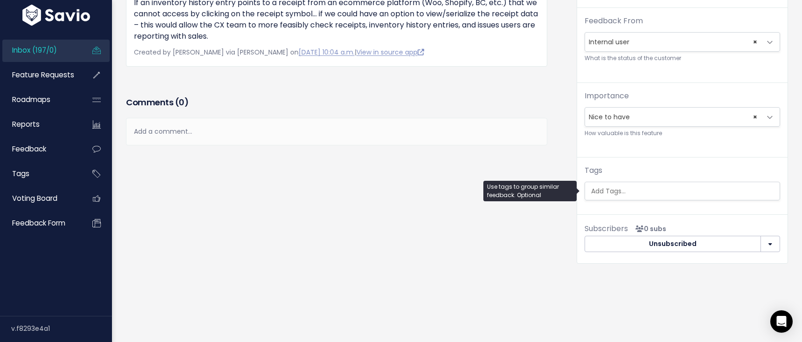
click at [690, 193] on span at bounding box center [682, 191] width 195 height 19
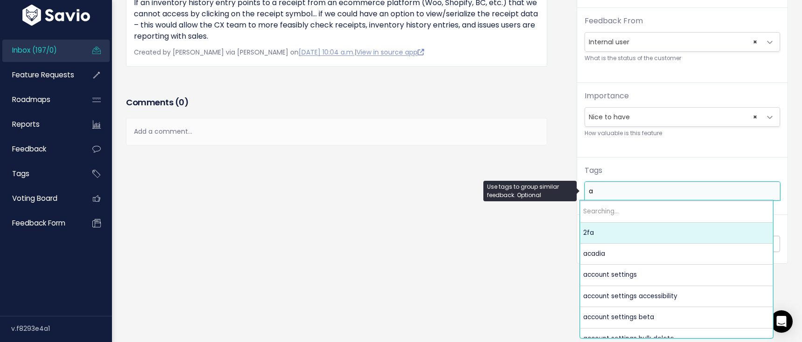
scroll to position [0, 0]
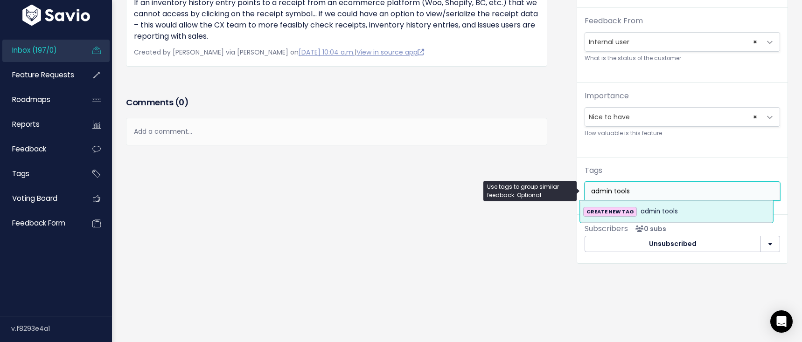
type input "admin tools"
click at [701, 206] on div "CREATE NEW TAG admin tools" at bounding box center [676, 211] width 187 height 11
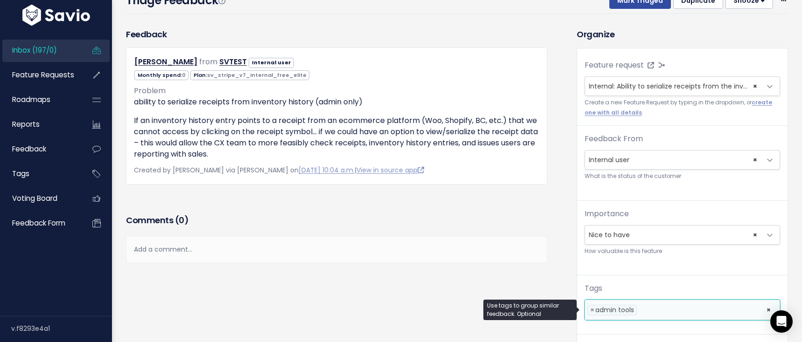
scroll to position [101, 0]
click at [611, 4] on button "Mark Triaged" at bounding box center [640, 1] width 62 height 17
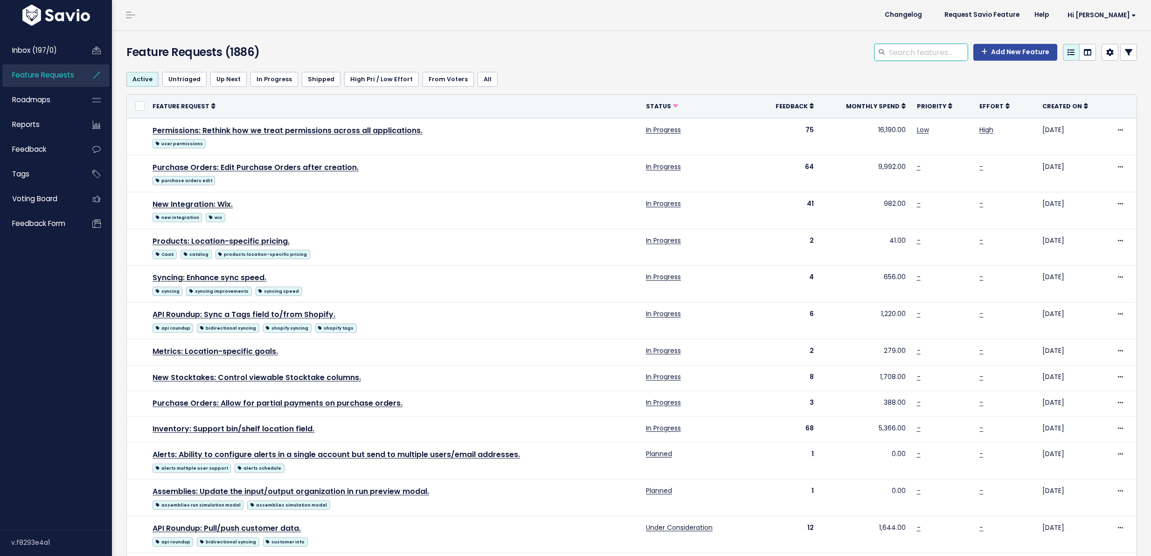
click at [902, 46] on input "search" at bounding box center [928, 52] width 80 height 17
type input "Internal"
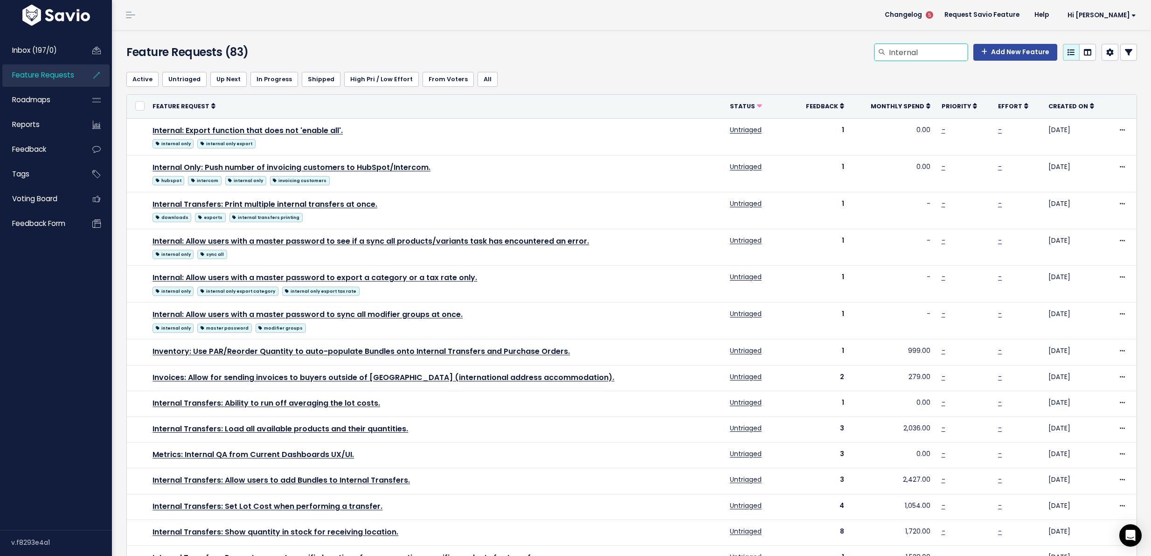
click at [897, 48] on input "Internal" at bounding box center [928, 52] width 80 height 17
type input "sales create item"
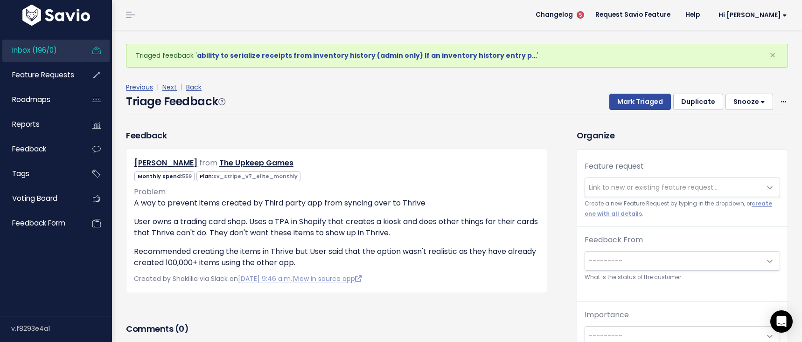
click at [621, 188] on span "Link to new or existing feature request..." at bounding box center [653, 187] width 129 height 9
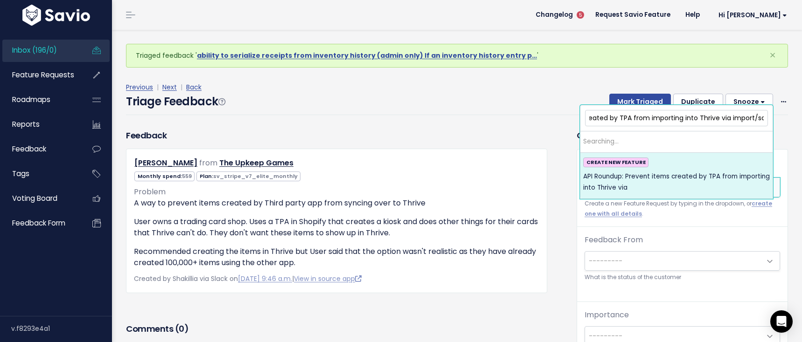
scroll to position [0, 103]
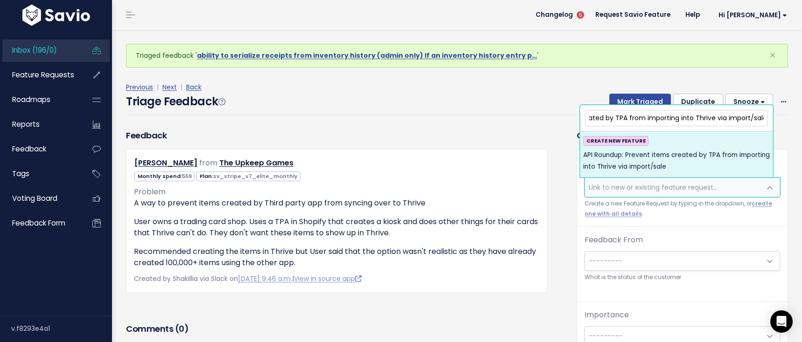
type input "API Roundup: Prevent items created by TPA from importing into Thrive via import…"
click at [693, 145] on div "CREATE NEW FEATURE API Roundup: Prevent items created by TPA from importing int…" at bounding box center [676, 154] width 187 height 36
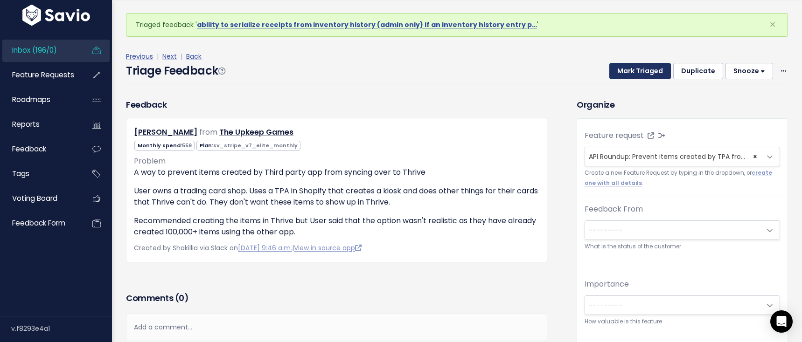
click at [629, 71] on button "Mark Triaged" at bounding box center [640, 71] width 62 height 17
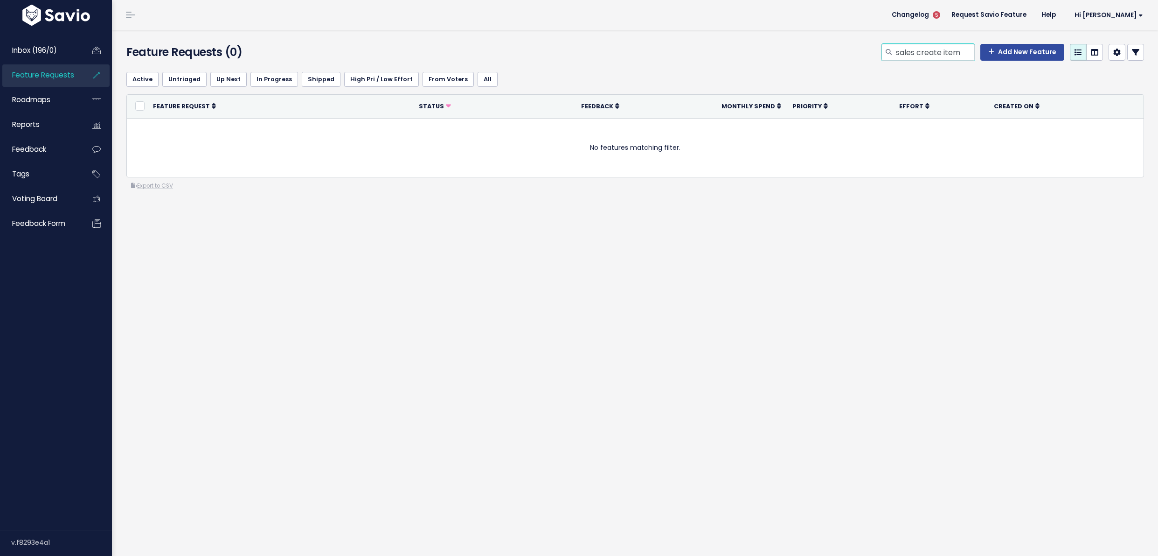
click at [903, 51] on input "sales create item" at bounding box center [935, 52] width 80 height 17
type input "item import"
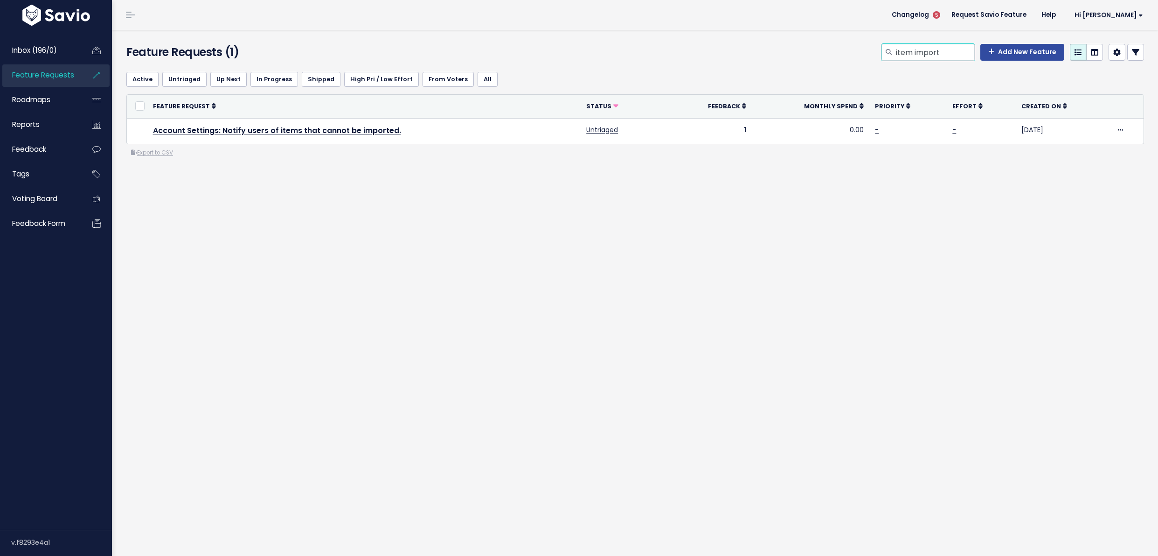
click at [915, 48] on input "item import" at bounding box center [935, 52] width 80 height 17
type input "prevent import"
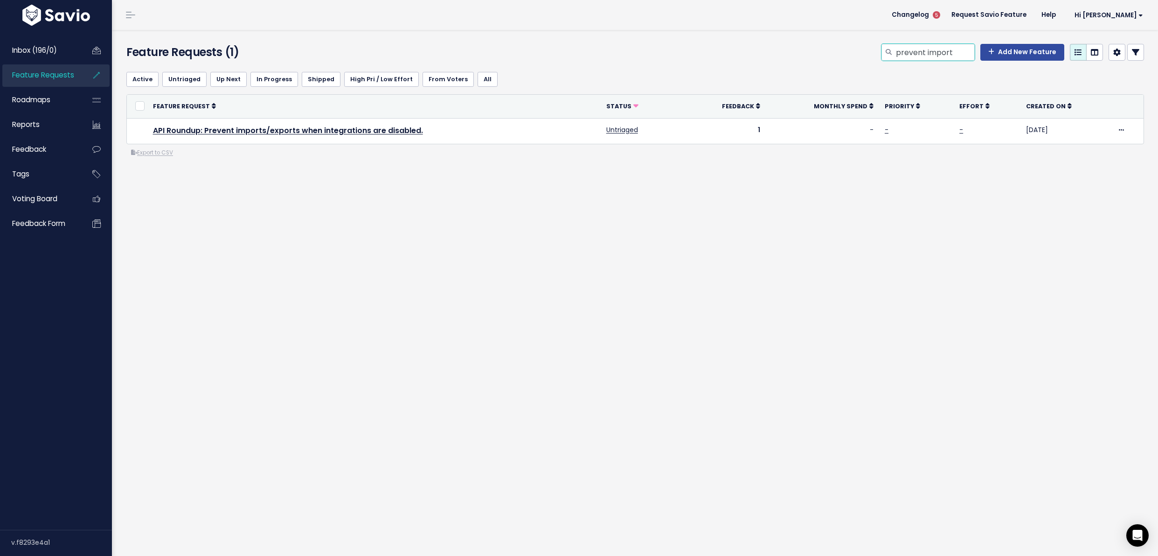
click at [931, 58] on input "prevent import" at bounding box center [935, 52] width 80 height 17
type input "multiple POs"
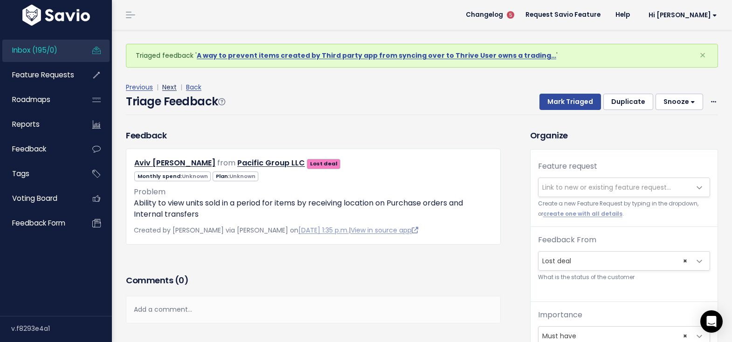
click at [170, 86] on link "Next" at bounding box center [169, 87] width 14 height 9
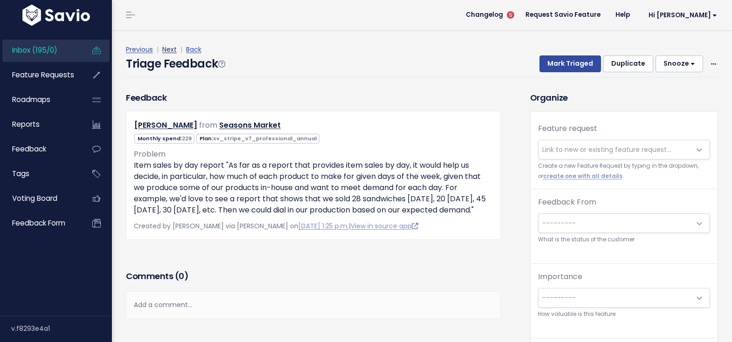
click at [164, 49] on link "Next" at bounding box center [169, 49] width 14 height 9
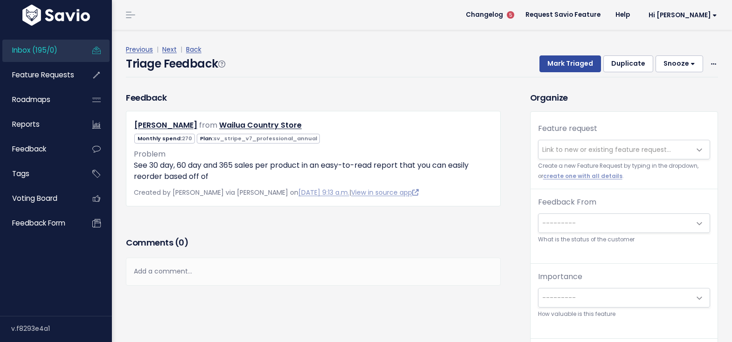
click at [164, 49] on link "Next" at bounding box center [169, 49] width 14 height 9
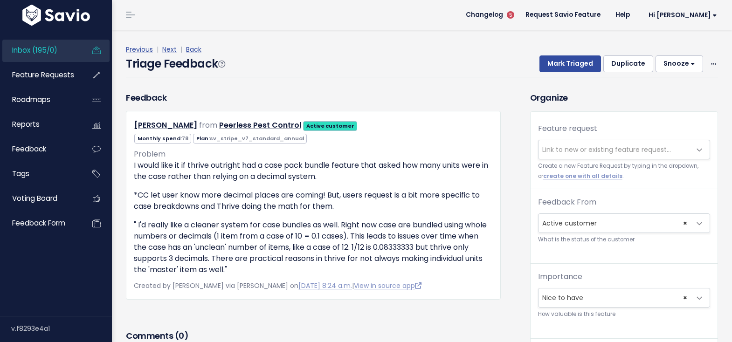
click at [164, 49] on link "Next" at bounding box center [169, 49] width 14 height 9
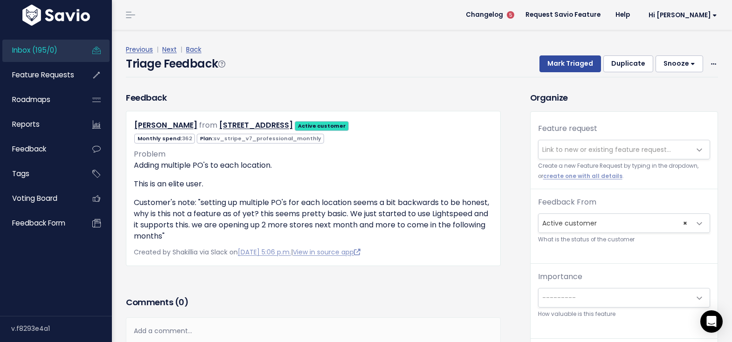
click at [604, 152] on span "Link to new or existing feature request..." at bounding box center [607, 149] width 129 height 9
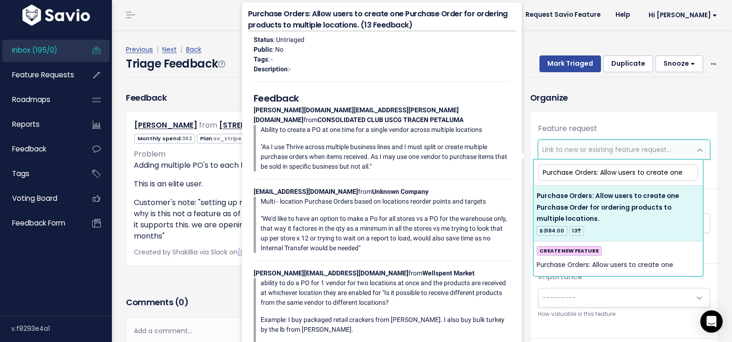
type input "Purchase Orders: Allow users to create one"
drag, startPoint x: 590, startPoint y: 207, endPoint x: 585, endPoint y: 211, distance: 7.0
select select "21349"
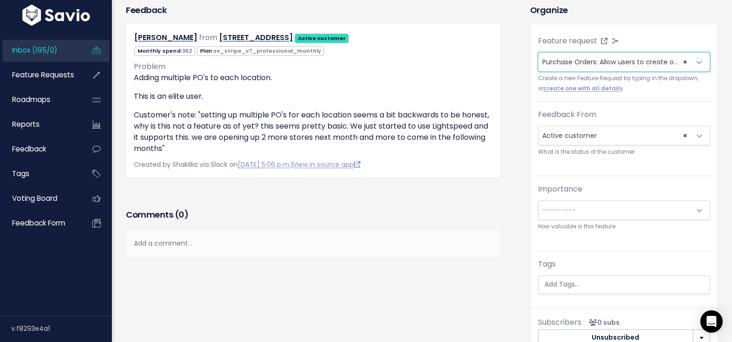
scroll to position [95, 0]
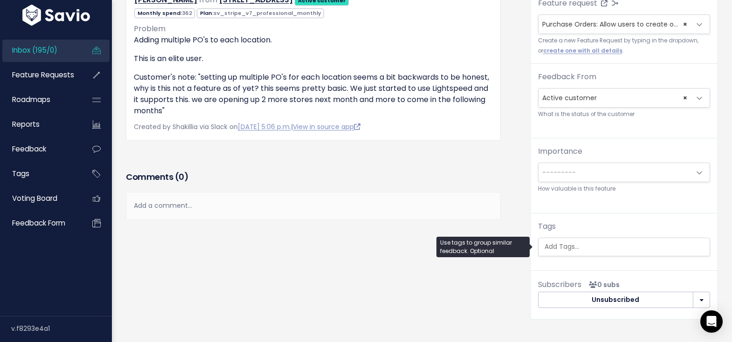
click at [599, 248] on input "search" at bounding box center [625, 247] width 169 height 10
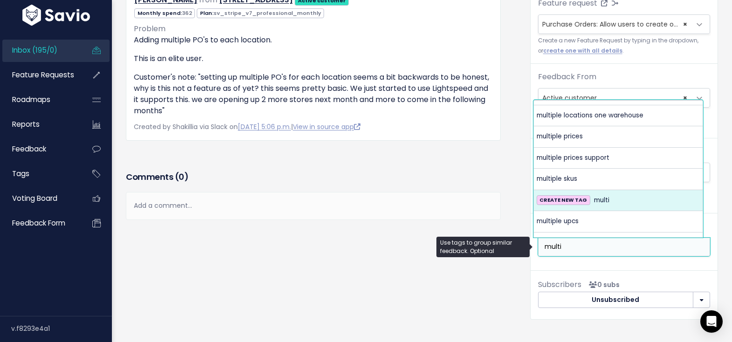
scroll to position [403, 0]
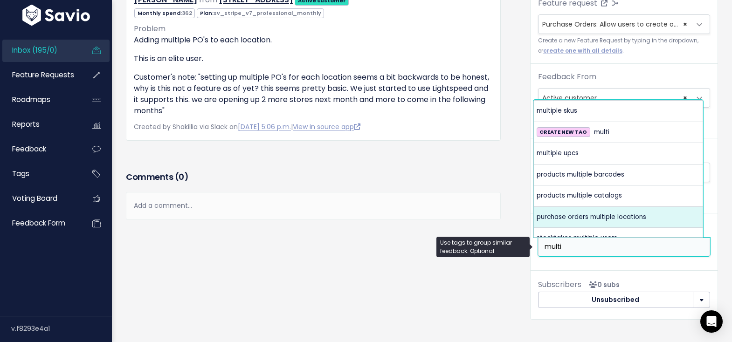
type input "multi"
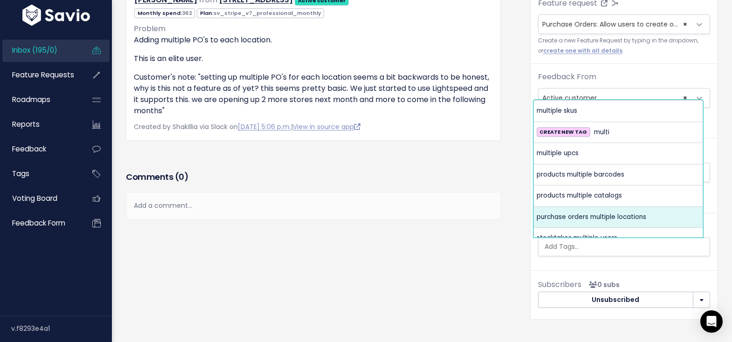
select select "7579"
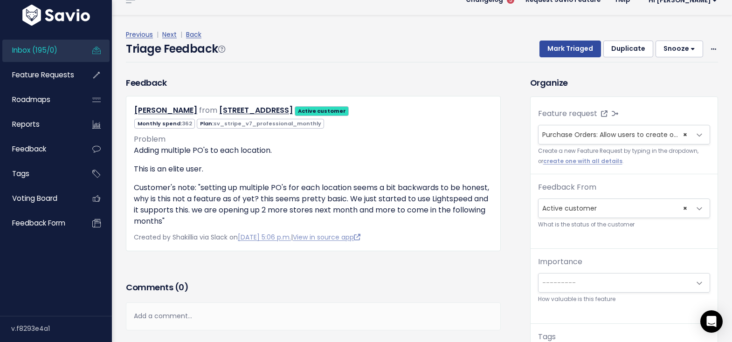
scroll to position [0, 0]
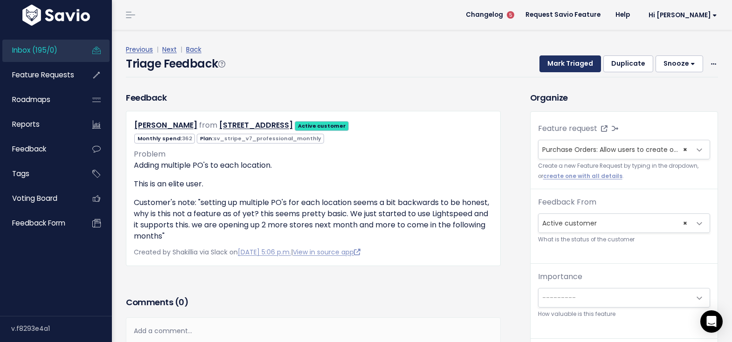
click at [583, 66] on button "Mark Triaged" at bounding box center [571, 64] width 62 height 17
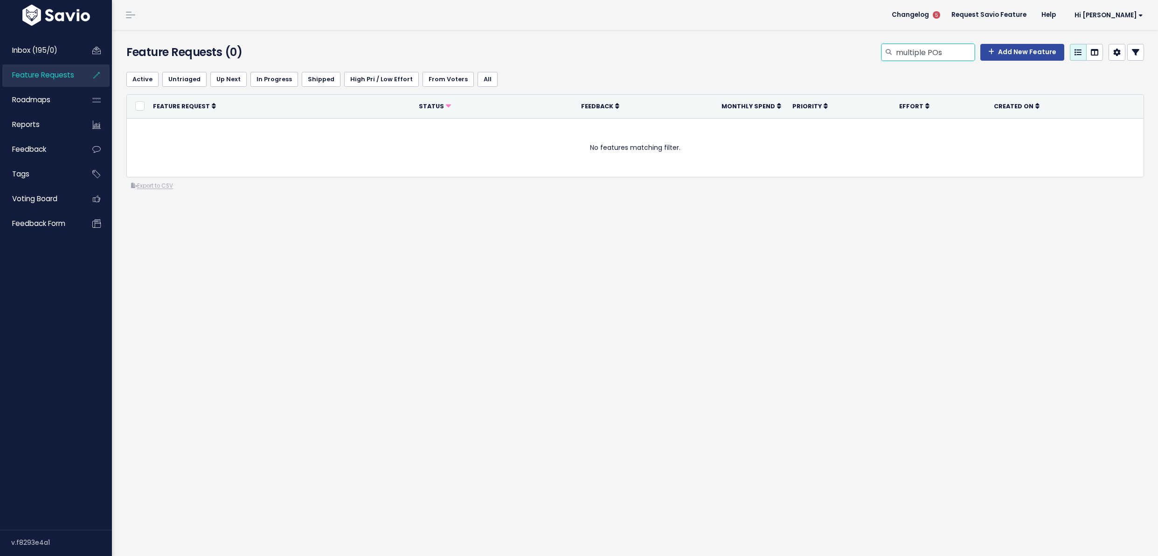
drag, startPoint x: 946, startPoint y: 50, endPoint x: 922, endPoint y: 54, distance: 23.6
click at [922, 54] on input "multiple POs" at bounding box center [935, 52] width 80 height 17
type input "multiple Purchase Orders"
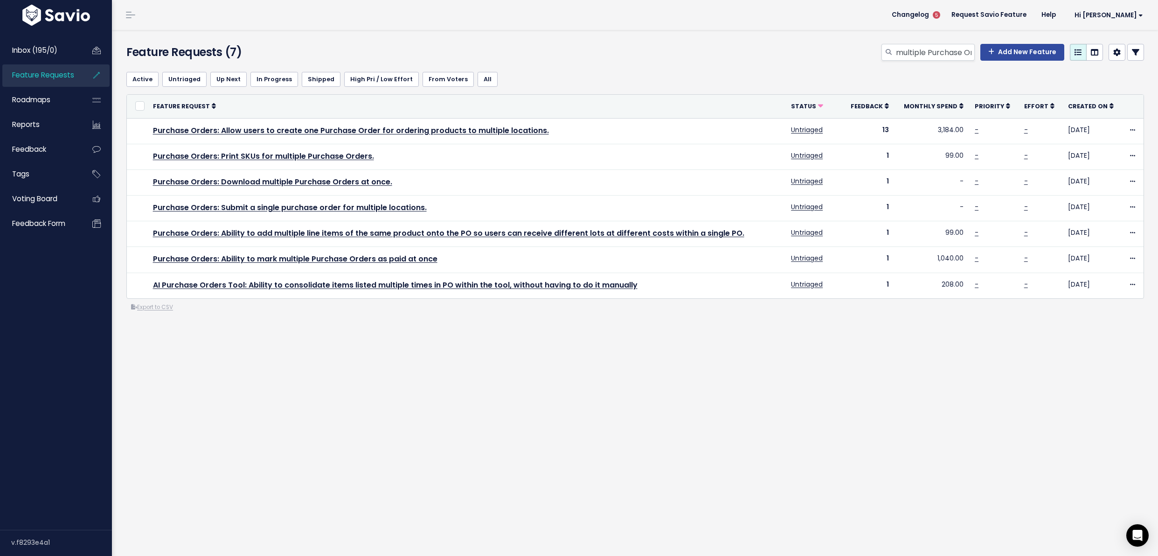
click at [913, 63] on div "multiple Purchase Orders Add New Feature" at bounding box center [808, 54] width 688 height 21
click at [917, 53] on input "multiple Purchase Orders" at bounding box center [935, 52] width 80 height 17
type input "picking and packing"
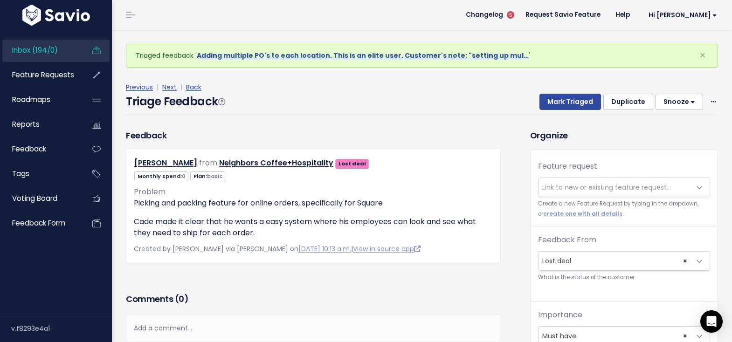
click at [575, 185] on span "Link to new or existing feature request..." at bounding box center [607, 187] width 129 height 9
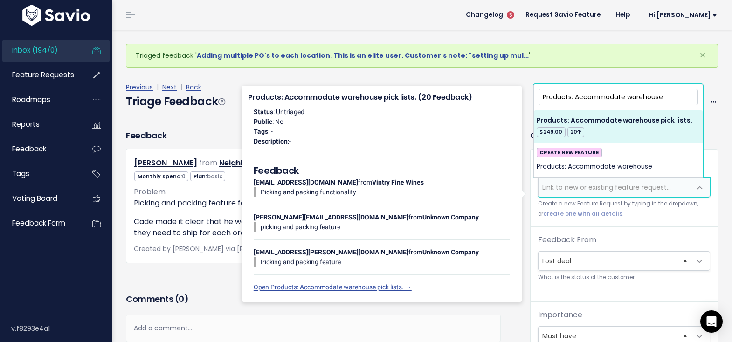
type input "Products: Accommodate warehouse"
select select "21476"
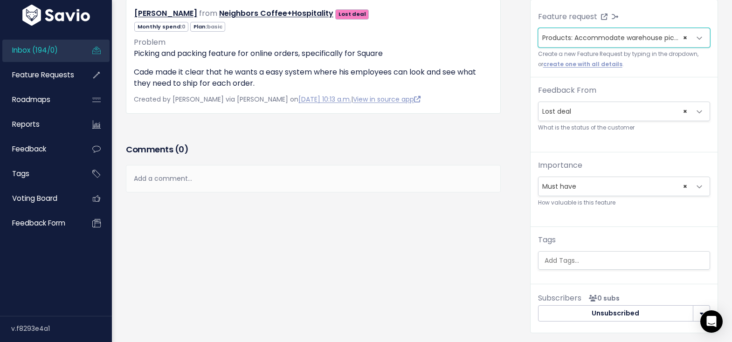
scroll to position [195, 0]
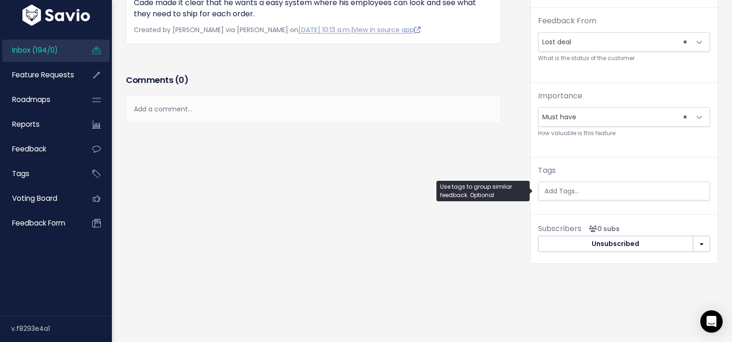
click at [661, 187] on input "search" at bounding box center [625, 192] width 169 height 10
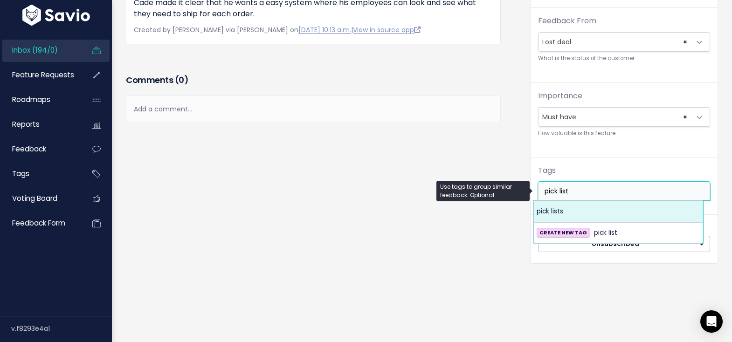
type input "pick list"
select select "4378"
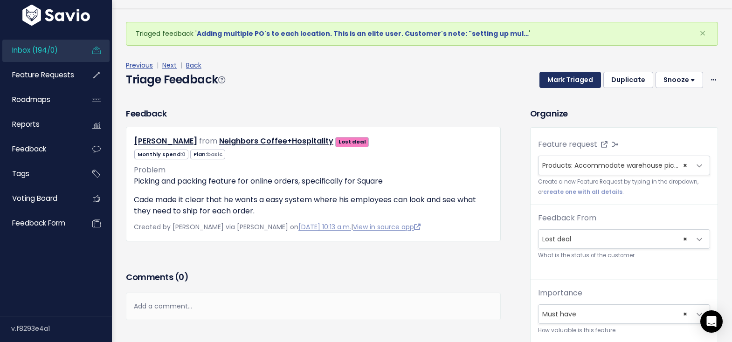
scroll to position [21, 0]
click at [565, 84] on button "Mark Triaged" at bounding box center [571, 80] width 62 height 17
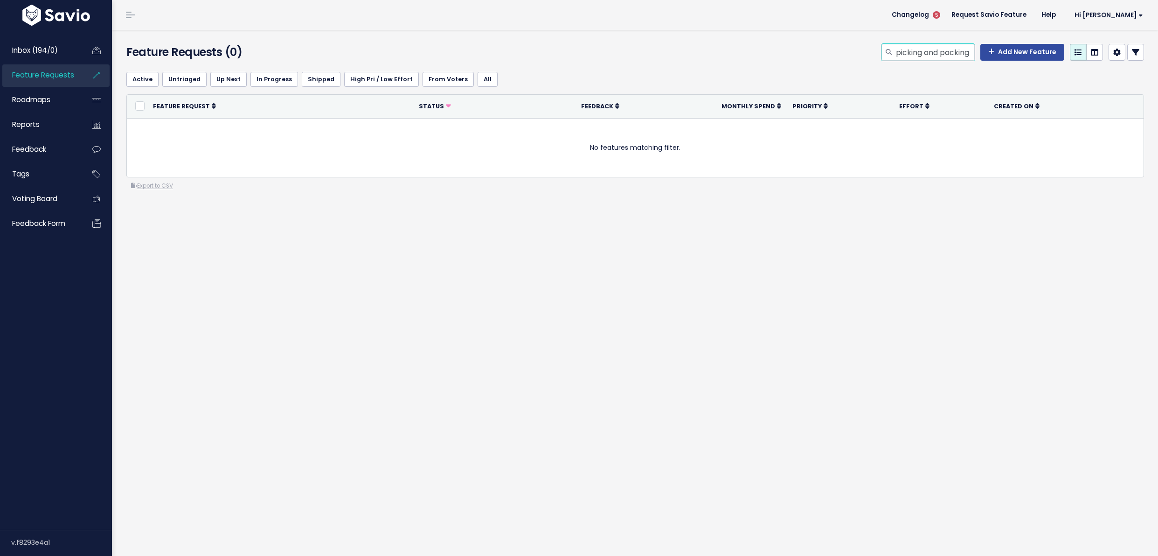
scroll to position [0, 0]
drag, startPoint x: 924, startPoint y: 51, endPoint x: 969, endPoint y: 56, distance: 44.6
click at [969, 56] on input "picking and packing" at bounding box center [935, 52] width 80 height 17
type input "picking"
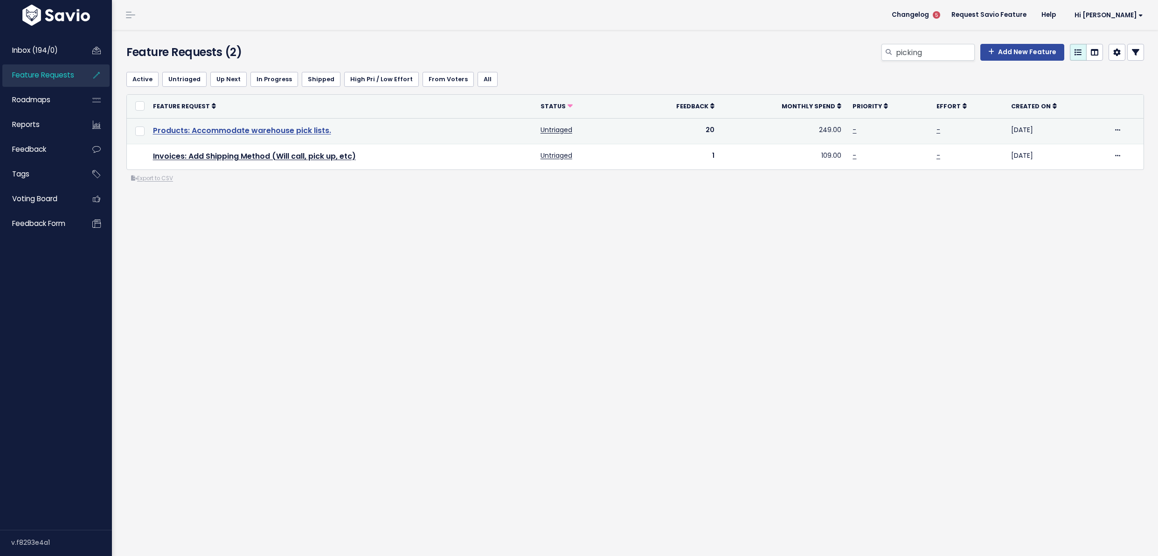
click at [314, 128] on link "Products: Accommodate warehouse pick lists." at bounding box center [242, 130] width 178 height 11
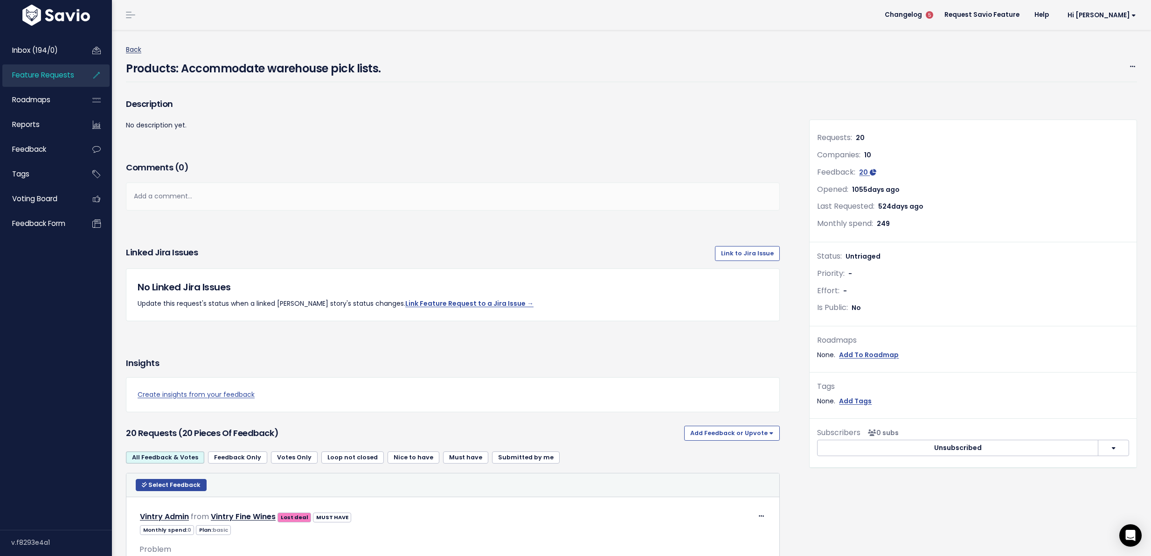
click at [136, 49] on link "Back" at bounding box center [133, 49] width 15 height 9
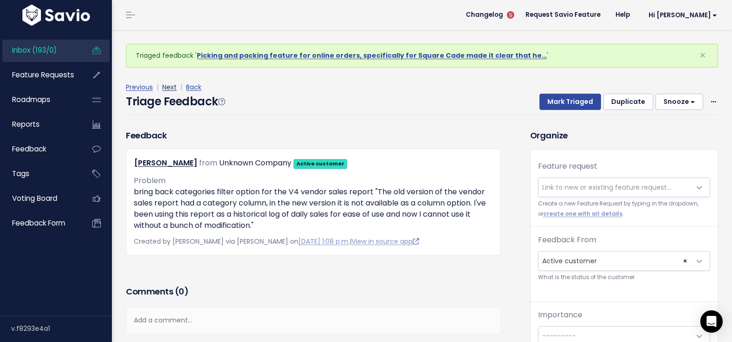
click at [165, 86] on link "Next" at bounding box center [169, 87] width 14 height 9
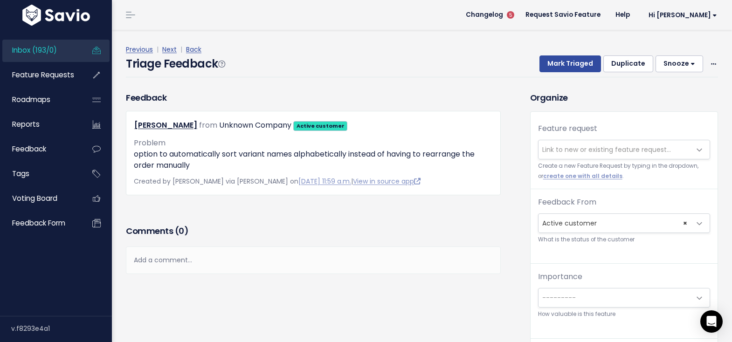
click at [561, 144] on span "Link to new or existing feature request..." at bounding box center [615, 149] width 153 height 19
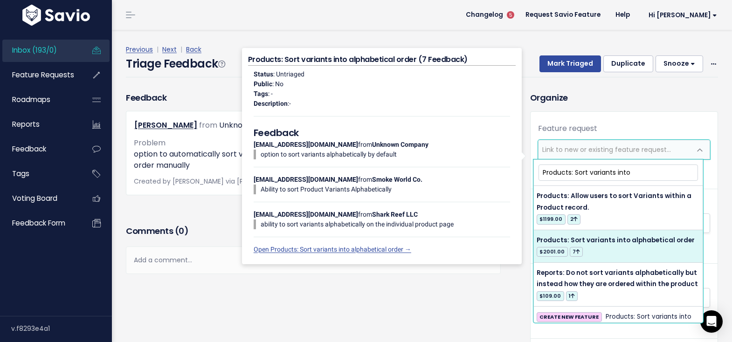
type input "Products: Sort variants into"
select select "21675"
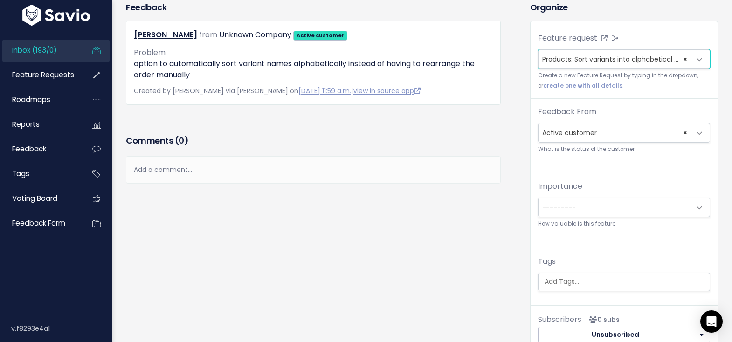
scroll to position [158, 0]
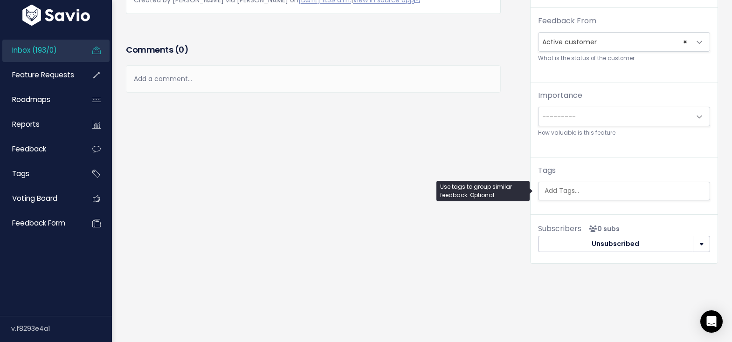
click at [573, 188] on input "search" at bounding box center [625, 191] width 169 height 10
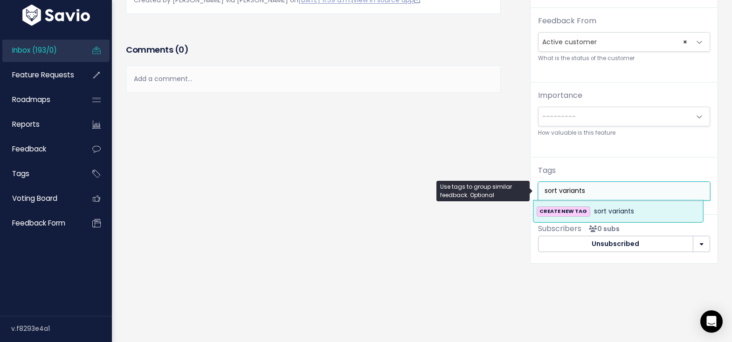
drag, startPoint x: 616, startPoint y: 183, endPoint x: 548, endPoint y: 179, distance: 68.7
click at [548, 186] on input "sort variants" at bounding box center [625, 191] width 169 height 10
type input "sort variants"
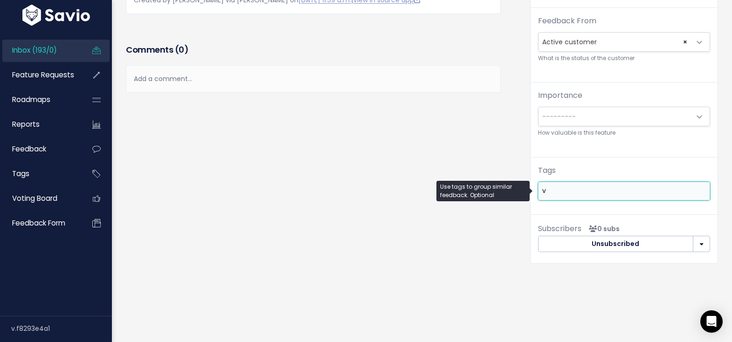
scroll to position [0, 0]
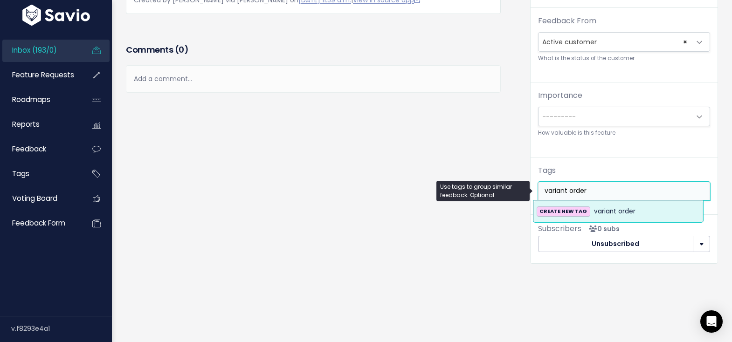
type input "variant order"
click at [607, 206] on span "variant order" at bounding box center [615, 211] width 42 height 11
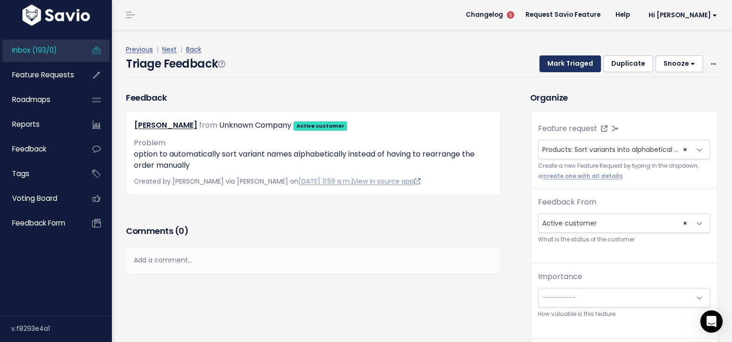
click at [562, 65] on button "Mark Triaged" at bounding box center [571, 64] width 62 height 17
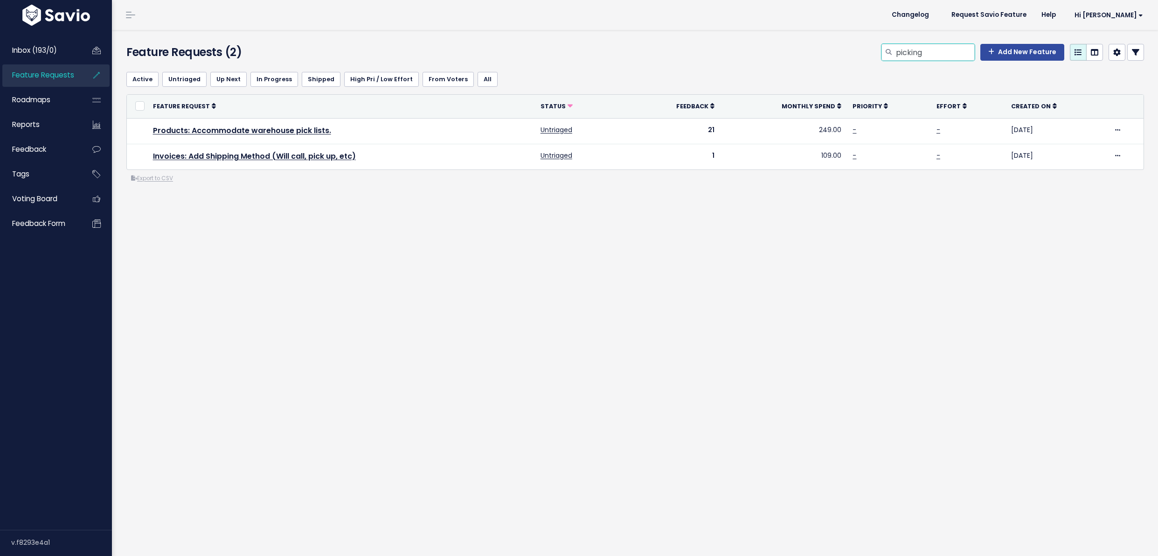
click at [916, 58] on input "picking" at bounding box center [935, 52] width 80 height 17
type input "variant sort"
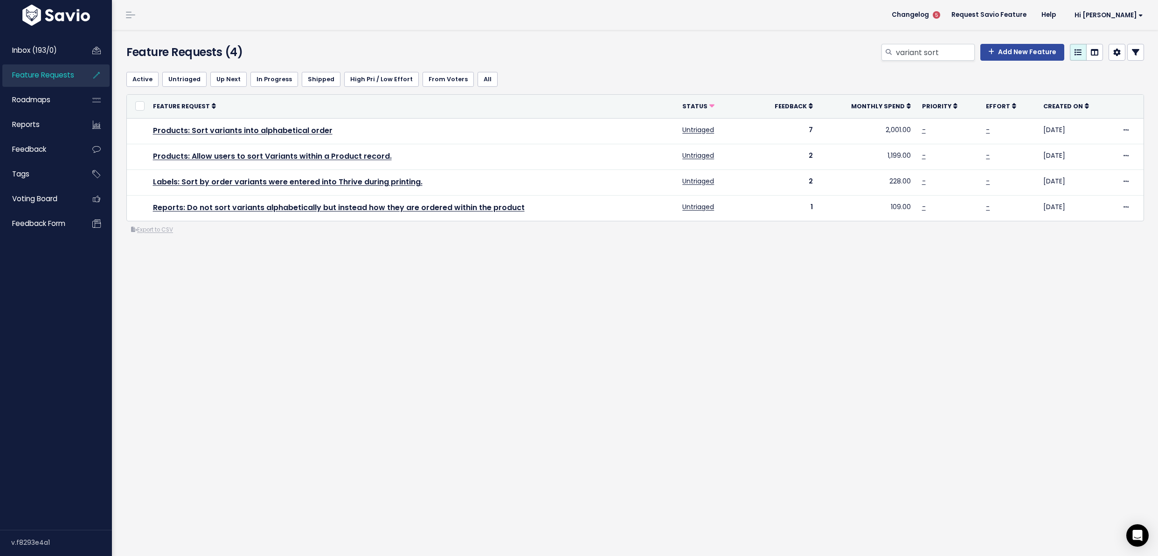
click at [932, 41] on div "Feature Requests (4) variant sort Add New Feature" at bounding box center [634, 47] width 1044 height 35
click at [928, 48] on input "variant sort" at bounding box center [935, 52] width 80 height 17
click at [928, 47] on input "variant sort" at bounding box center [935, 52] width 80 height 17
click at [927, 48] on input "variant sort" at bounding box center [935, 52] width 80 height 17
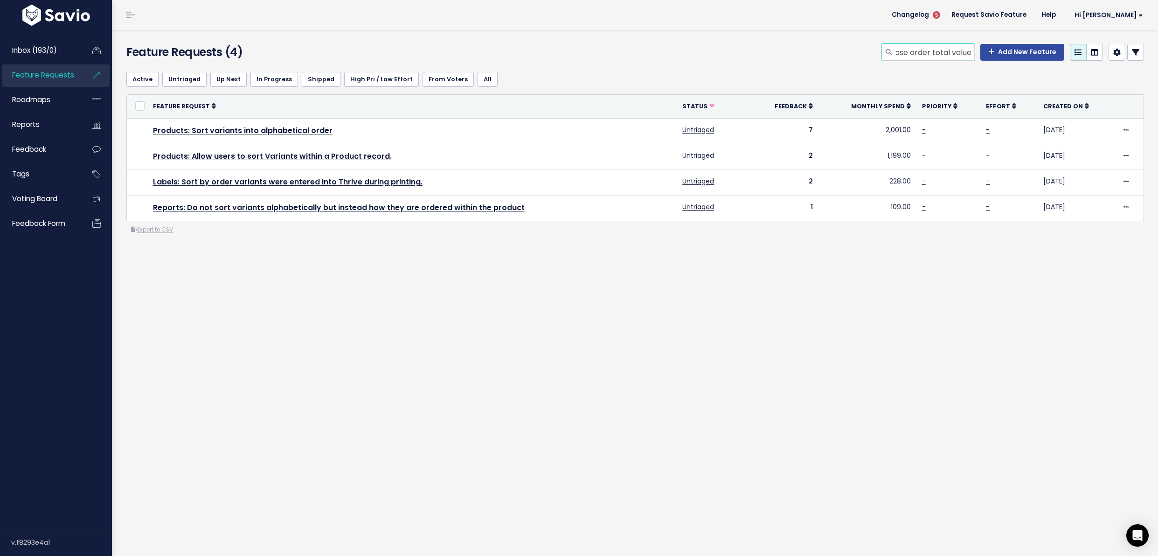
type input "purchase order total value"
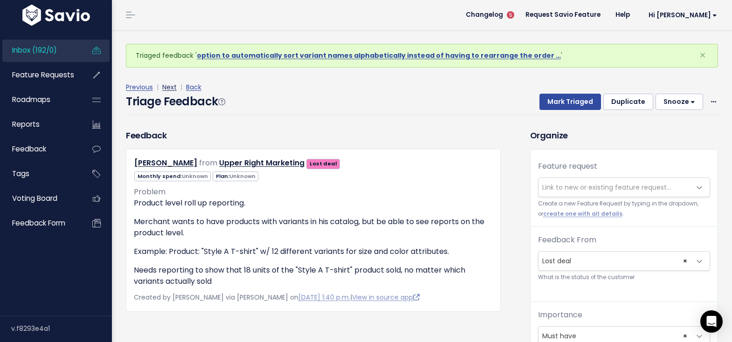
click at [164, 86] on link "Next" at bounding box center [169, 87] width 14 height 9
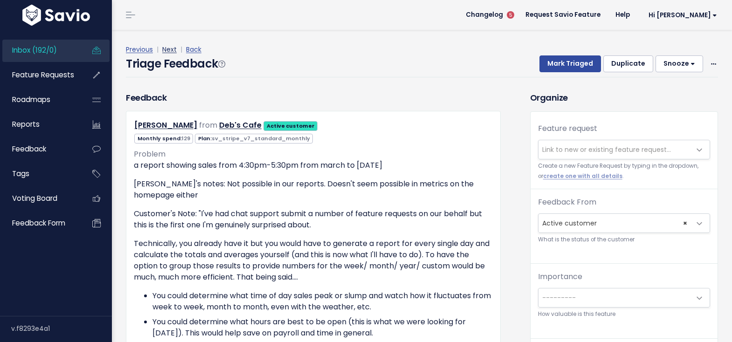
click at [166, 46] on link "Next" at bounding box center [169, 49] width 14 height 9
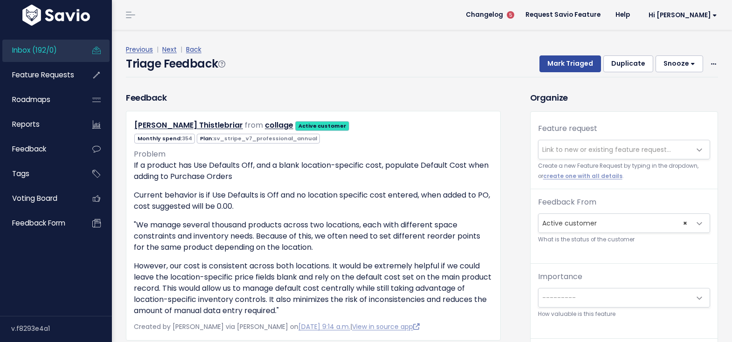
click at [167, 46] on link "Next" at bounding box center [169, 49] width 14 height 9
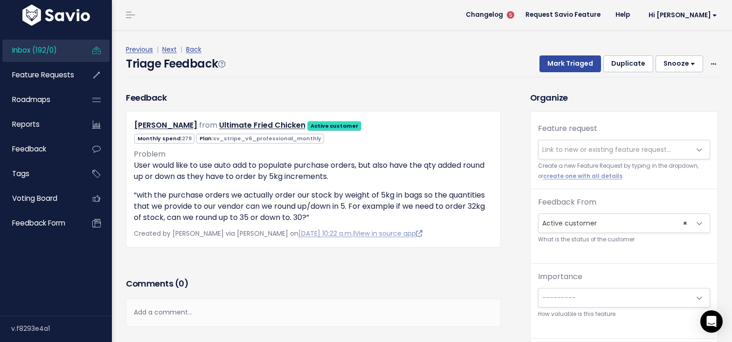
click at [167, 46] on link "Next" at bounding box center [169, 49] width 14 height 9
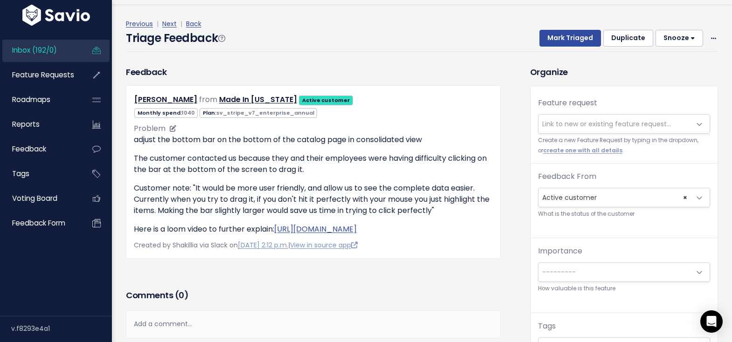
scroll to position [31, 0]
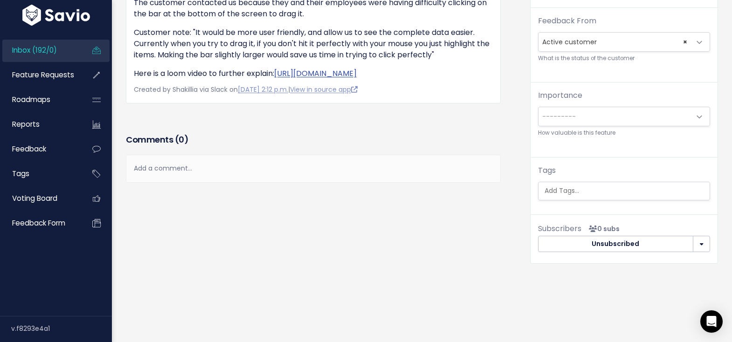
click at [253, 182] on div "Add a comment..." at bounding box center [313, 169] width 375 height 28
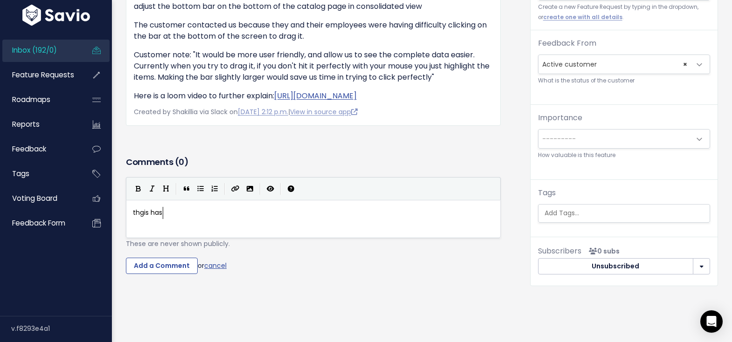
type textarea "thgis has"
type textarea "i"
type textarea "is has been fixed"
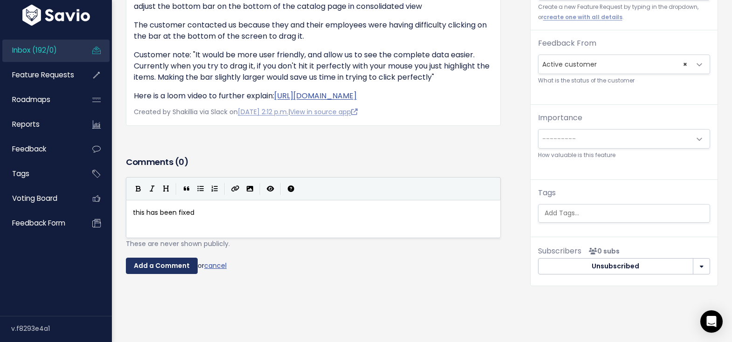
click at [168, 258] on input "Add a Comment" at bounding box center [162, 266] width 72 height 17
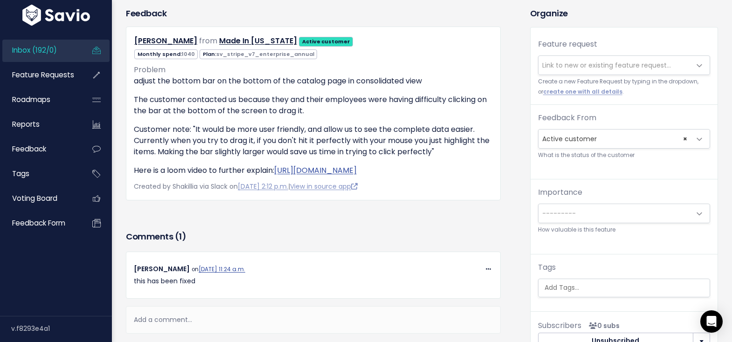
scroll to position [0, 0]
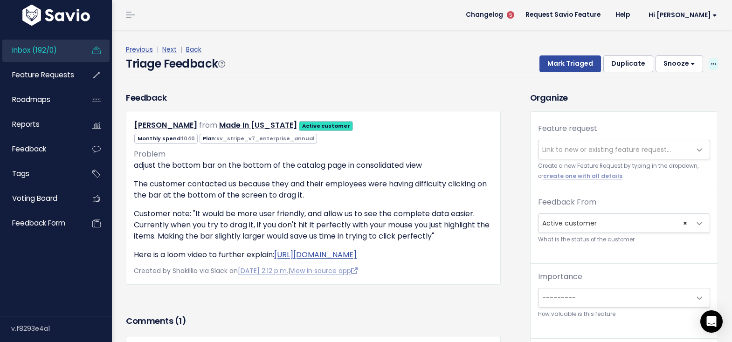
click at [711, 63] on icon at bounding box center [713, 65] width 5 height 6
click at [653, 106] on link "Delete" at bounding box center [676, 108] width 67 height 18
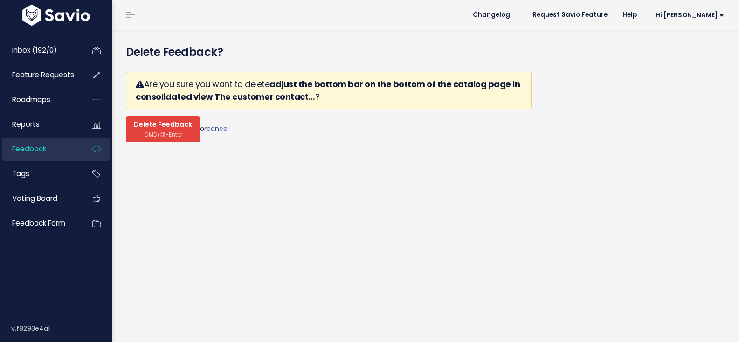
click at [135, 127] on span "Delete Feedback" at bounding box center [163, 125] width 58 height 8
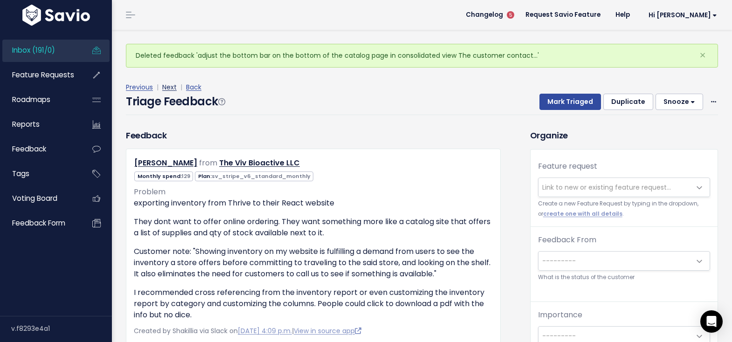
click at [176, 87] on div "Previous | Next | Back" at bounding box center [422, 88] width 592 height 12
click at [144, 88] on link "Previous" at bounding box center [139, 87] width 27 height 9
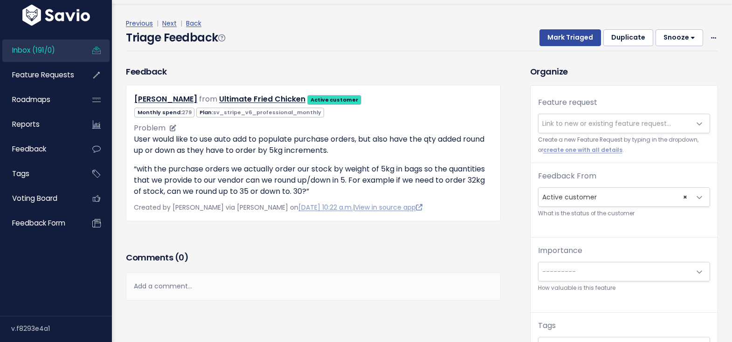
scroll to position [31, 0]
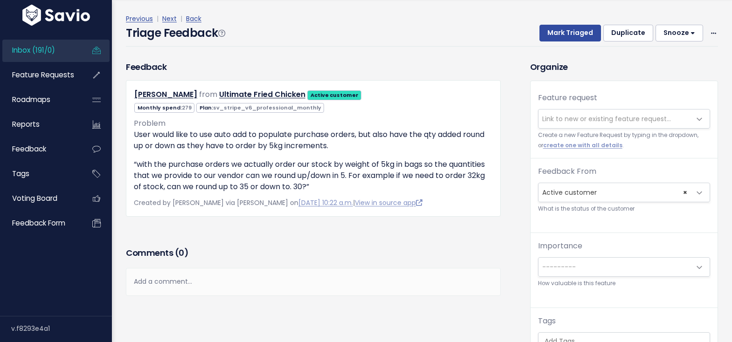
click at [66, 55] on link "Inbox (191/0)" at bounding box center [39, 50] width 75 height 21
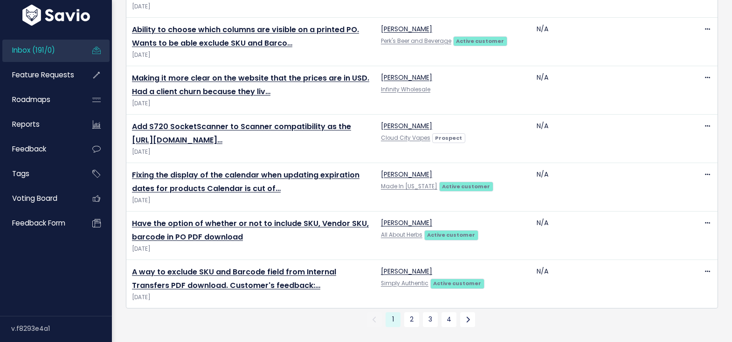
scroll to position [2232, 0]
click at [450, 313] on link "4" at bounding box center [449, 320] width 15 height 15
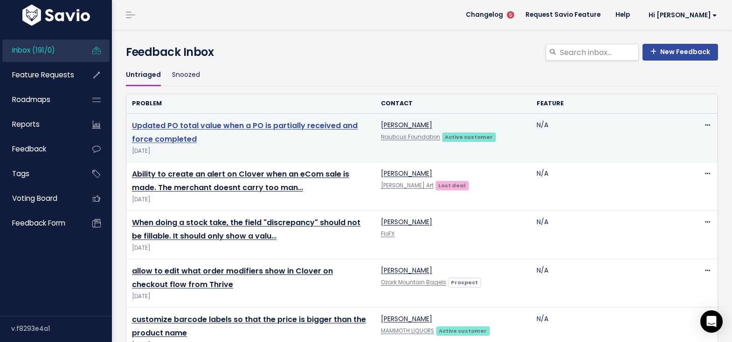
click at [326, 126] on link "Updated PO total value when a PO is partially received and force completed" at bounding box center [245, 132] width 226 height 24
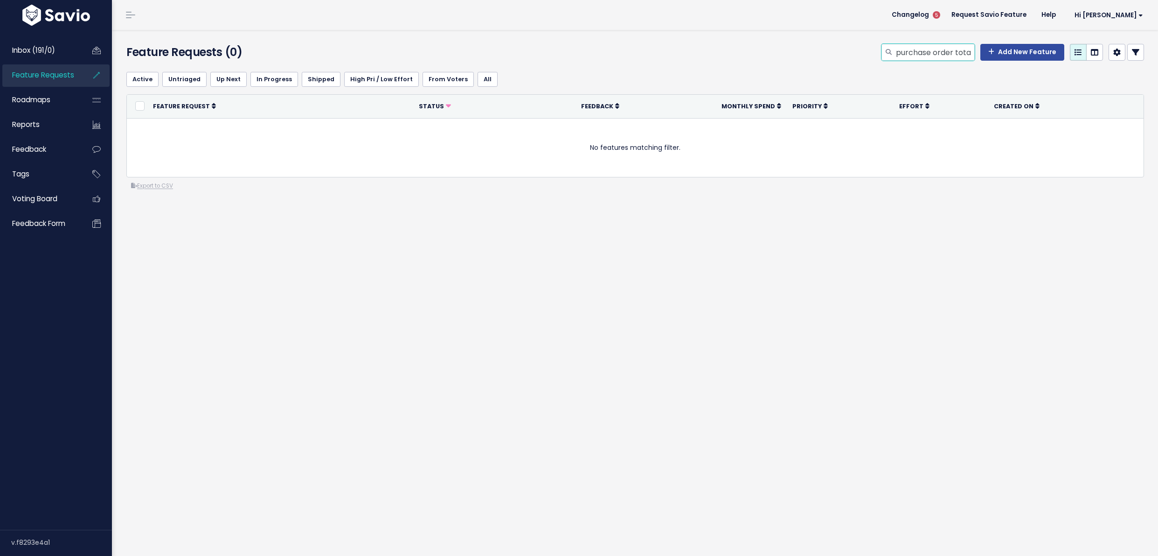
click at [948, 54] on input "purchase order total value" at bounding box center [935, 52] width 80 height 17
type input "purchase orders total value"
click at [948, 54] on input "purchase orders total value" at bounding box center [935, 52] width 80 height 17
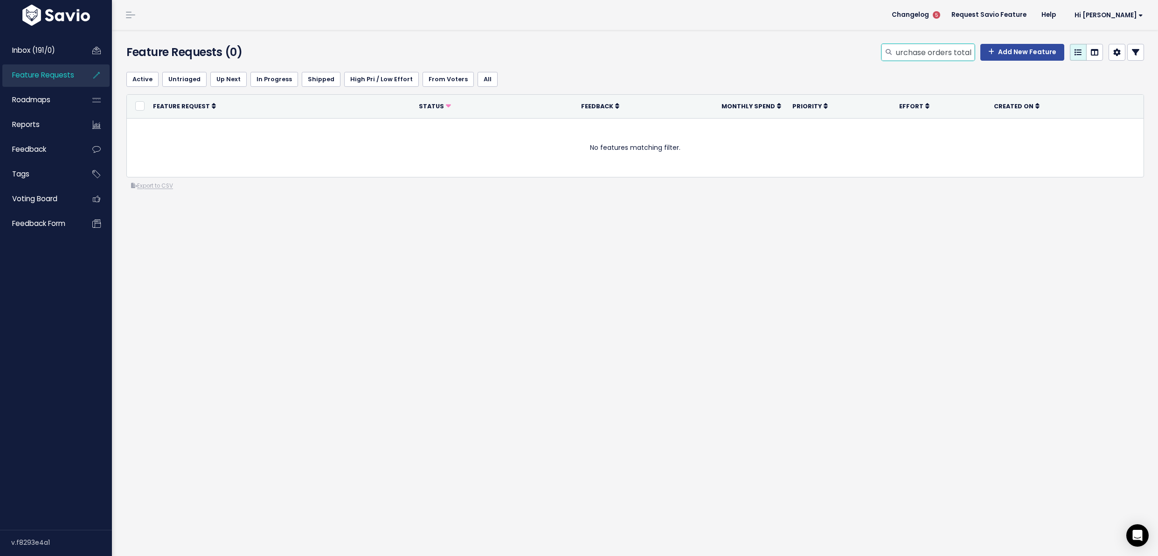
scroll to position [0, 5]
type input "purchase orders total"
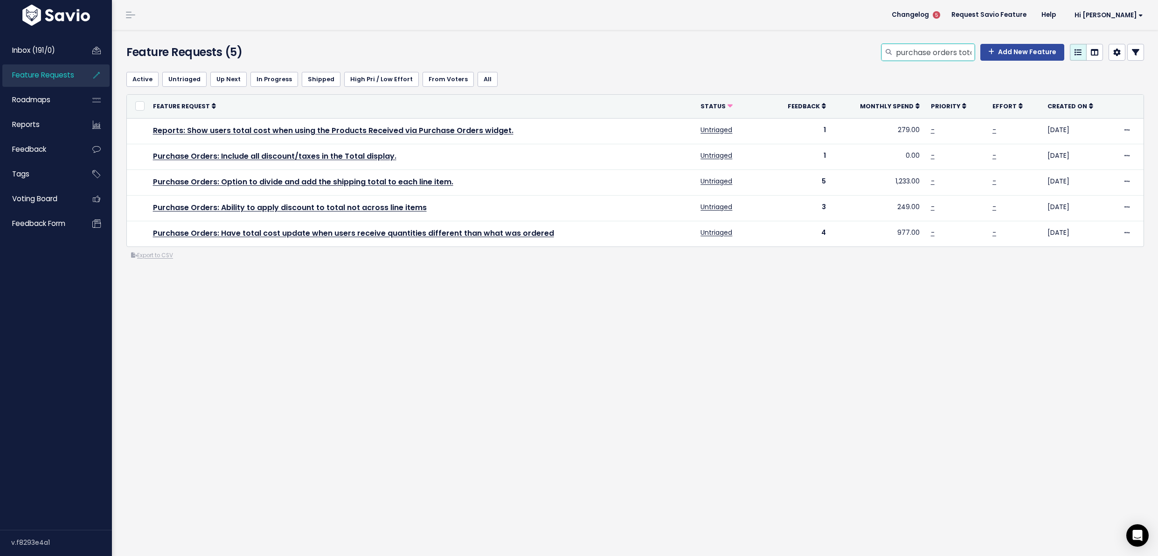
click at [923, 59] on input "purchase orders total" at bounding box center [935, 52] width 80 height 17
click at [924, 56] on input "purchase orders total" at bounding box center [935, 52] width 80 height 17
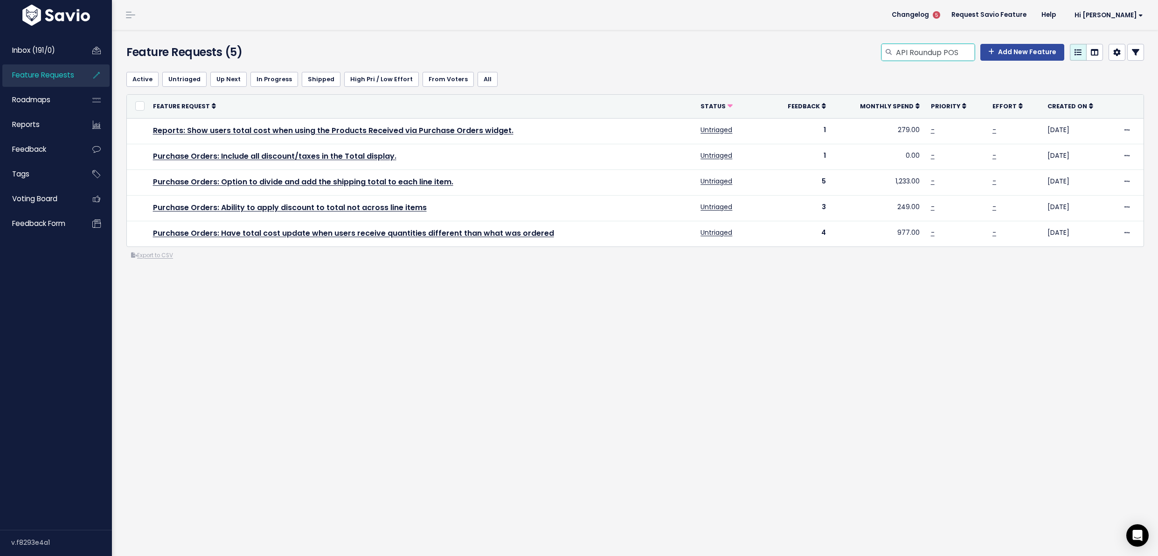
type input "API Roundup POS"
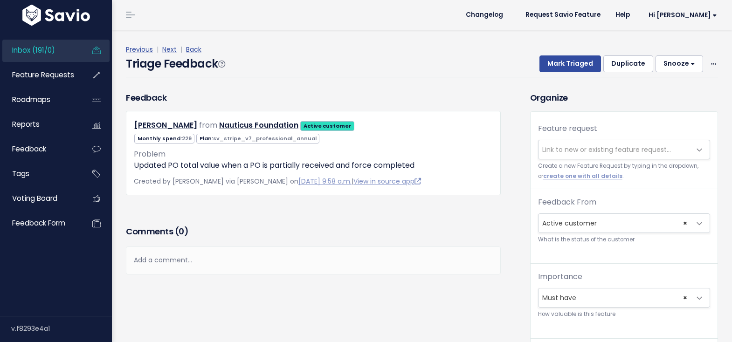
click at [546, 149] on span "Link to new or existing feature request..." at bounding box center [607, 149] width 129 height 9
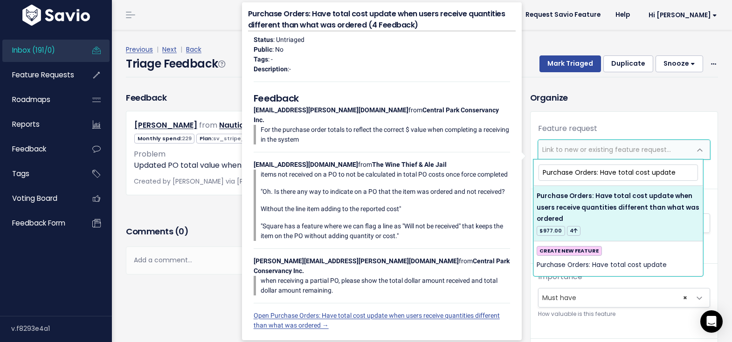
type input "Purchase Orders: Have total cost update"
select select "61641"
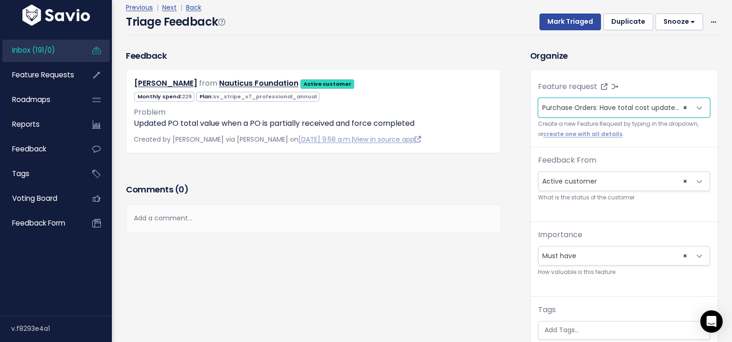
scroll to position [73, 0]
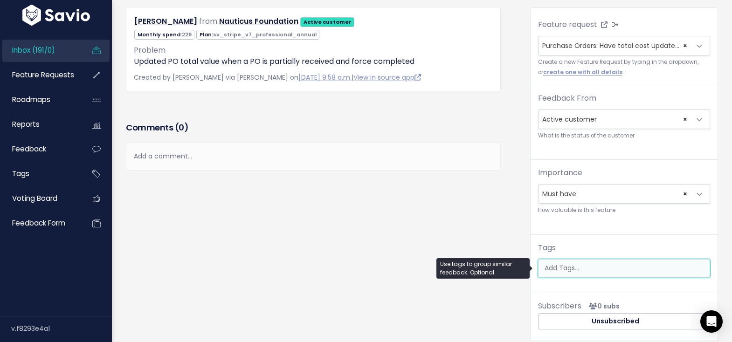
click at [580, 262] on ul at bounding box center [624, 269] width 171 height 18
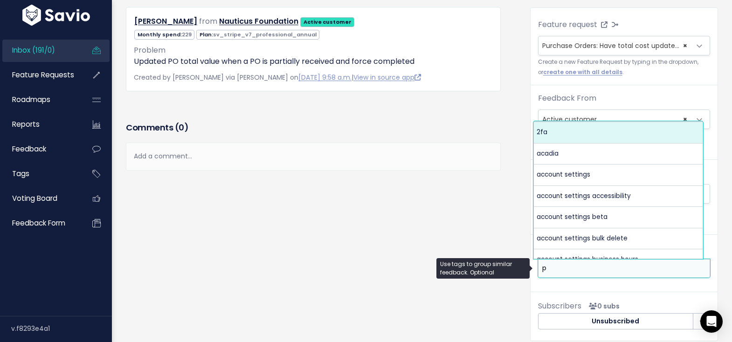
scroll to position [0, 0]
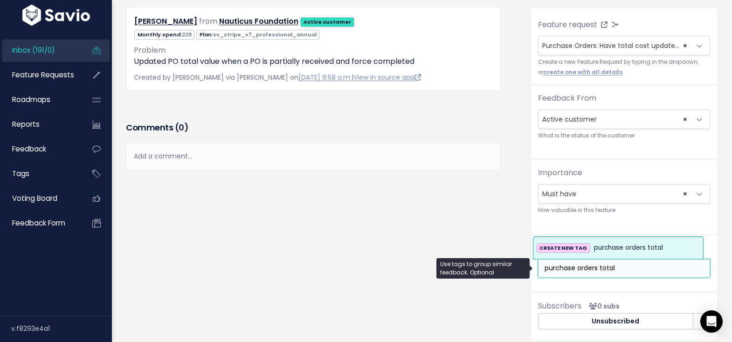
type input "purchase orders total"
click at [603, 247] on span "purchase orders total" at bounding box center [628, 248] width 69 height 11
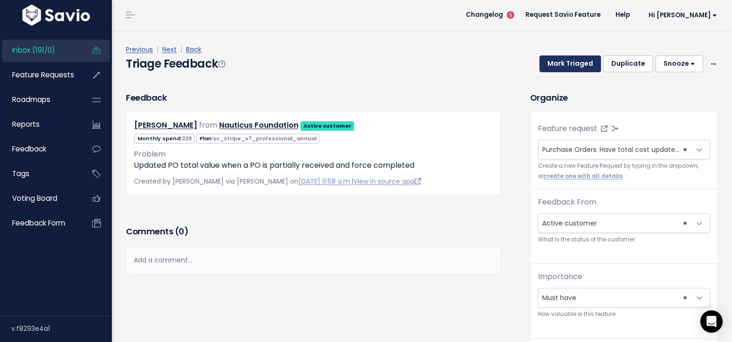
click at [556, 59] on button "Mark Triaged" at bounding box center [571, 64] width 62 height 17
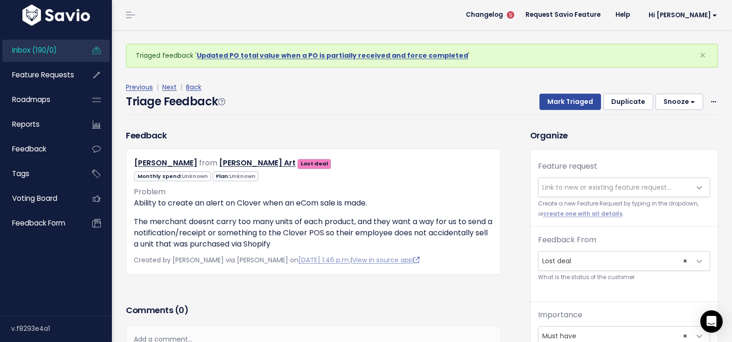
click at [577, 190] on span "Link to new or existing feature request..." at bounding box center [607, 187] width 129 height 9
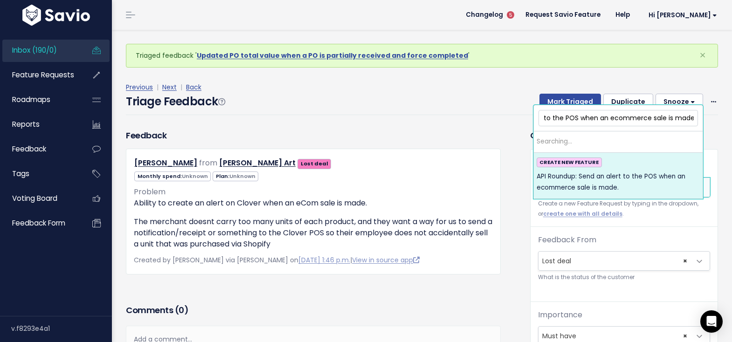
scroll to position [0, 86]
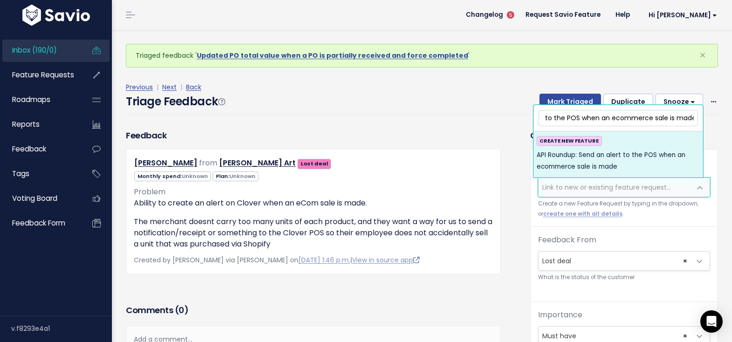
type input "API Roundup: Send an alert to the POS when an ecommerce sale is made"
click at [625, 165] on span "API Roundup: Send an alert to the POS when an ecommerce sale is made" at bounding box center [618, 161] width 163 height 23
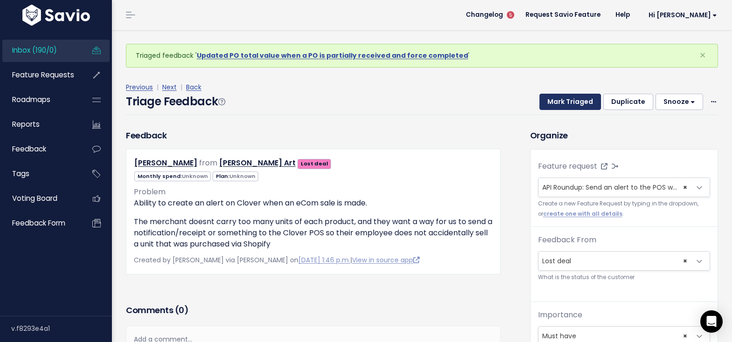
click at [554, 96] on button "Mark Triaged" at bounding box center [571, 102] width 62 height 17
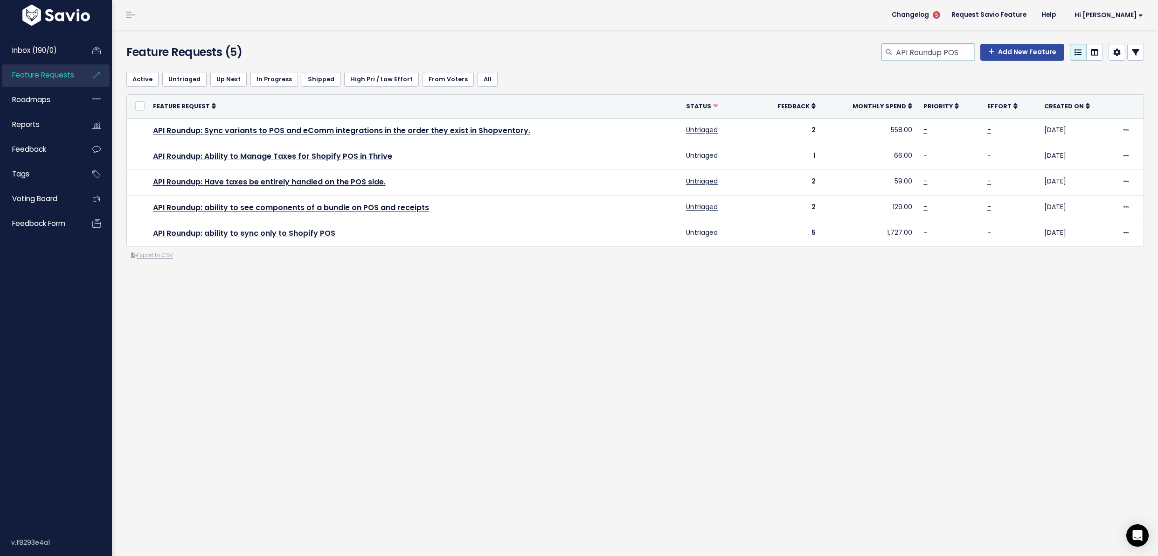
drag, startPoint x: 941, startPoint y: 52, endPoint x: 955, endPoint y: 53, distance: 14.0
click at [955, 53] on input "API Roundup POS" at bounding box center [935, 52] width 80 height 17
type input "API Roundup alert"
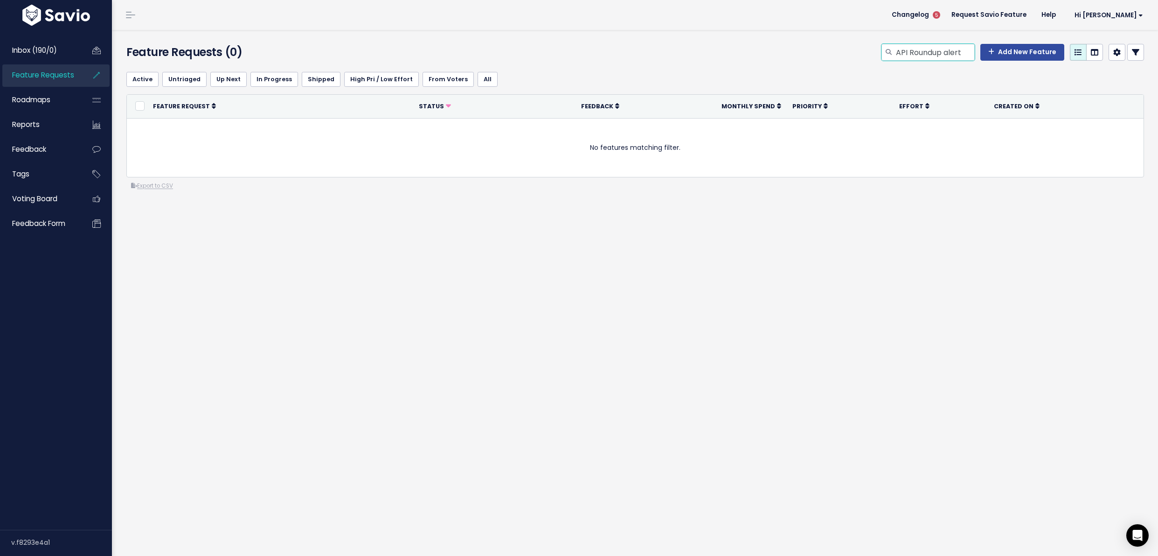
click at [931, 48] on input "API Roundup alert" at bounding box center [935, 52] width 80 height 17
type input "stocktake discrepancy"
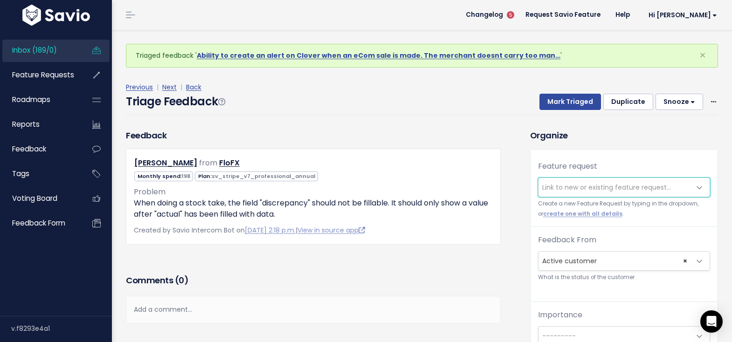
click at [555, 187] on span "Link to new or existing feature request..." at bounding box center [607, 187] width 129 height 9
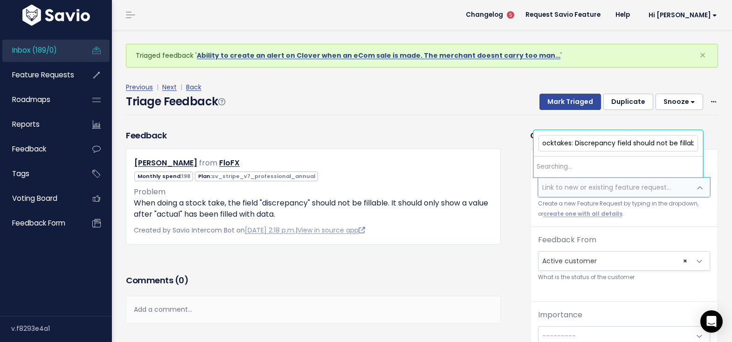
scroll to position [0, 13]
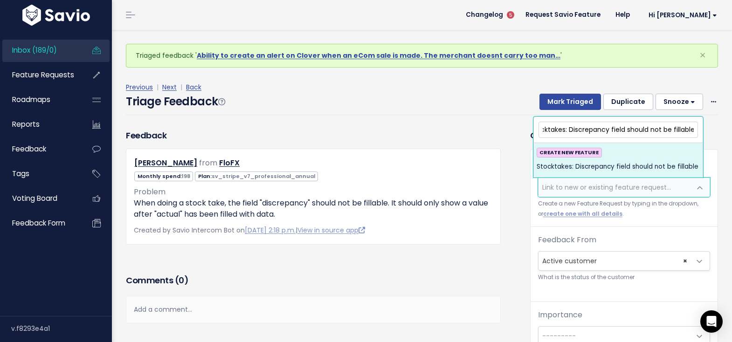
type input "Stocktakes: Discrepancy field should not be fillable"
click at [632, 169] on span "Stocktakes: Discrepancy field should not be fillable" at bounding box center [618, 166] width 162 height 11
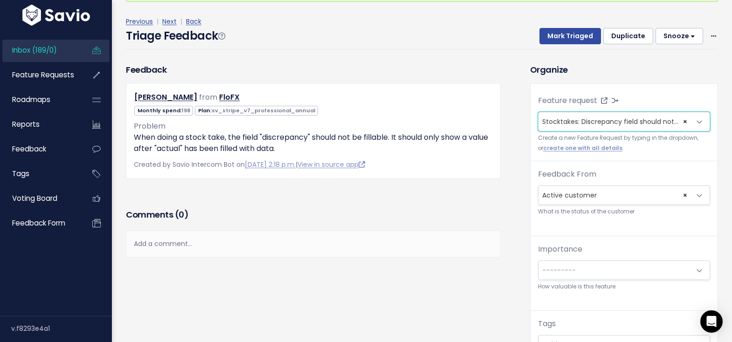
scroll to position [169, 0]
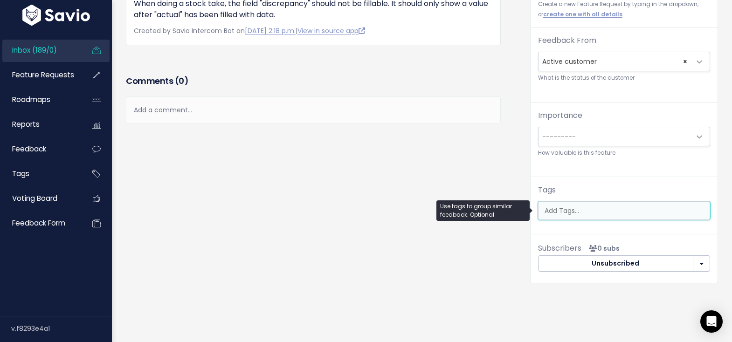
click at [566, 204] on ul at bounding box center [624, 211] width 171 height 18
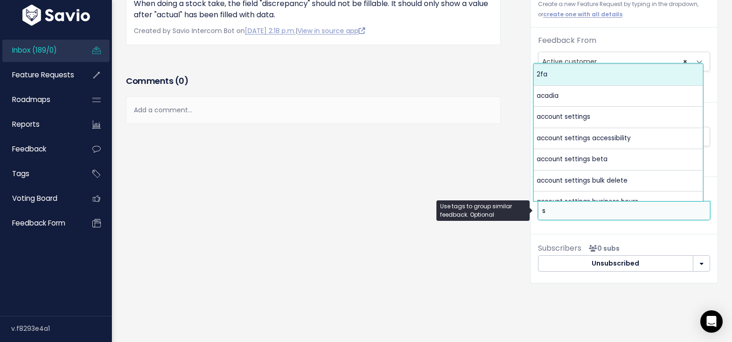
scroll to position [0, 0]
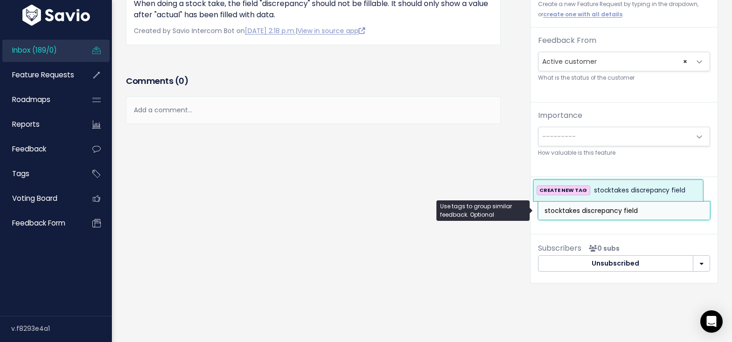
type input "stocktakes discrepancy field"
click at [615, 189] on span "stocktakes discrepancy field" at bounding box center [639, 190] width 91 height 11
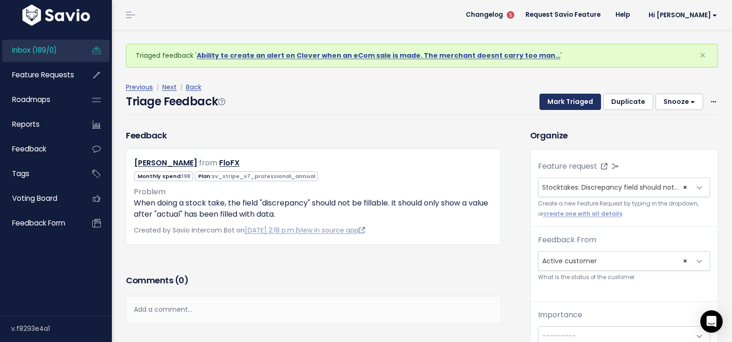
click at [557, 96] on button "Mark Triaged" at bounding box center [571, 102] width 62 height 17
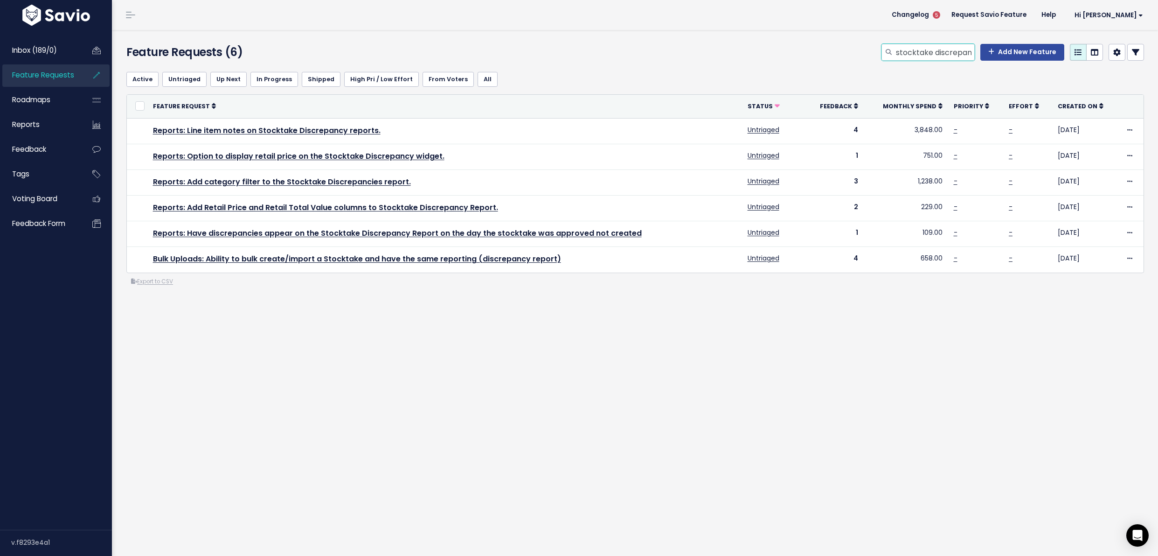
click at [930, 50] on input "stocktake discrepancy" at bounding box center [935, 52] width 80 height 17
type input "modifiers order"
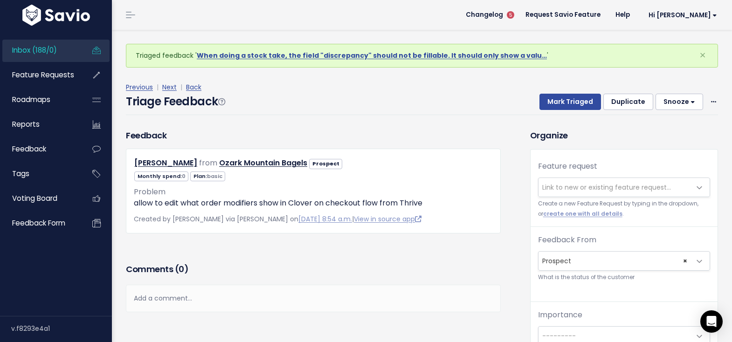
click at [573, 189] on span "Link to new or existing feature request..." at bounding box center [607, 187] width 129 height 9
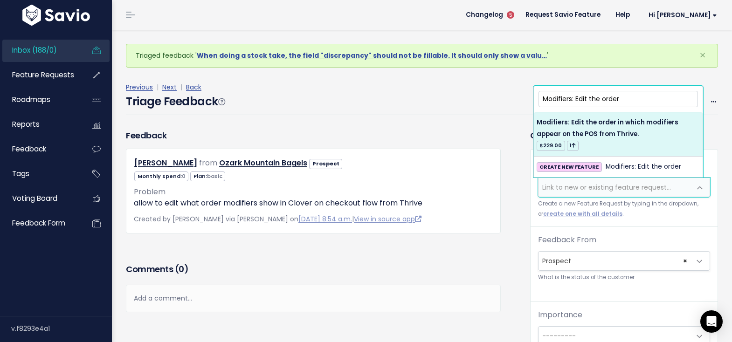
type input "Modifiers: Edit the order"
select select "29968"
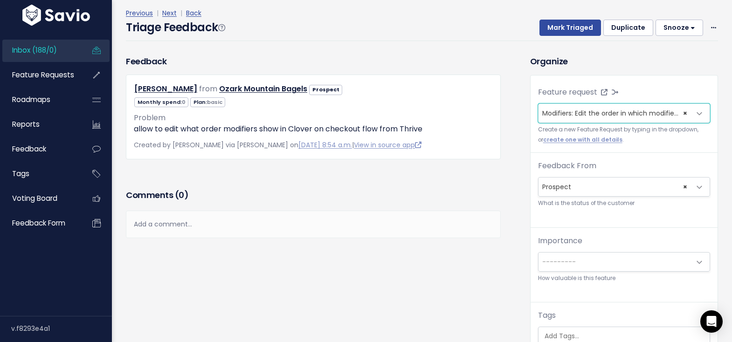
scroll to position [168, 0]
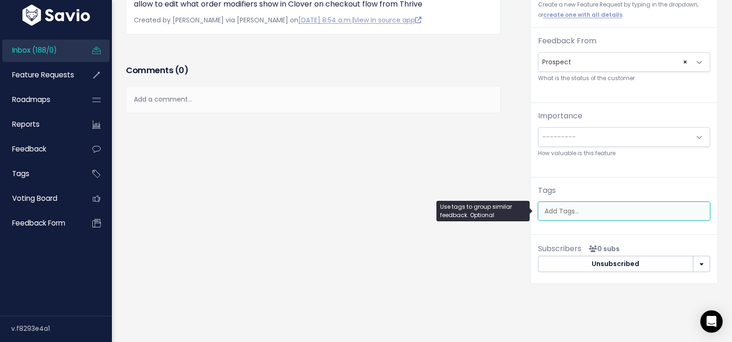
click at [583, 205] on ul at bounding box center [624, 211] width 171 height 18
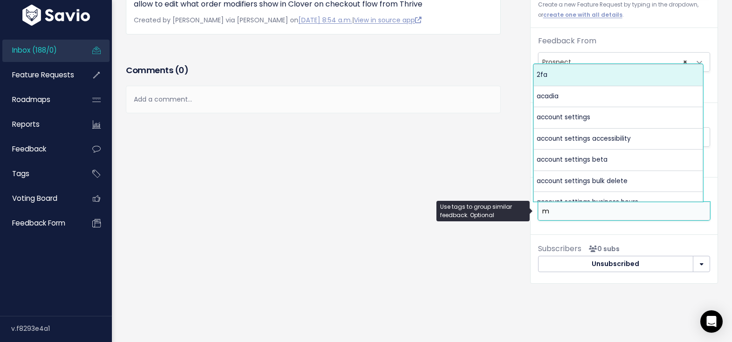
scroll to position [0, 0]
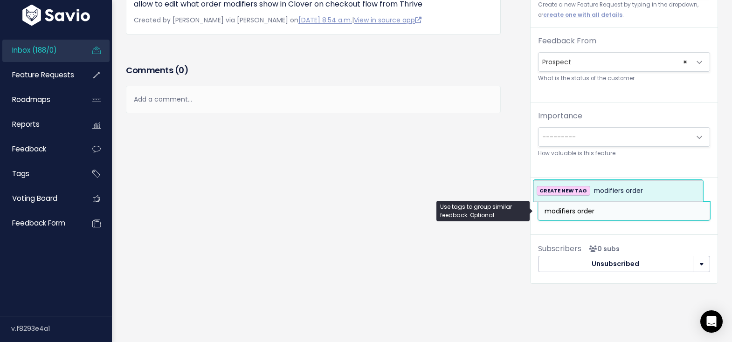
type input "modifiers order"
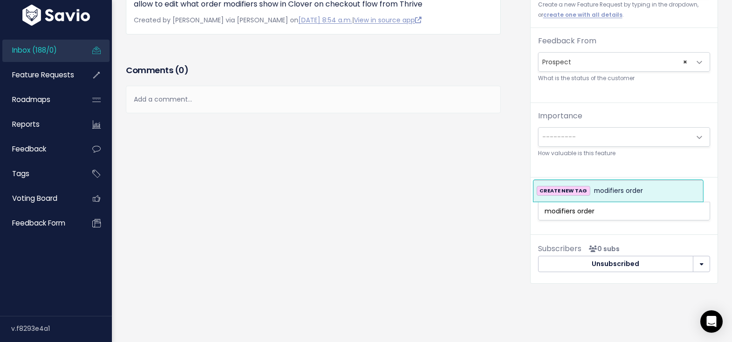
click at [620, 190] on span "modifiers order" at bounding box center [618, 191] width 49 height 11
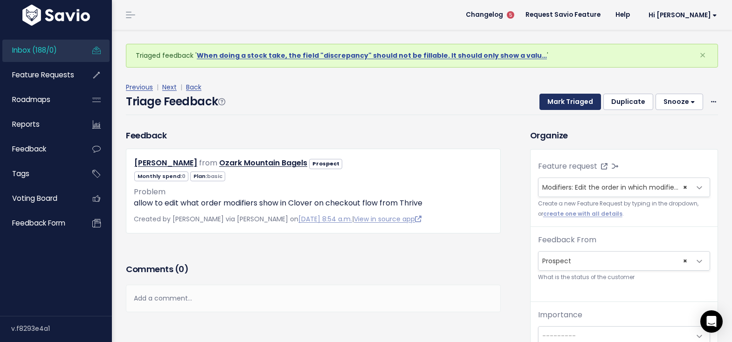
click at [573, 103] on button "Mark Triaged" at bounding box center [571, 102] width 62 height 17
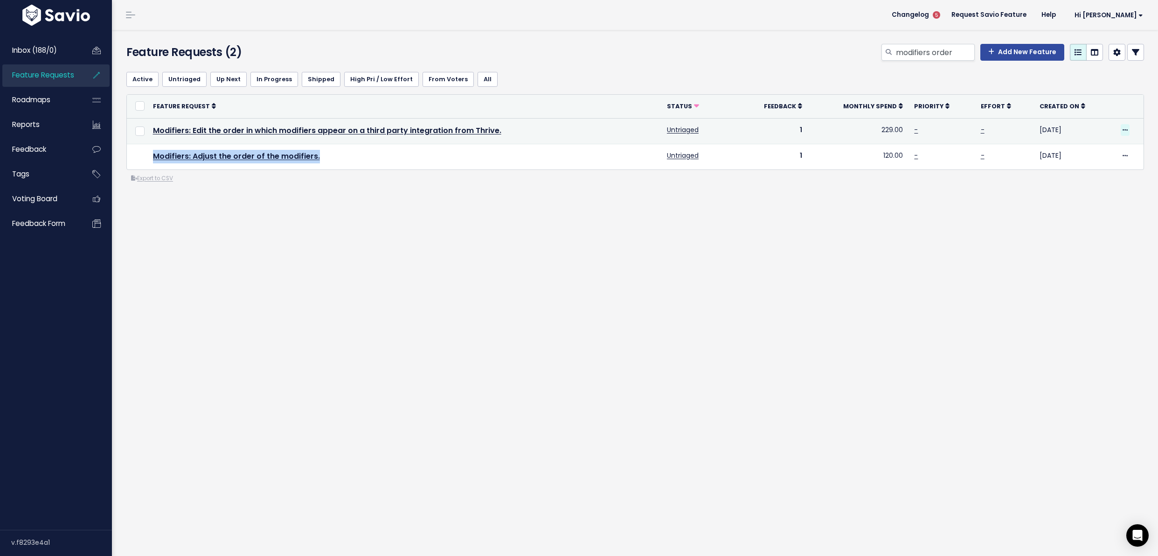
click at [1121, 129] on span at bounding box center [1125, 130] width 9 height 12
click at [1066, 160] on link "Edit" at bounding box center [1086, 155] width 69 height 18
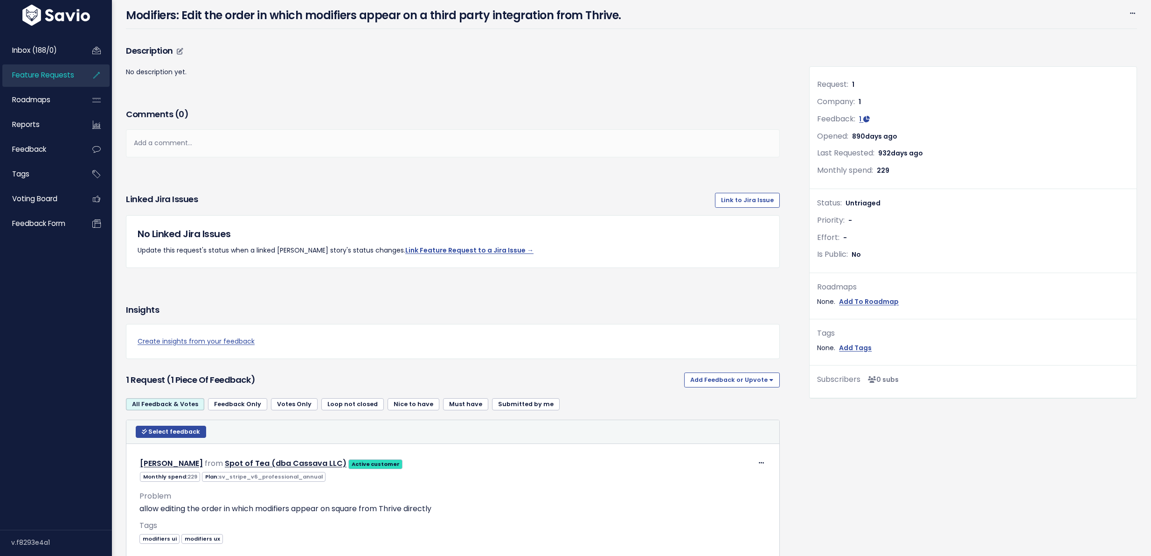
scroll to position [135, 0]
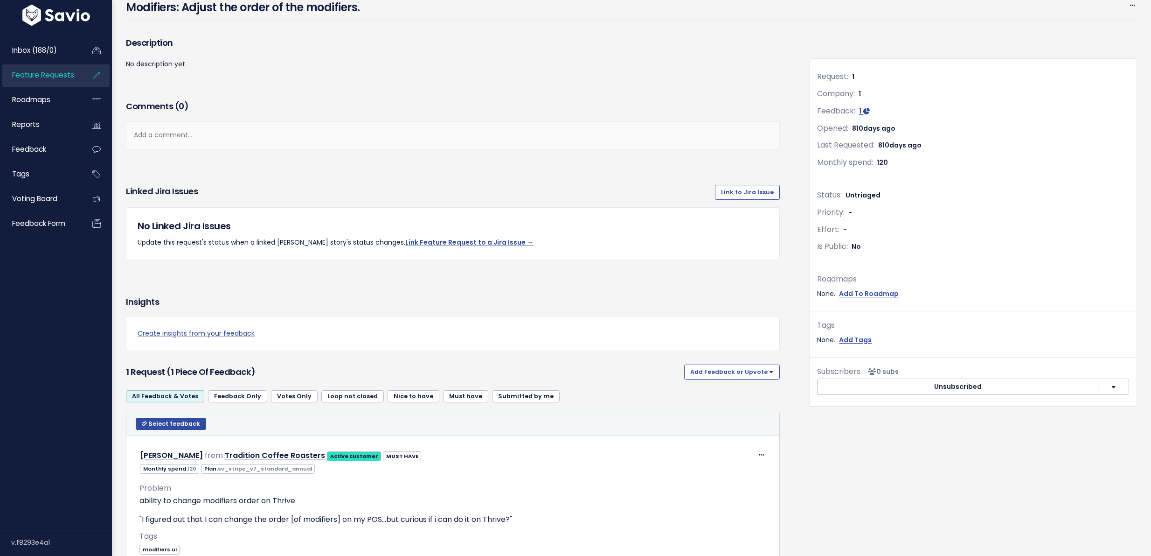
scroll to position [154, 0]
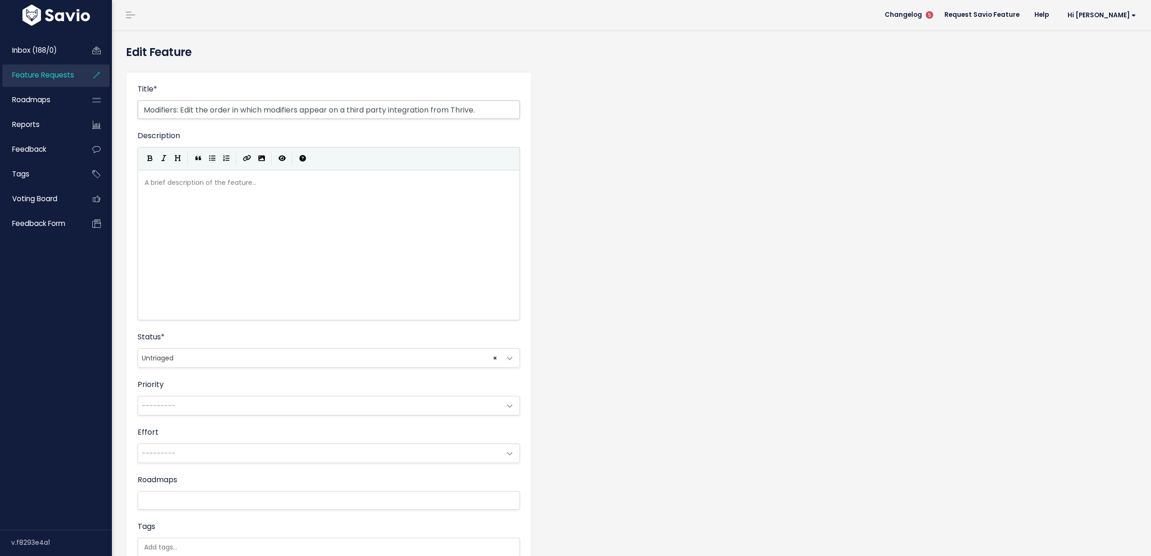
drag, startPoint x: 349, startPoint y: 109, endPoint x: 432, endPoint y: 109, distance: 83.0
click at [432, 109] on input "Modifiers: Edit the order in which modifiers appear on a third party integratio…" at bounding box center [329, 109] width 383 height 19
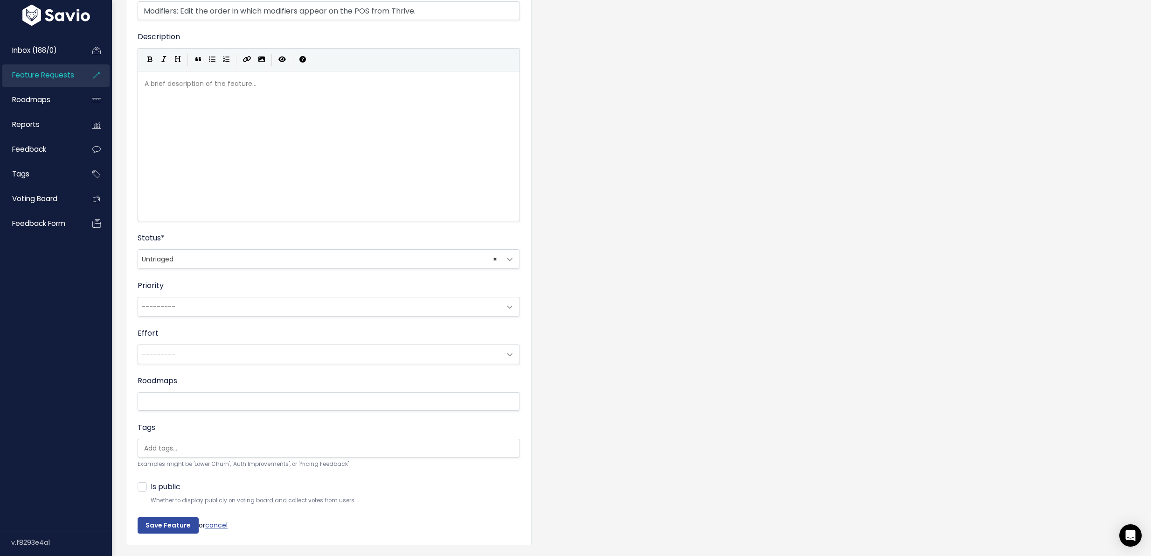
scroll to position [132, 0]
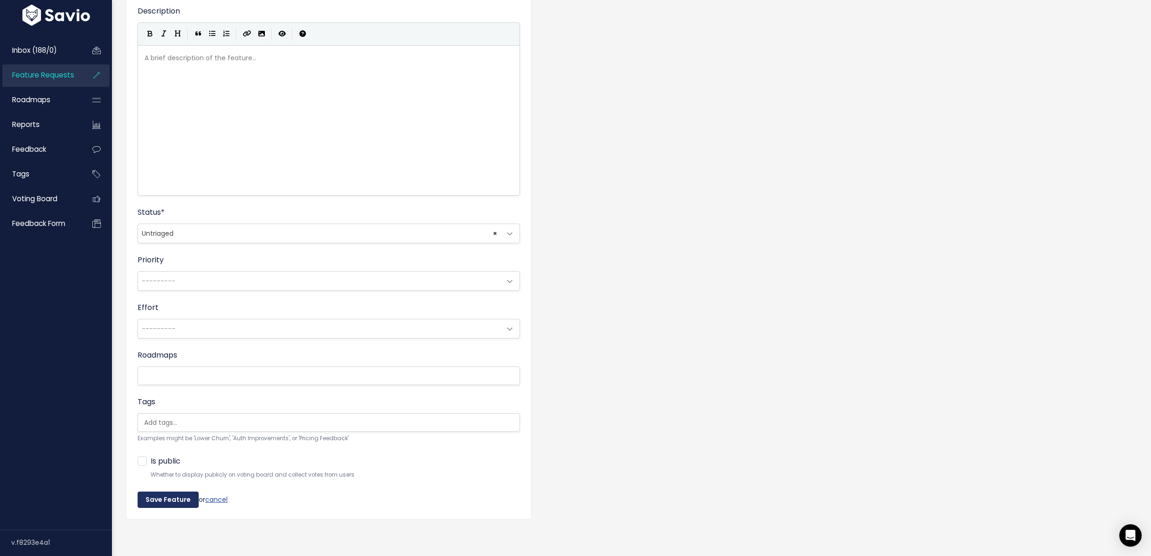
type input "Modifiers: Edit the order in which modifiers appear on the POS from Thrive."
click at [181, 491] on input "Save Feature" at bounding box center [168, 499] width 61 height 17
